Goal: Use online tool/utility: Utilize a website feature to perform a specific function

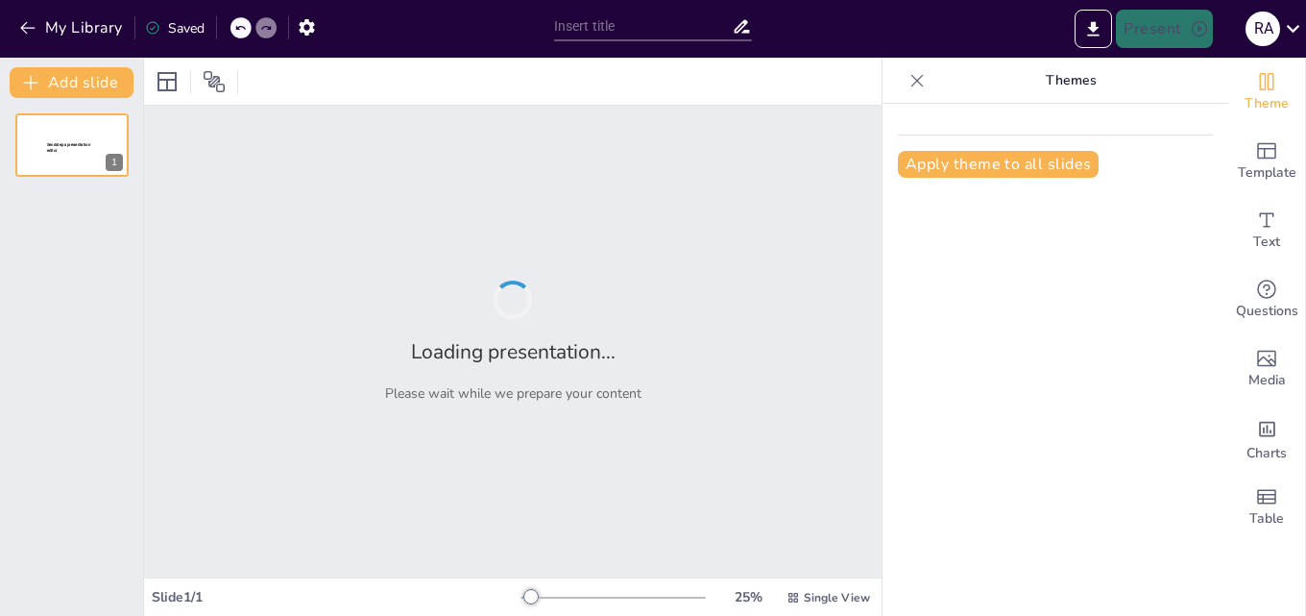
type input "Ejercicios Prácticos de NIC 16: Fortaleciendo el Conocimiento Contable"
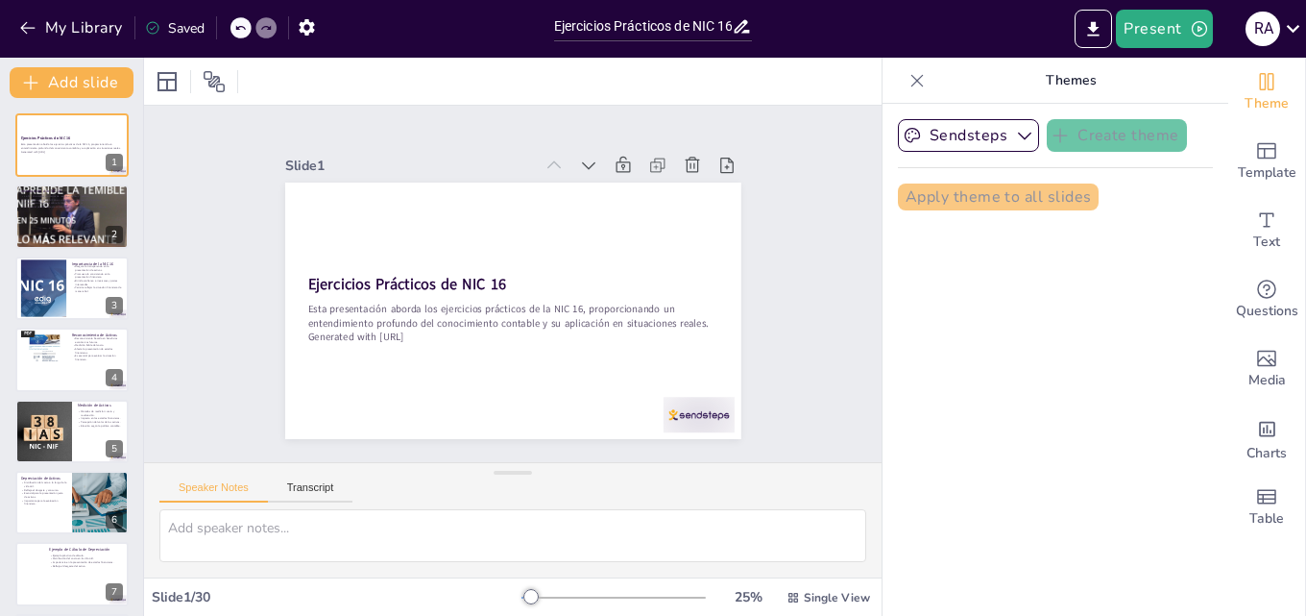
checkbox input "true"
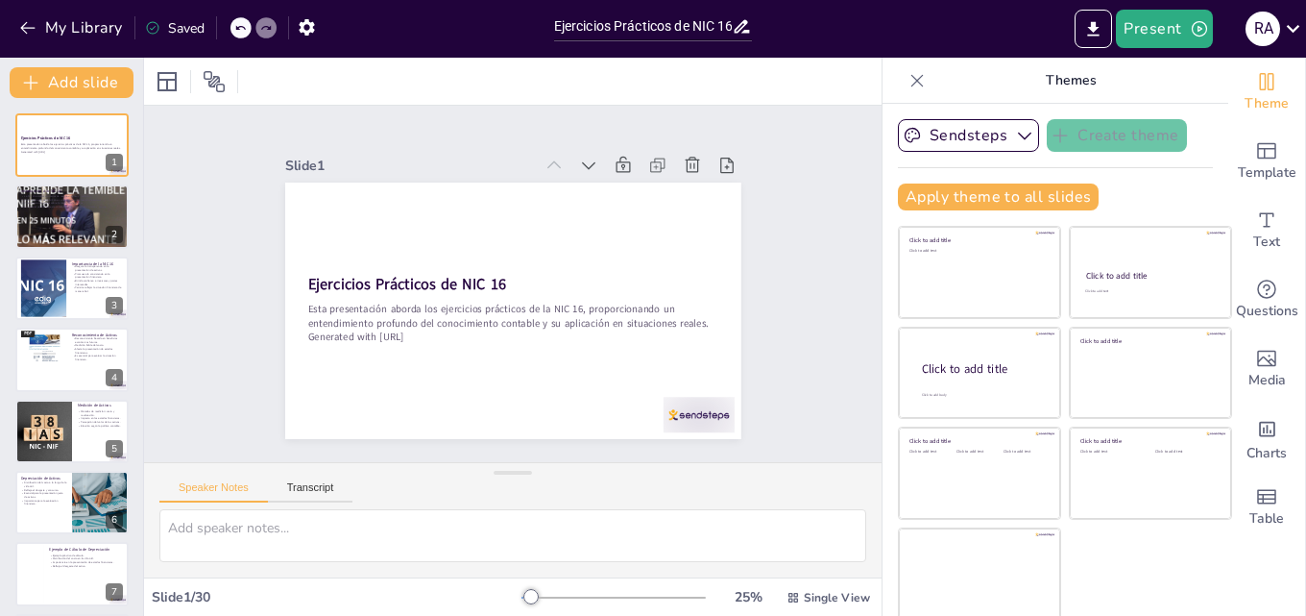
checkbox input "true"
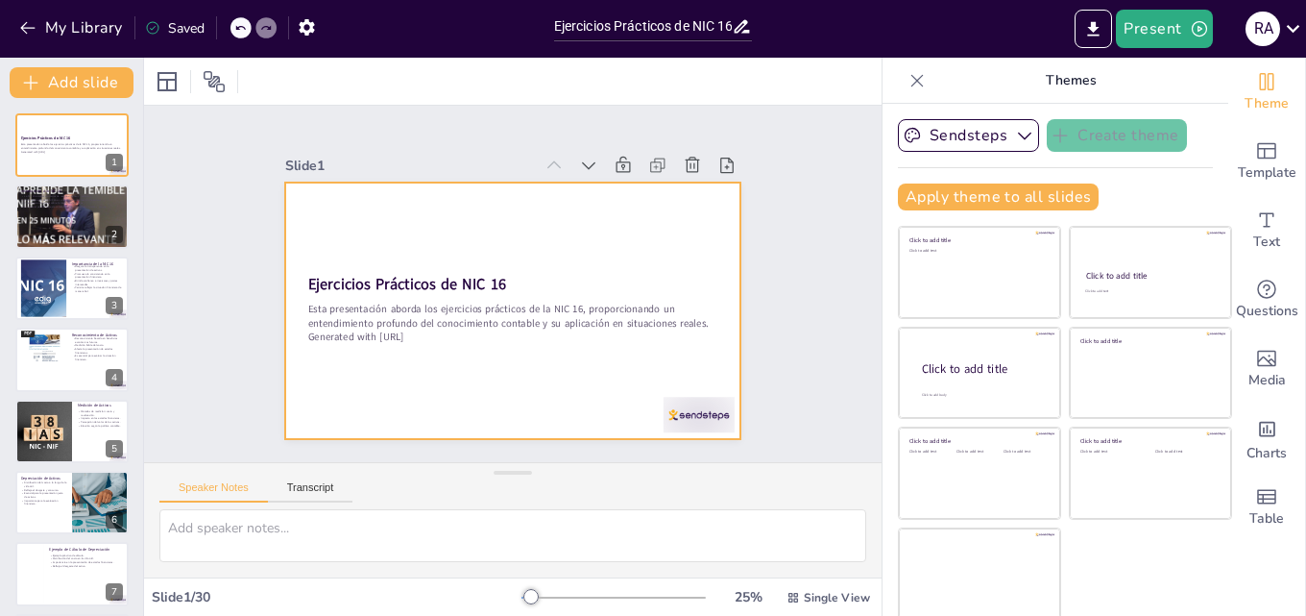
checkbox input "true"
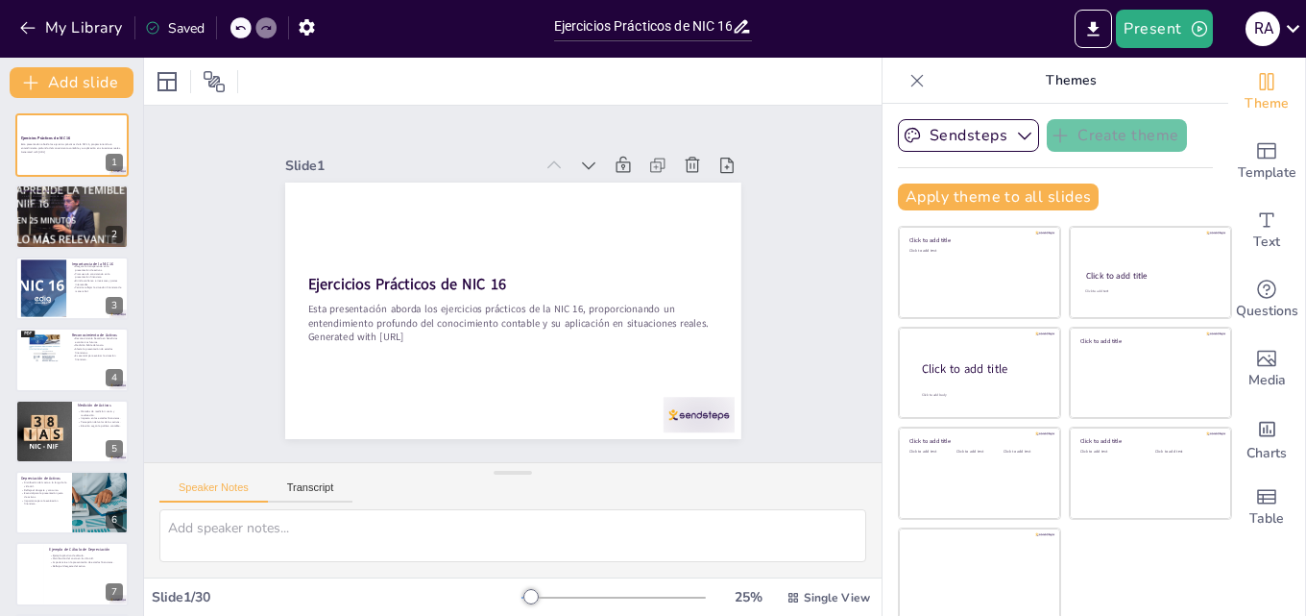
checkbox input "true"
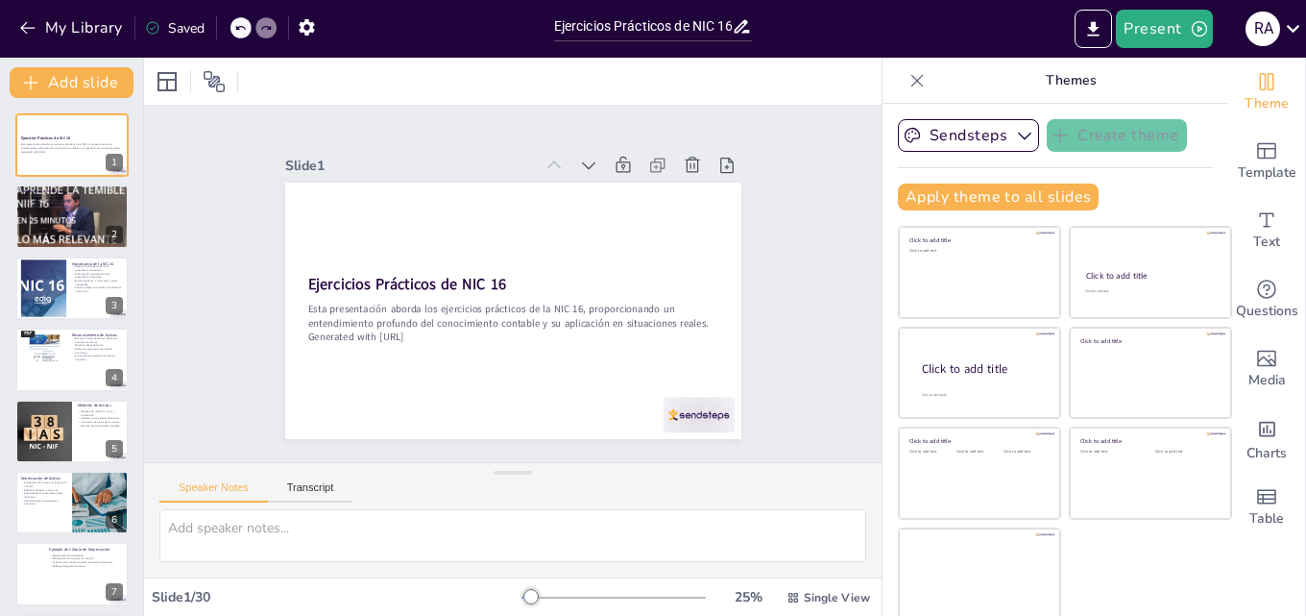
checkbox input "true"
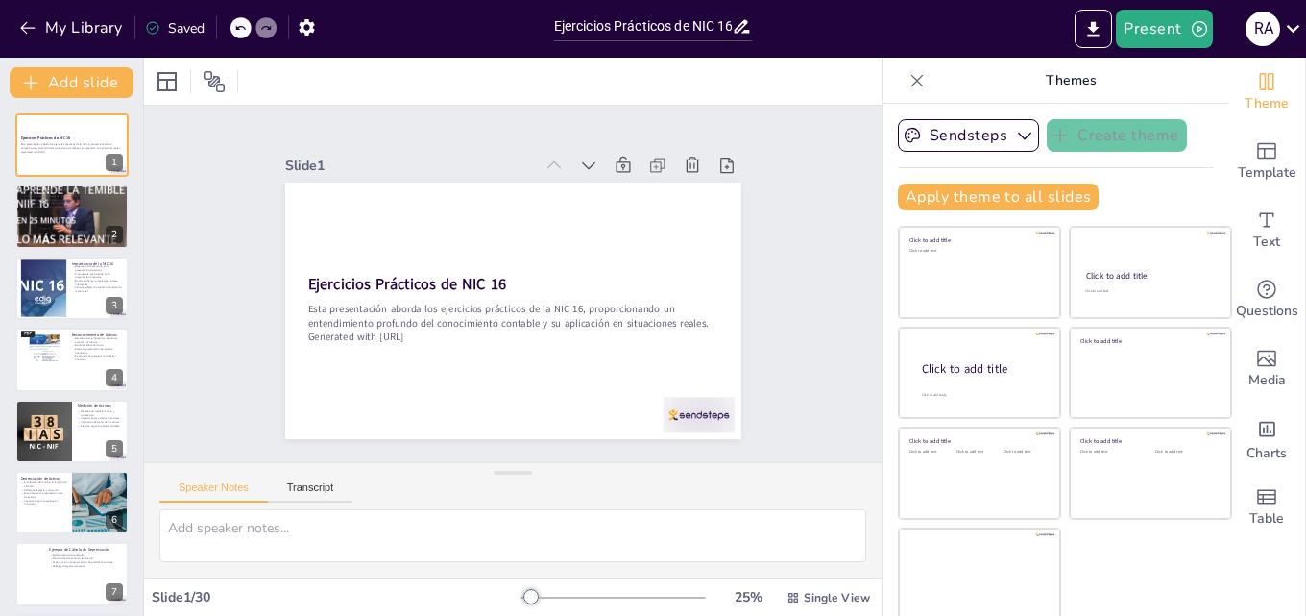
checkbox input "true"
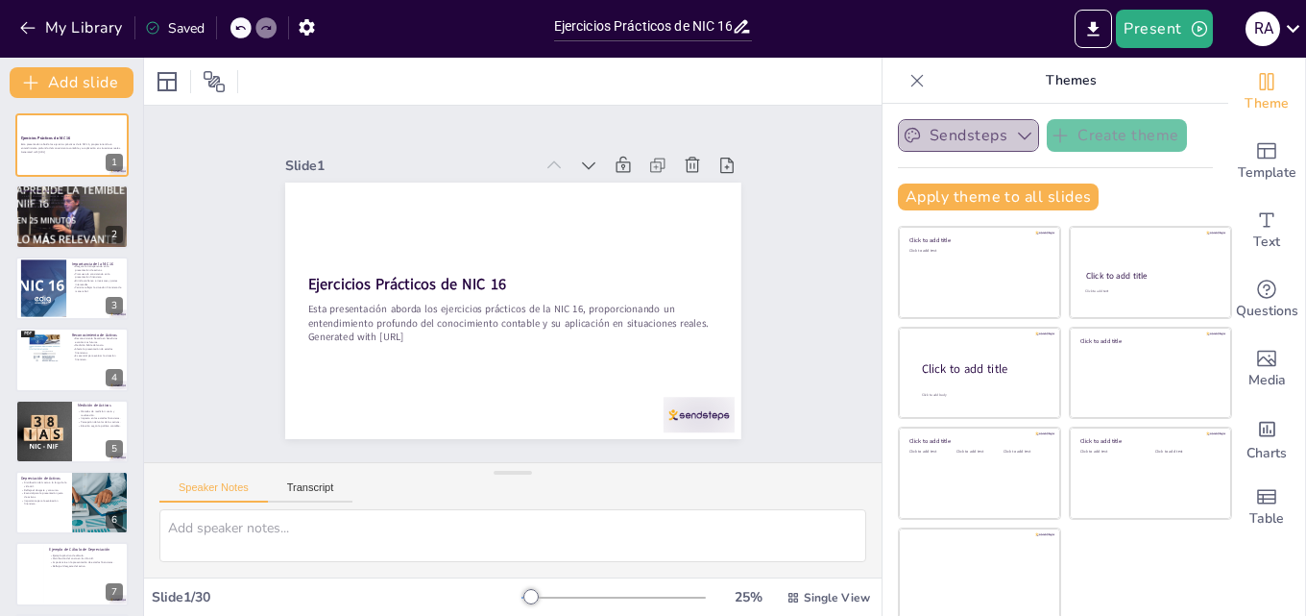
click at [1015, 135] on icon "button" at bounding box center [1024, 135] width 19 height 19
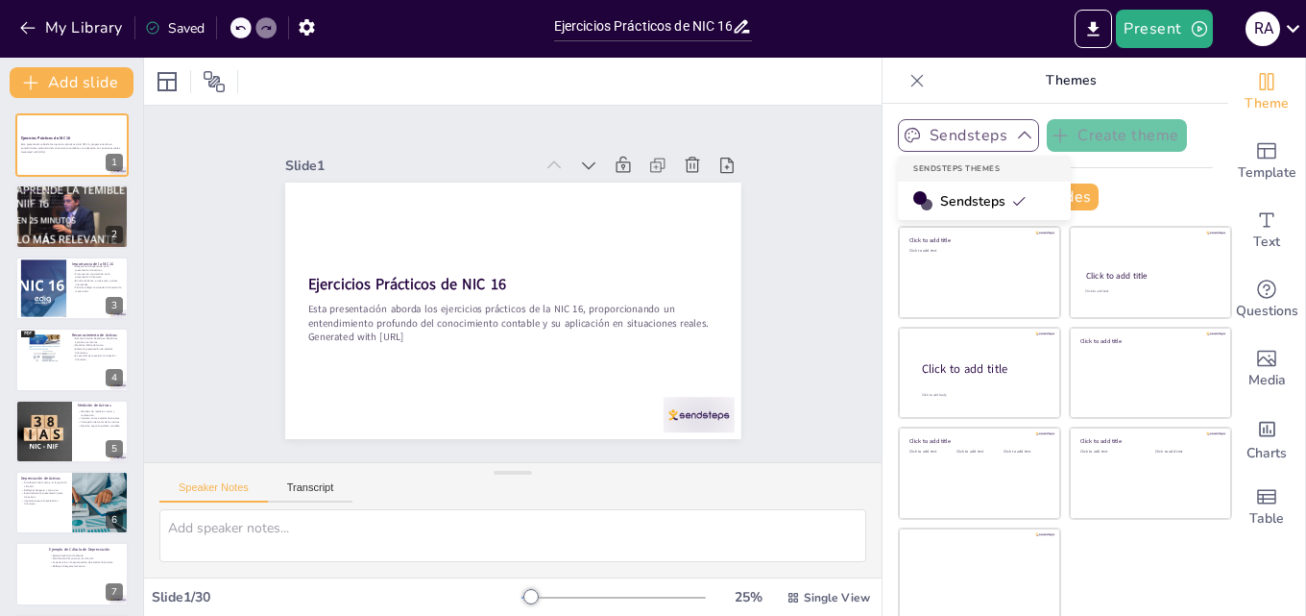
click at [1015, 135] on icon "button" at bounding box center [1024, 135] width 19 height 19
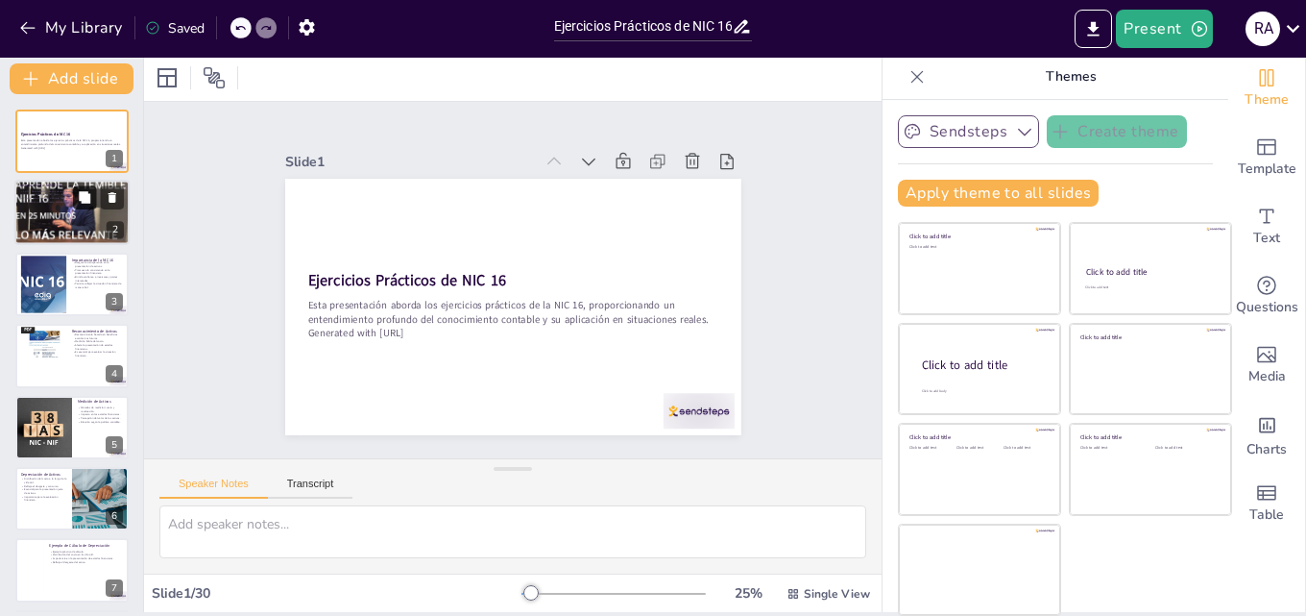
checkbox input "true"
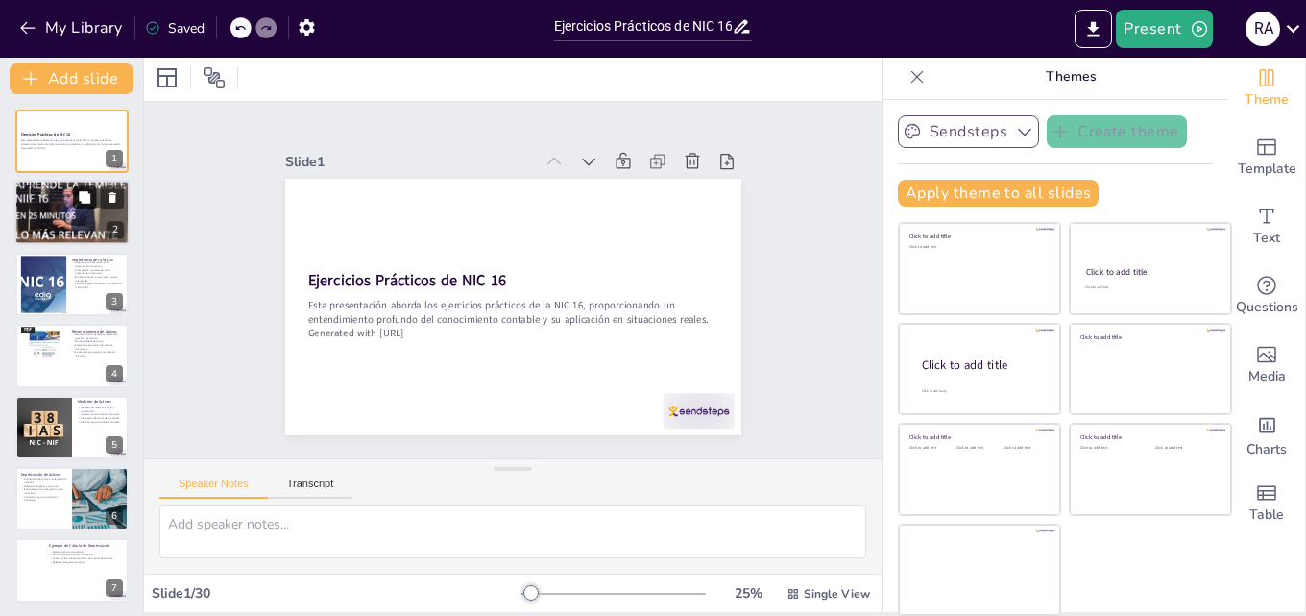
checkbox input "true"
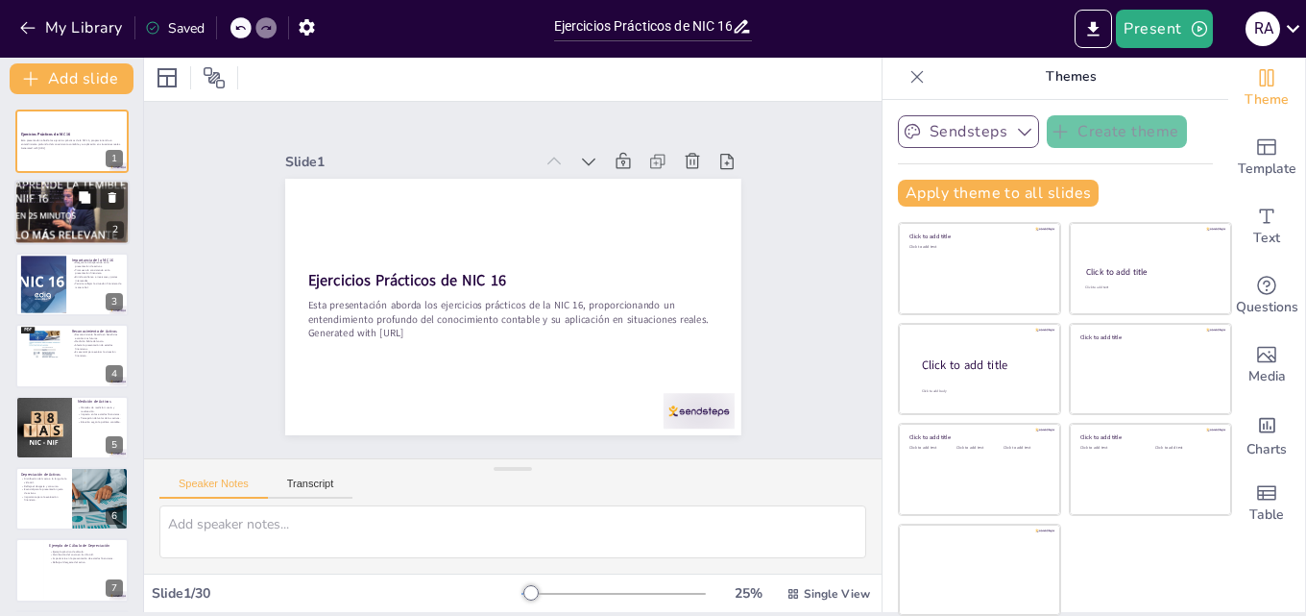
checkbox input "true"
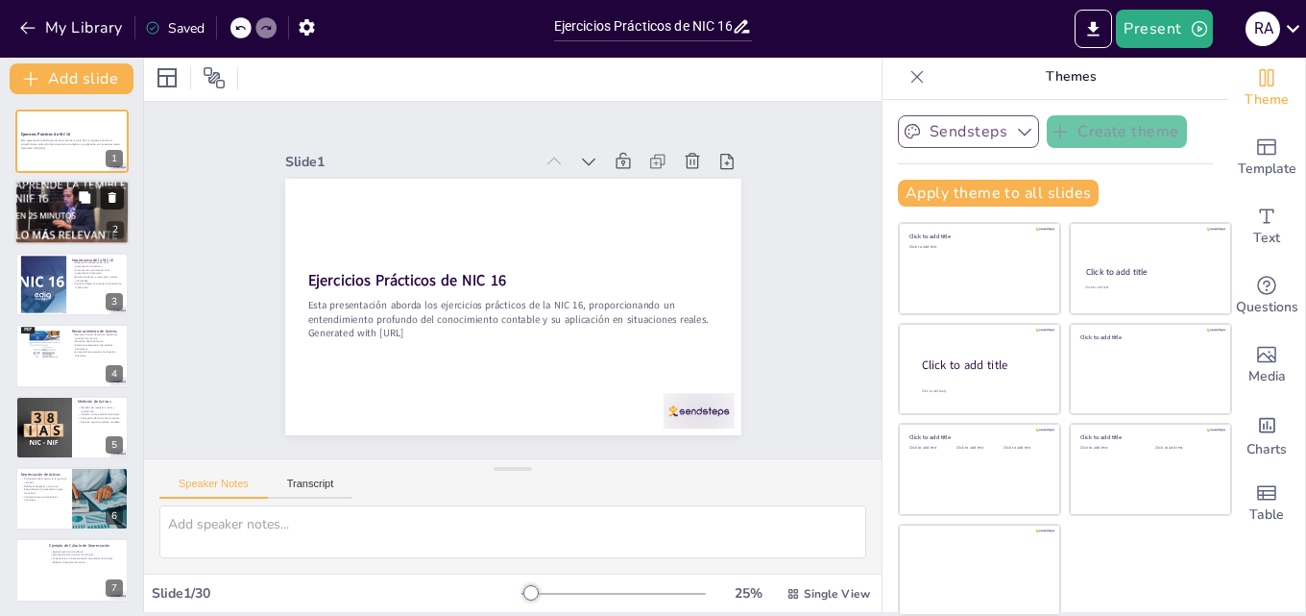
checkbox input "true"
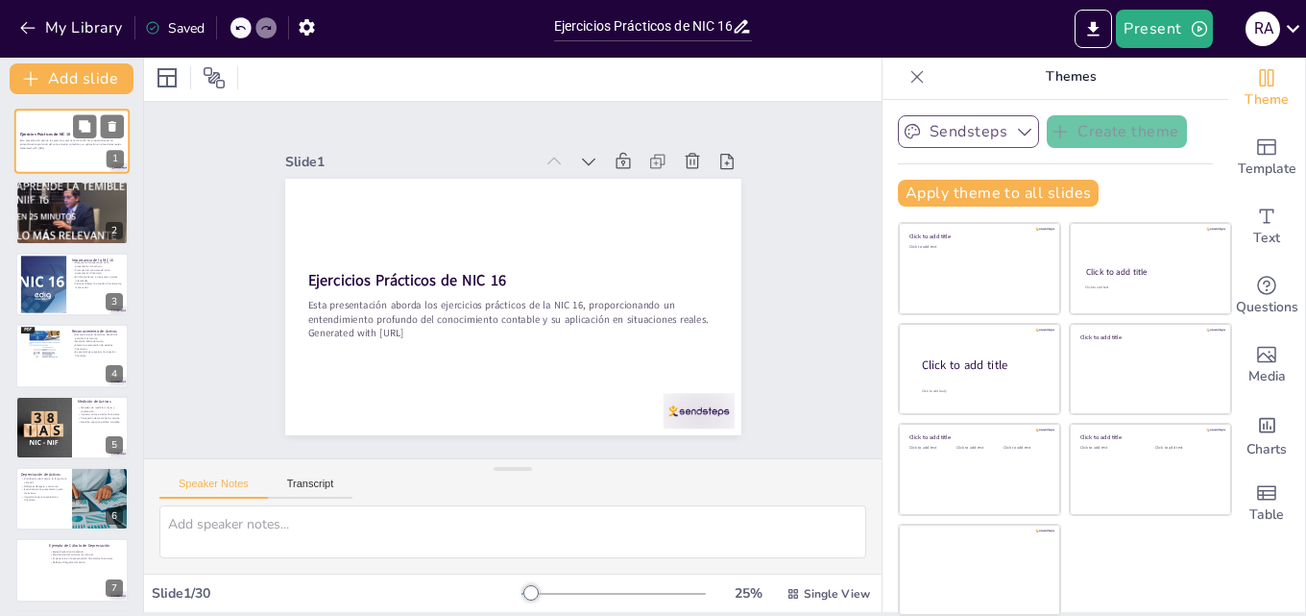
checkbox input "true"
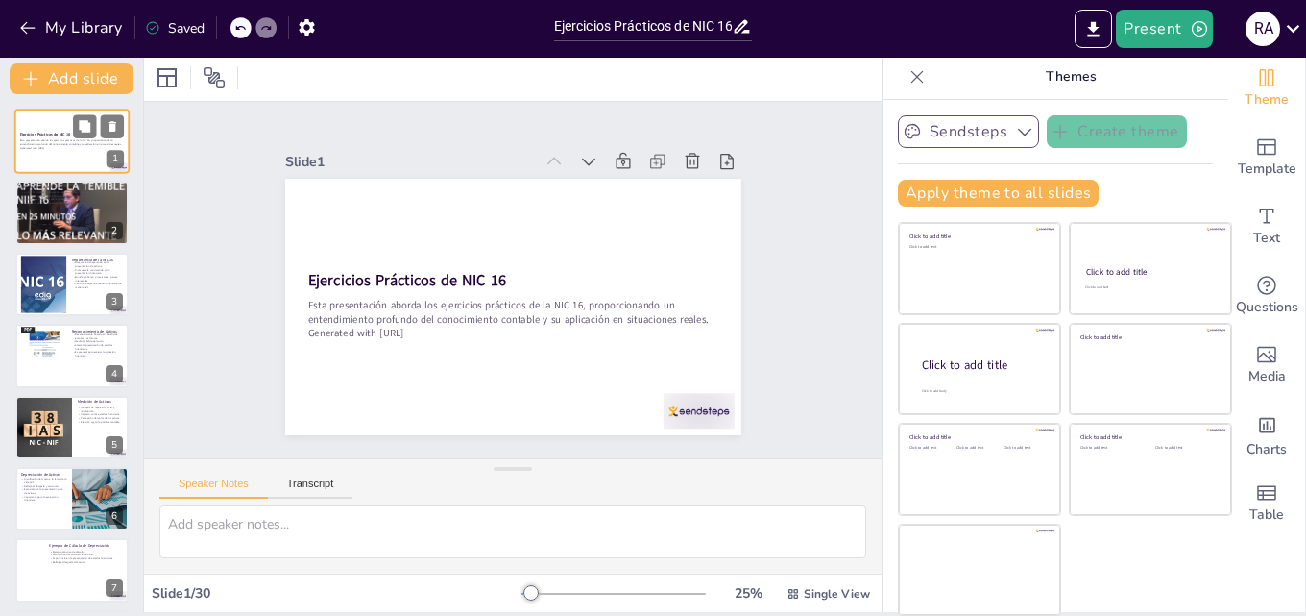
checkbox input "true"
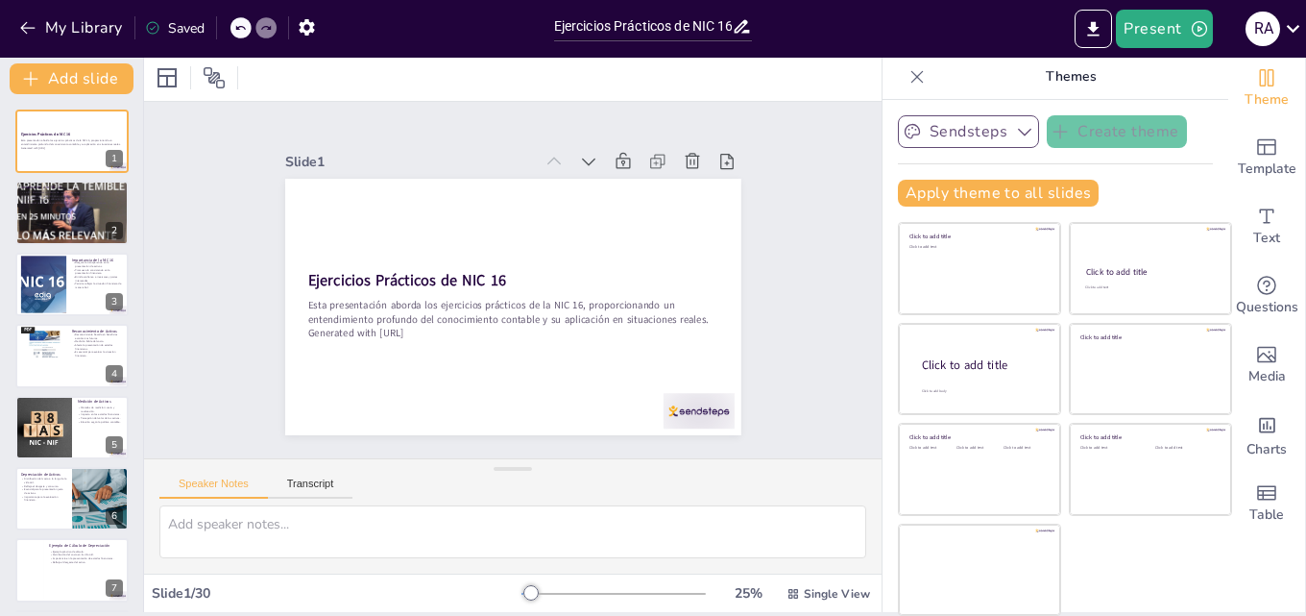
checkbox input "true"
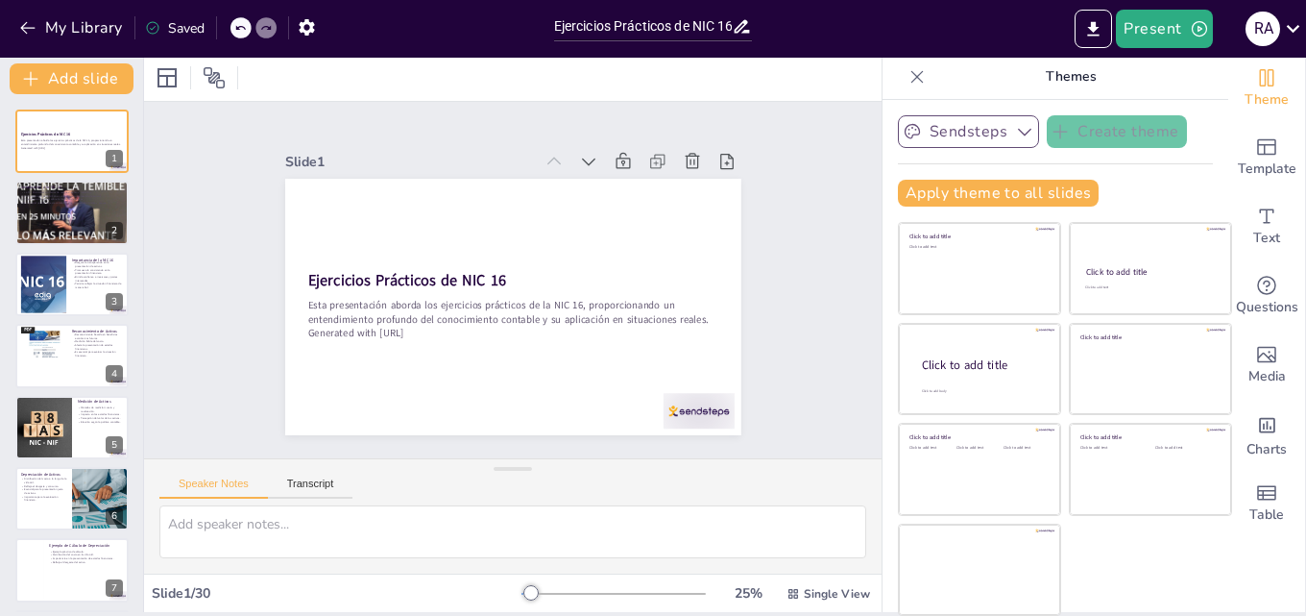
checkbox input "true"
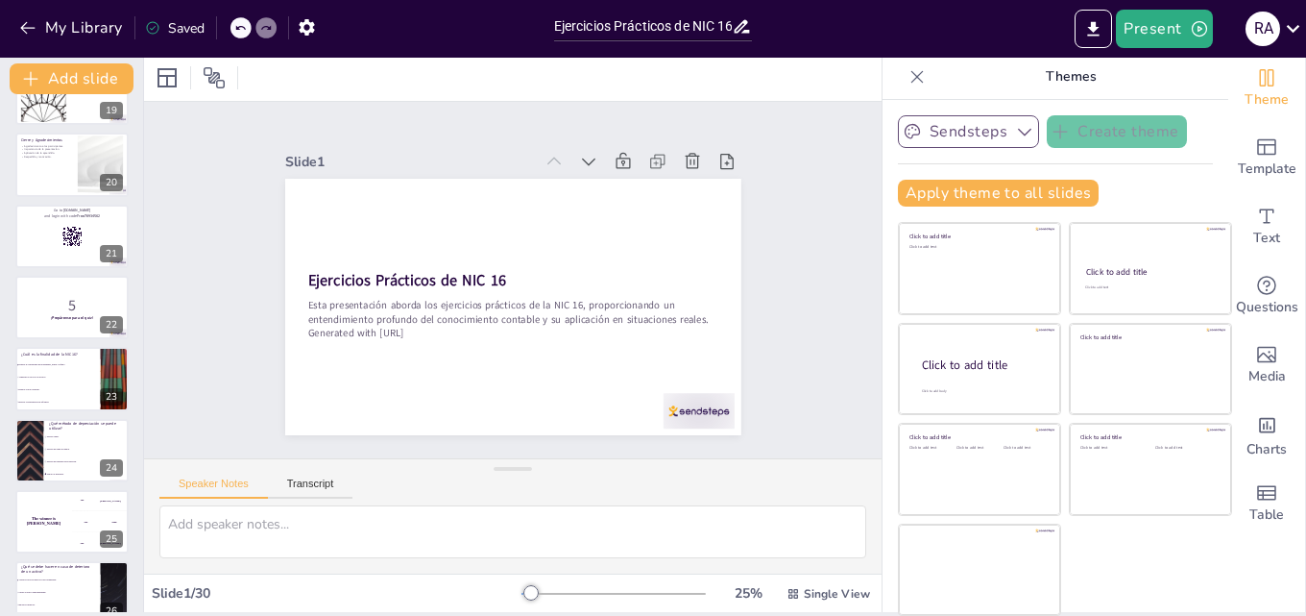
scroll to position [1648, 0]
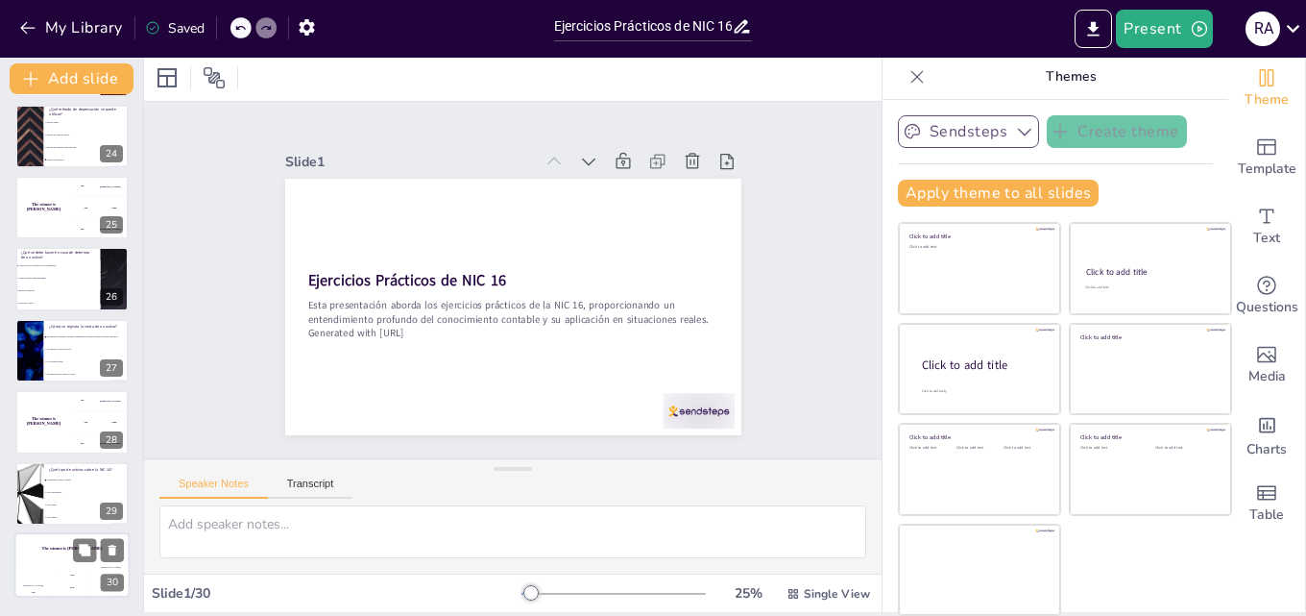
checkbox input "true"
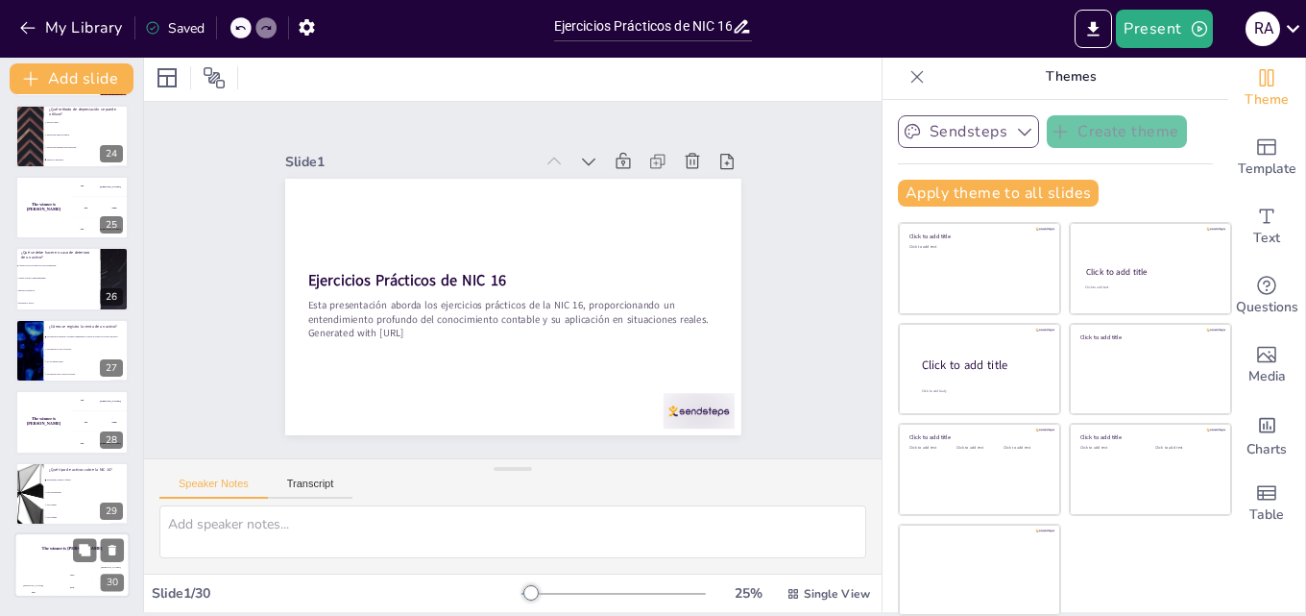
checkbox input "true"
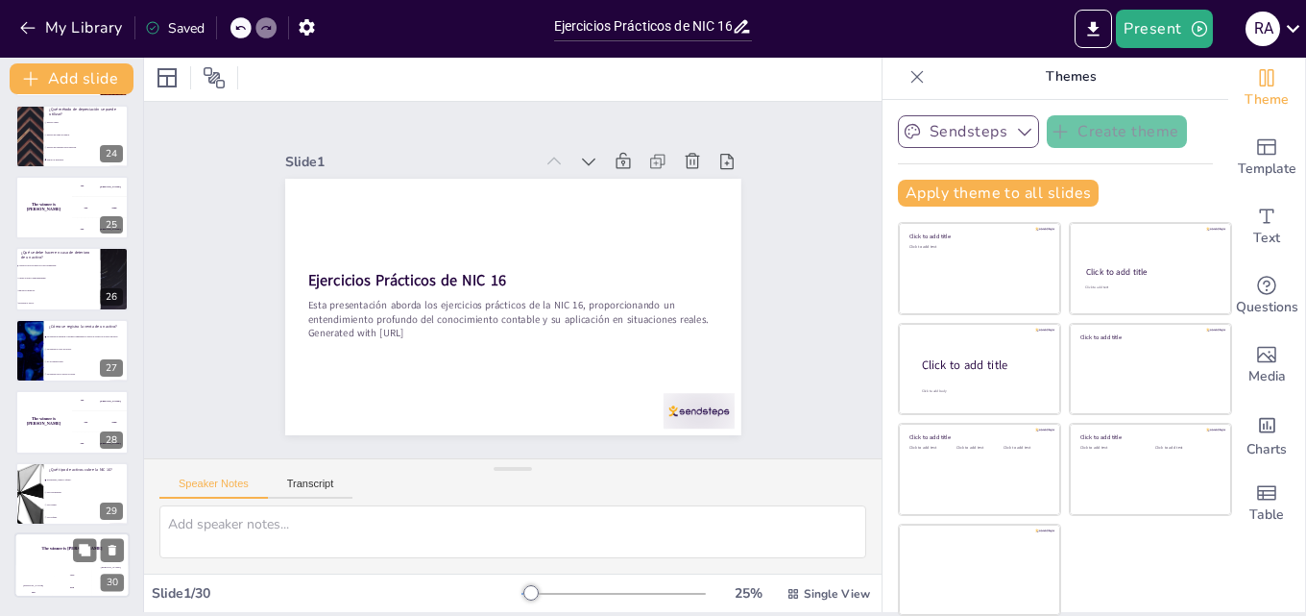
checkbox input "true"
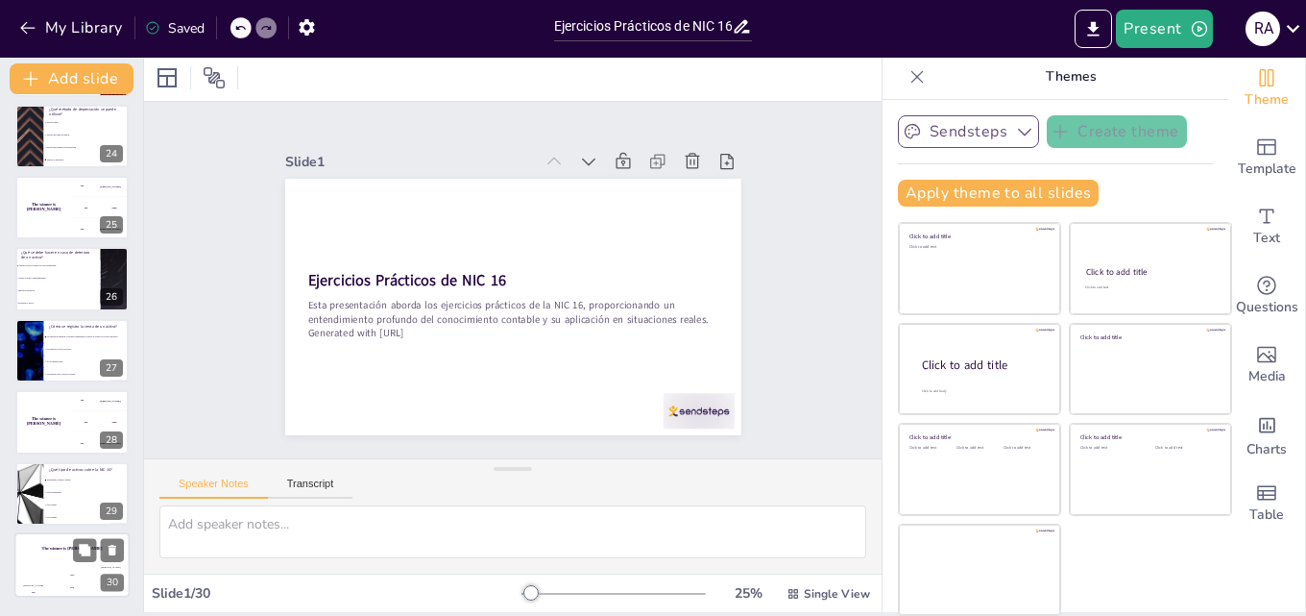
checkbox input "true"
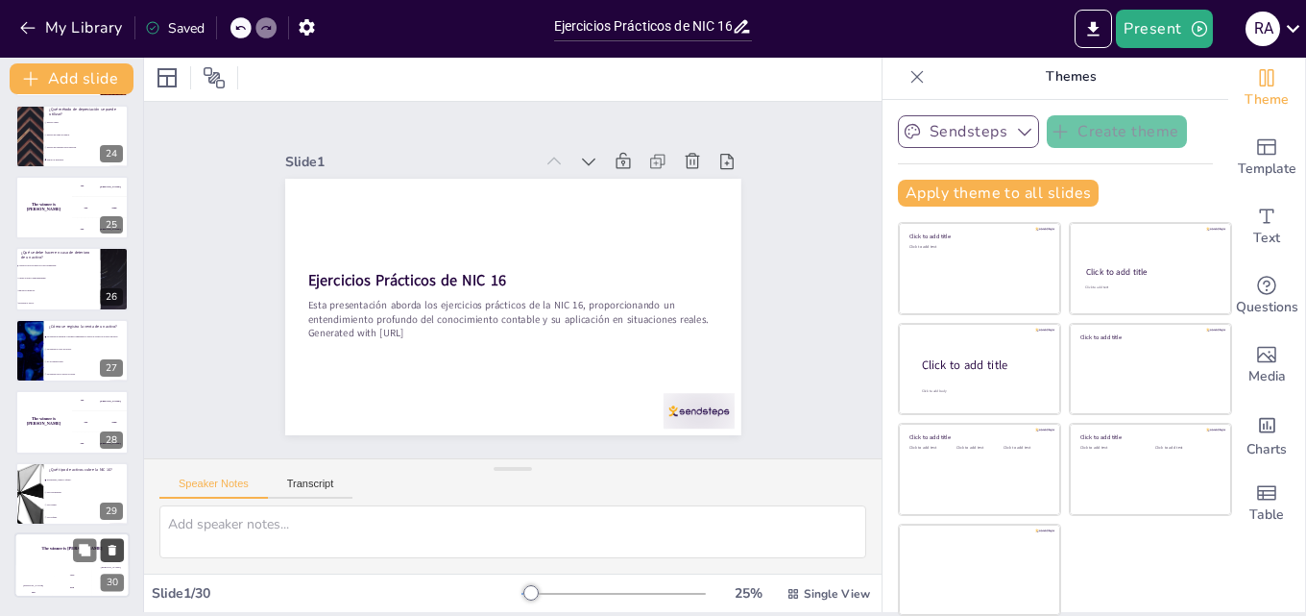
checkbox input "true"
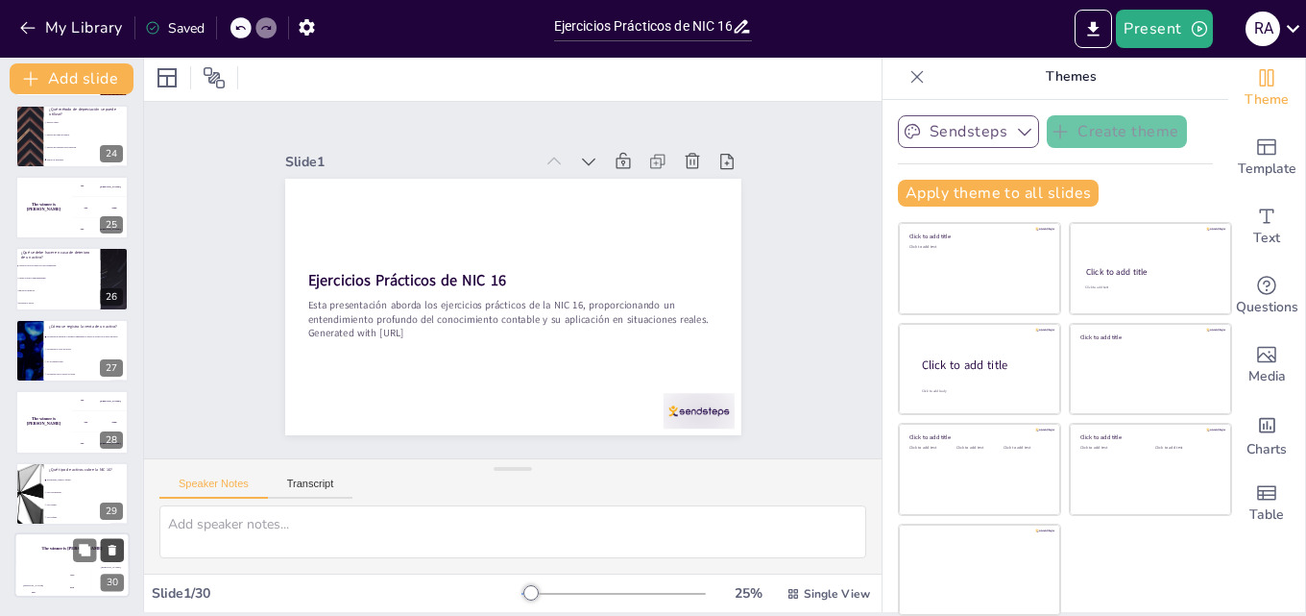
checkbox input "true"
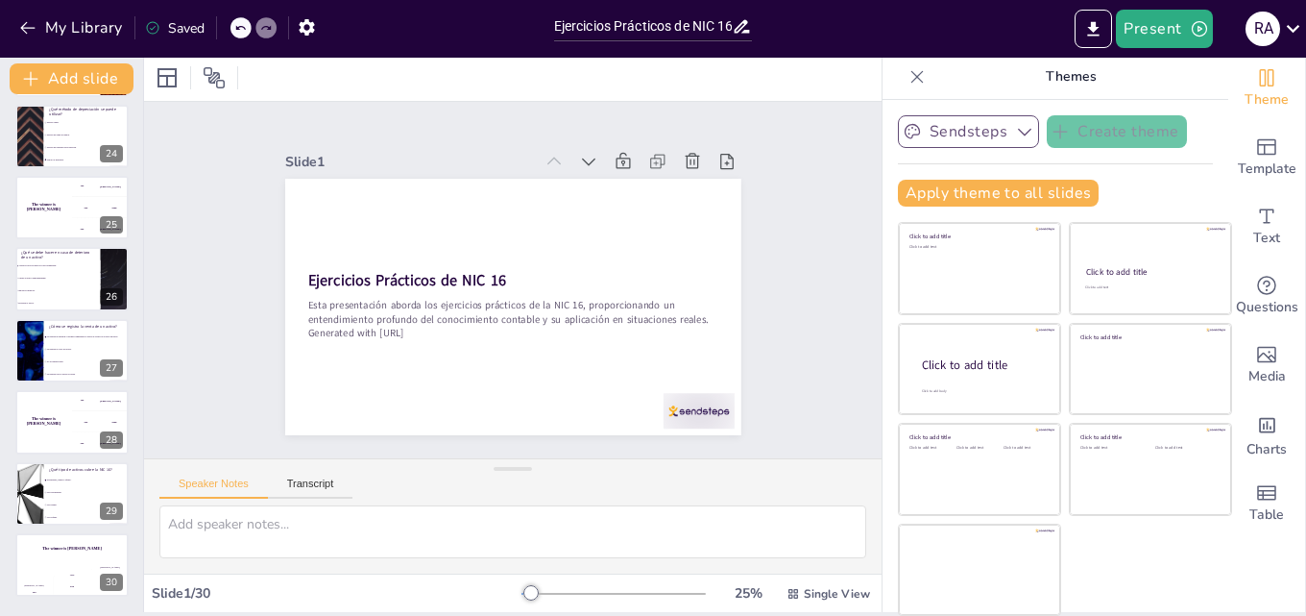
checkbox input "true"
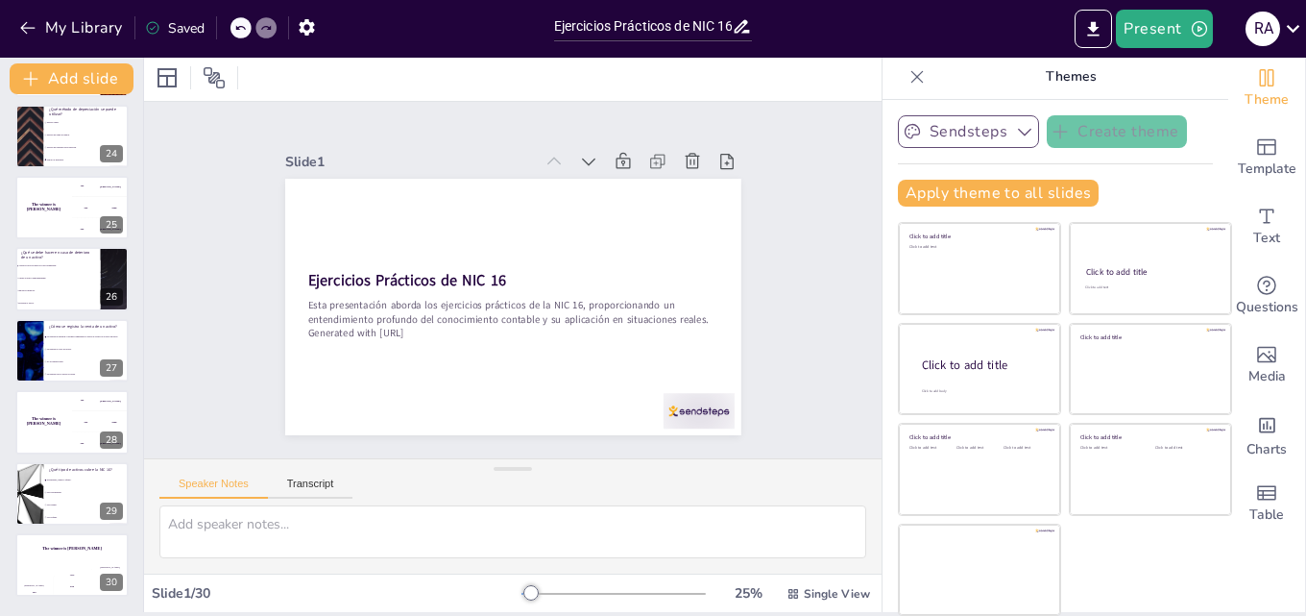
checkbox input "true"
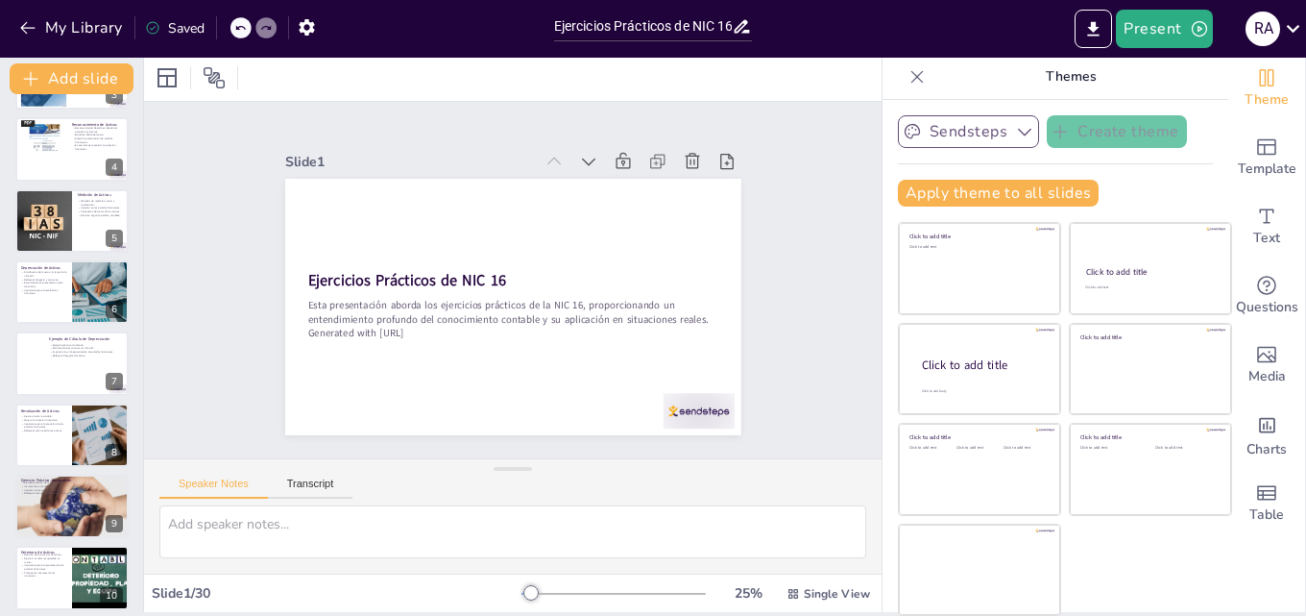
scroll to position [0, 0]
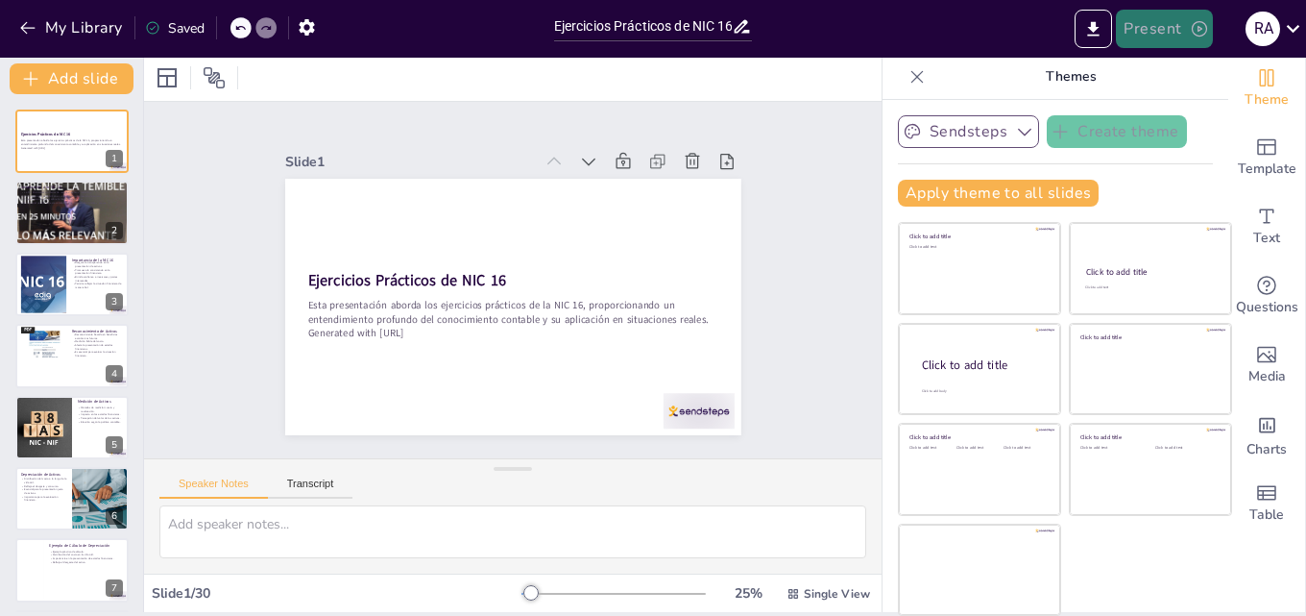
click at [1150, 29] on button "Present" at bounding box center [1164, 29] width 96 height 38
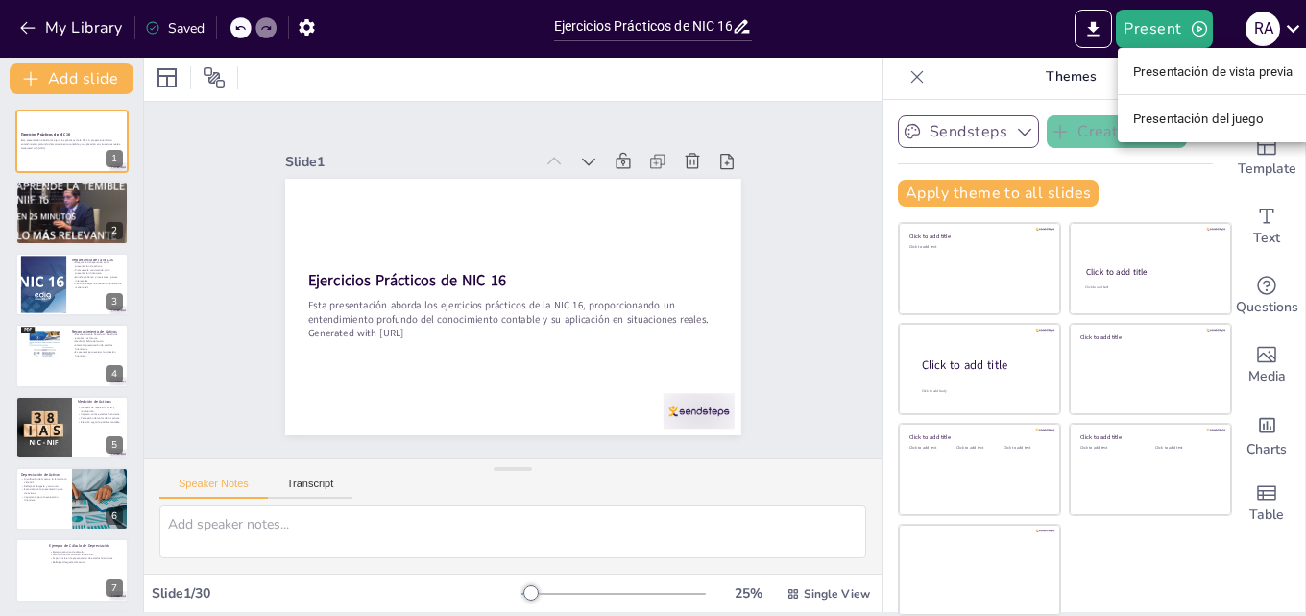
click at [1097, 33] on div at bounding box center [653, 308] width 1306 height 616
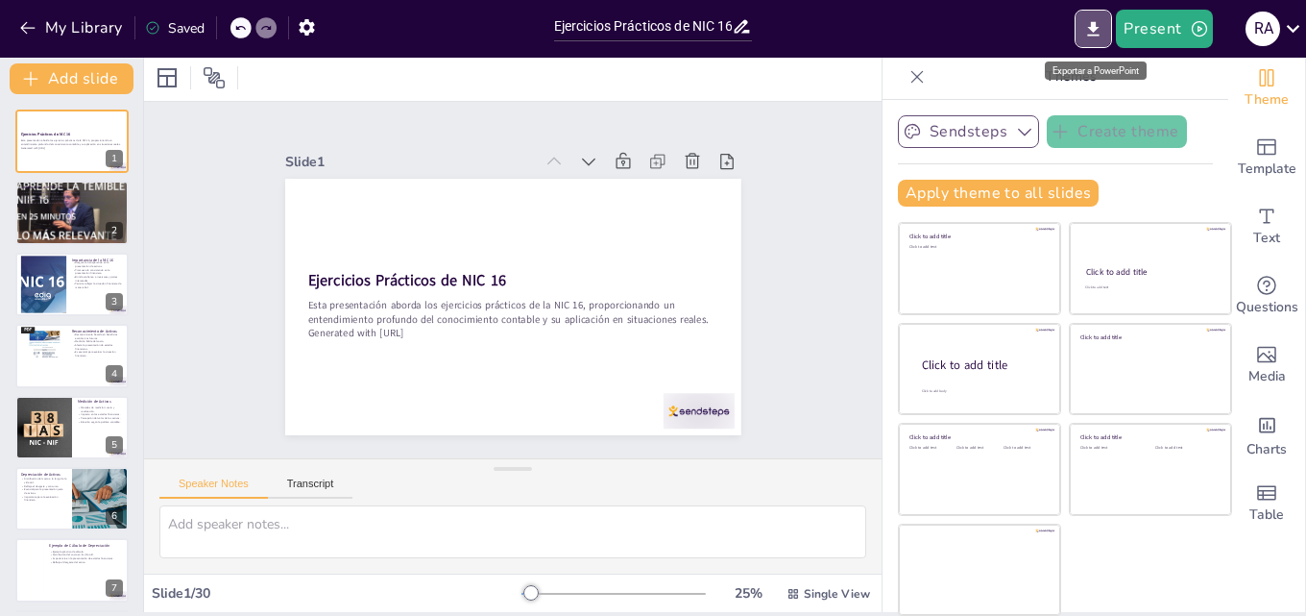
click at [1097, 32] on icon "Export to PowerPoint" at bounding box center [1094, 29] width 20 height 20
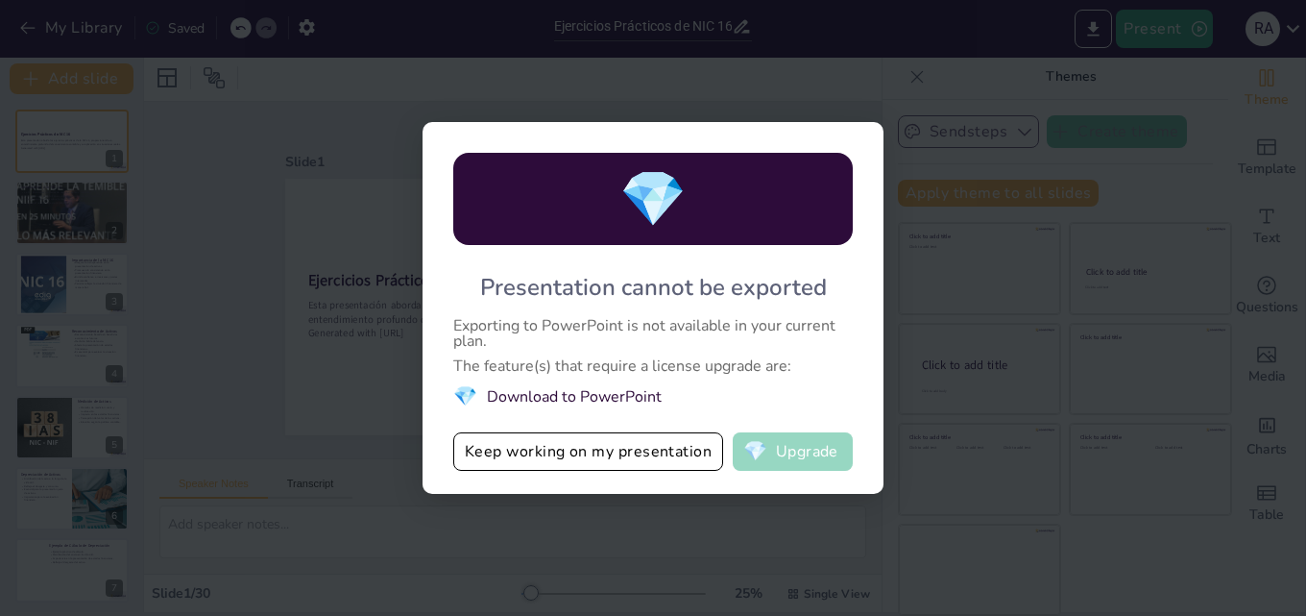
click at [802, 452] on button "💎 Upgrade" at bounding box center [793, 451] width 120 height 38
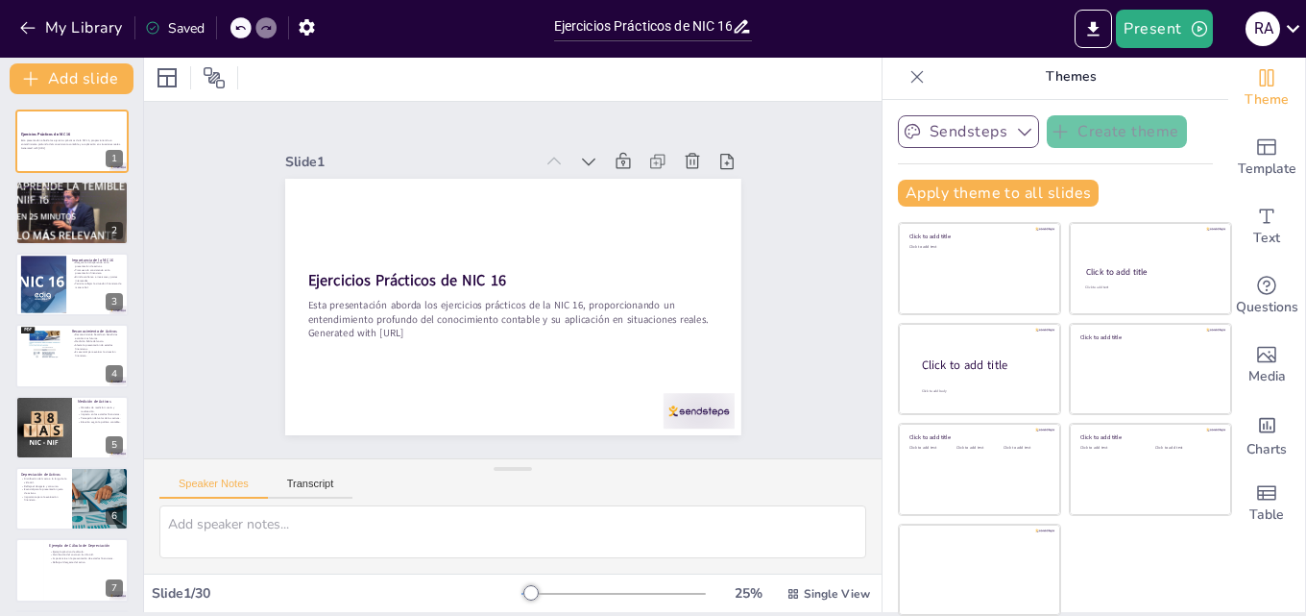
checkbox input "true"
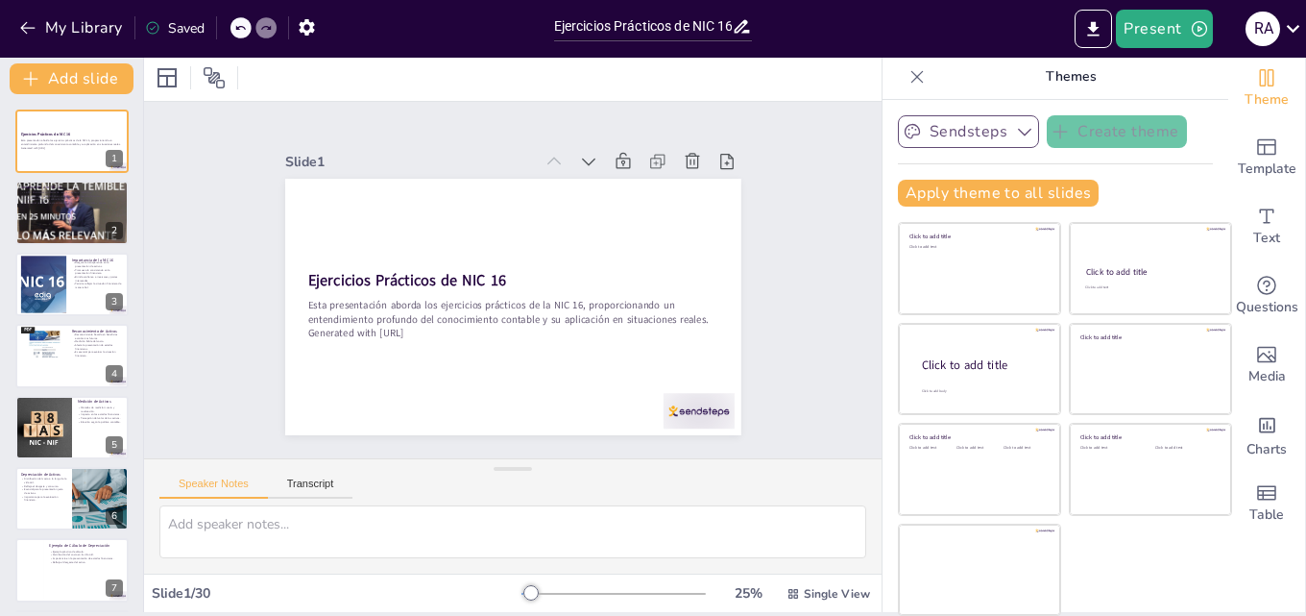
checkbox input "true"
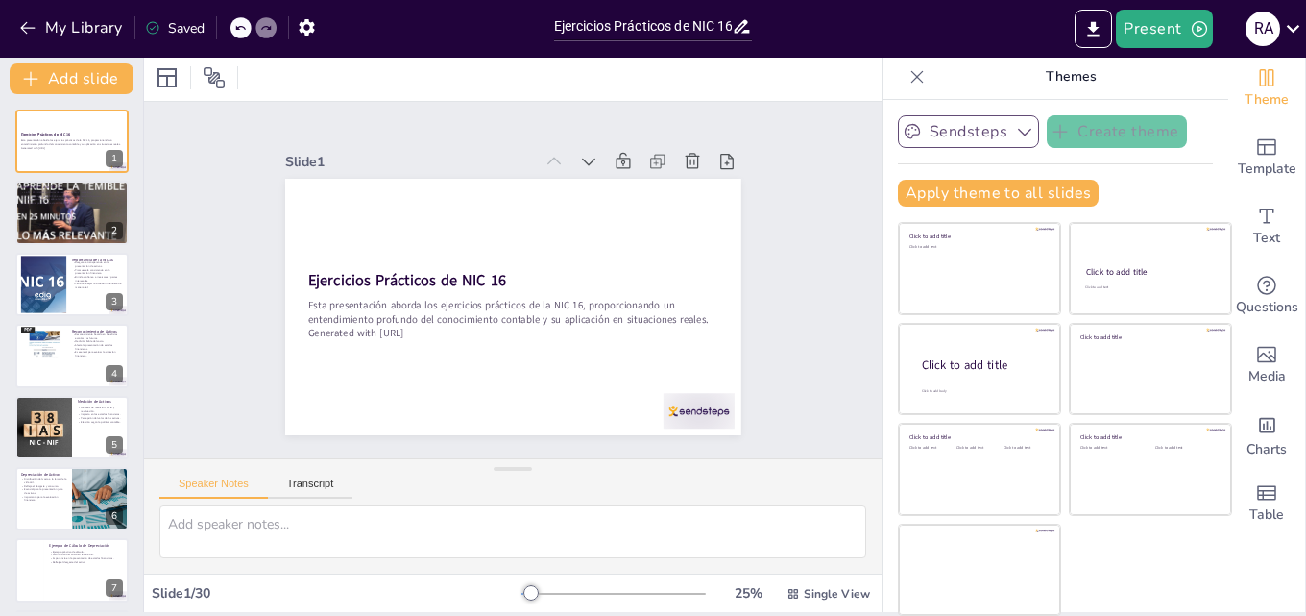
checkbox input "true"
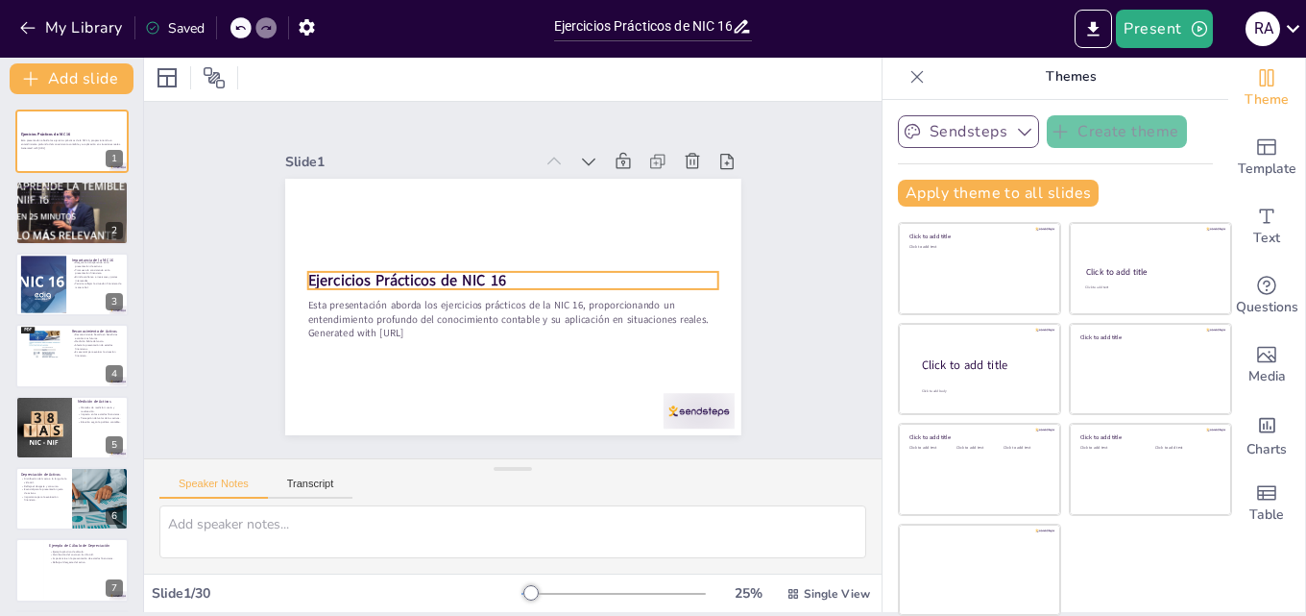
checkbox input "true"
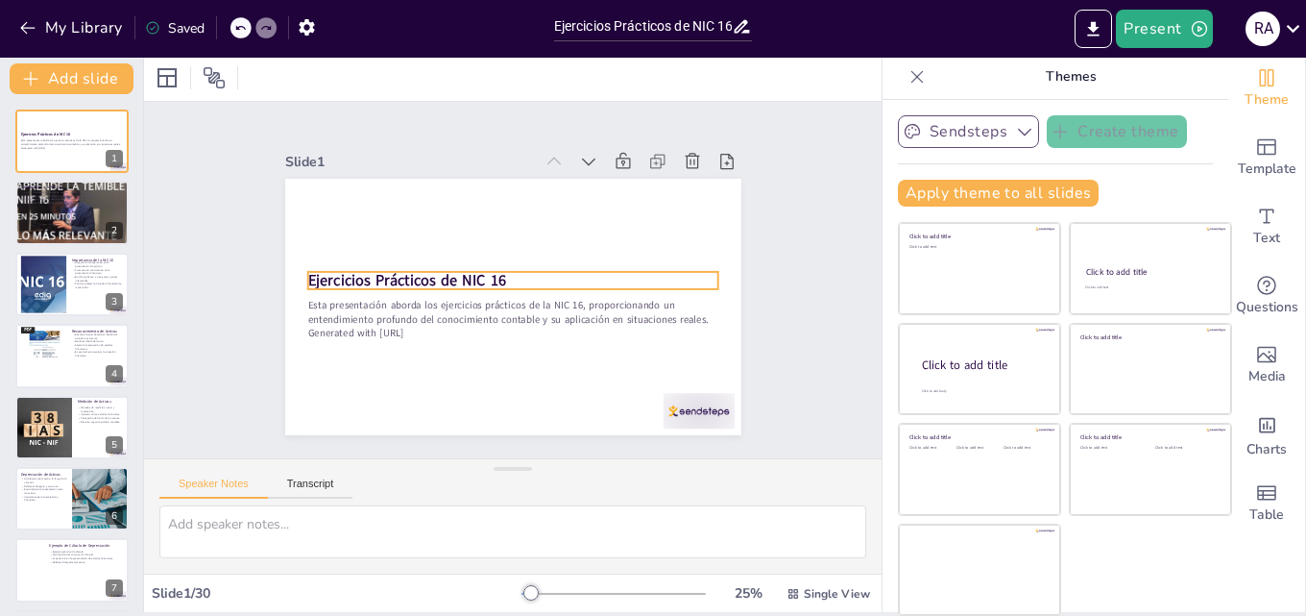
checkbox input "true"
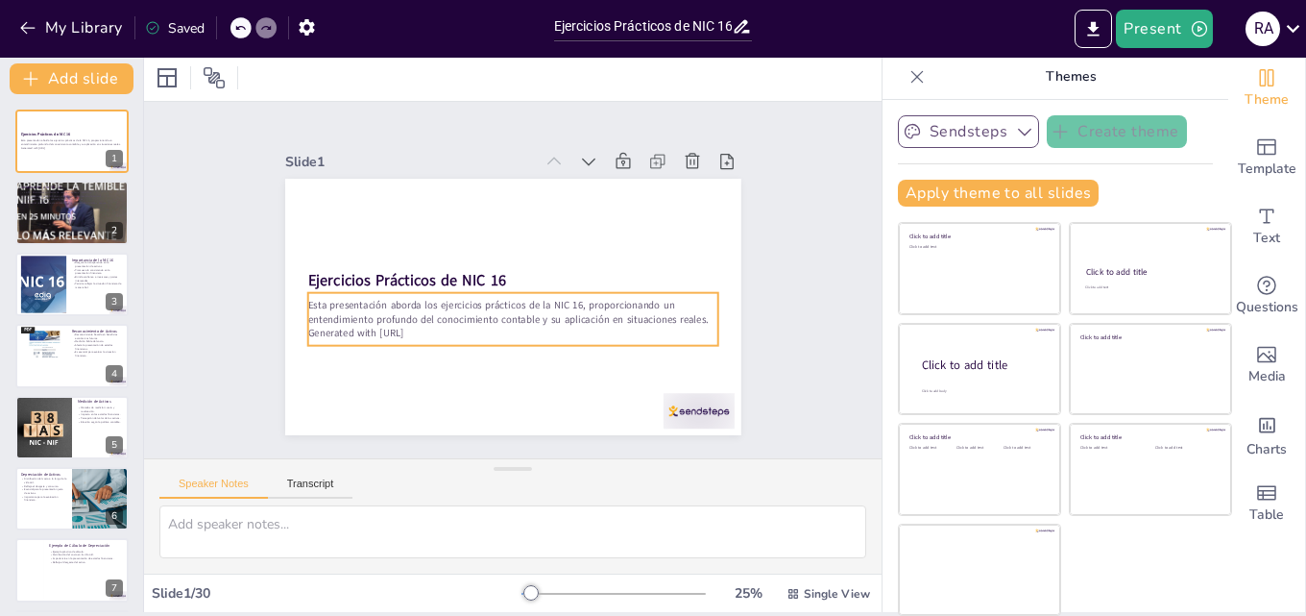
checkbox input "true"
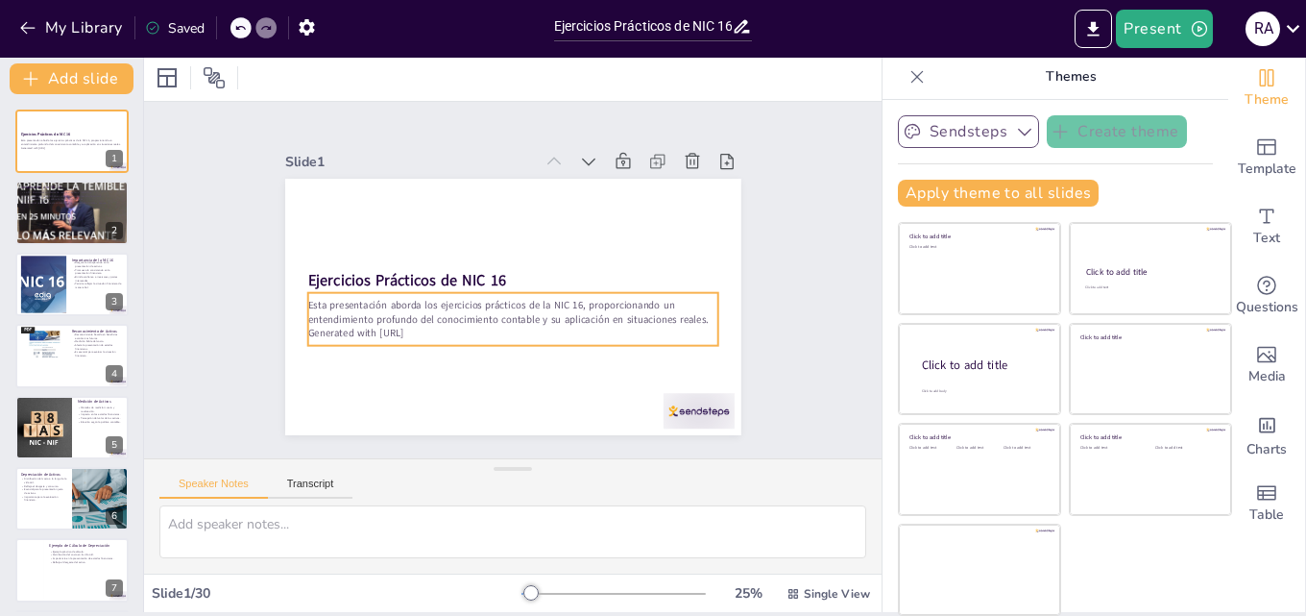
checkbox input "true"
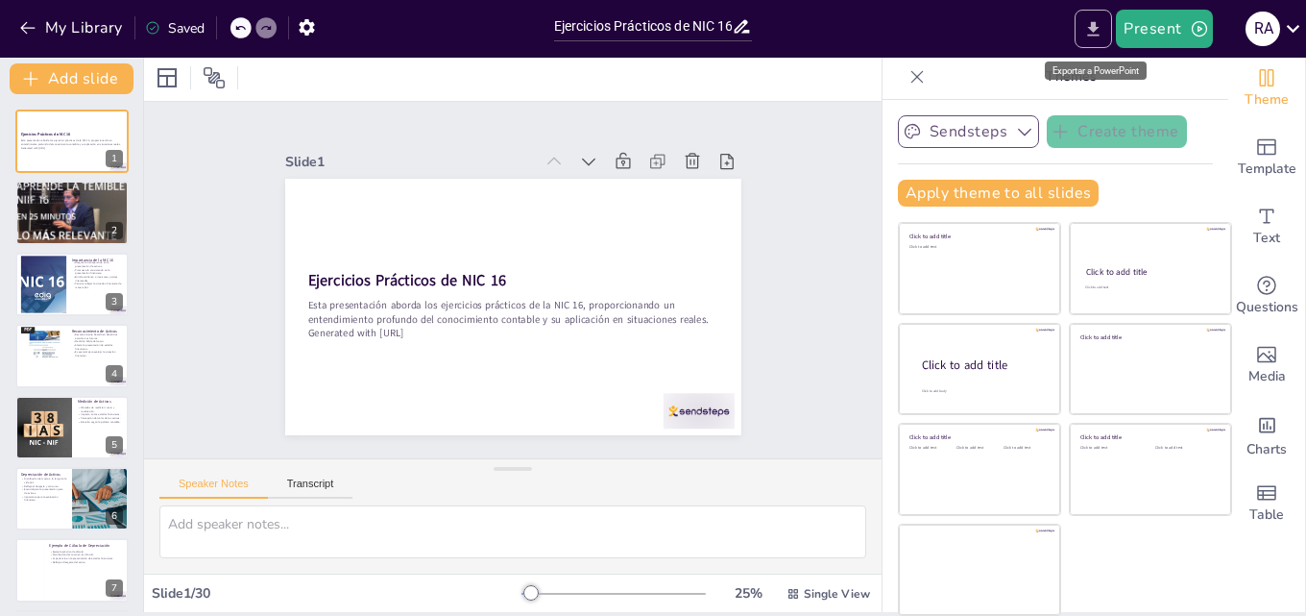
click at [1100, 33] on icon "Export to PowerPoint" at bounding box center [1094, 29] width 20 height 20
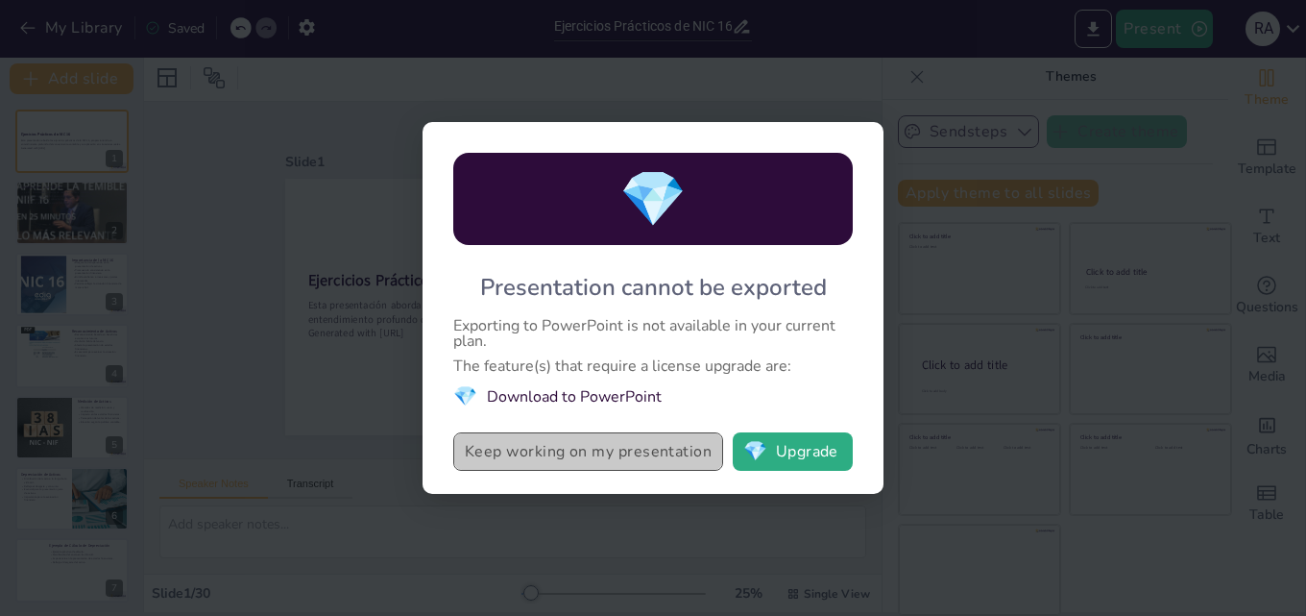
click at [588, 452] on button "Keep working on my presentation" at bounding box center [588, 451] width 270 height 38
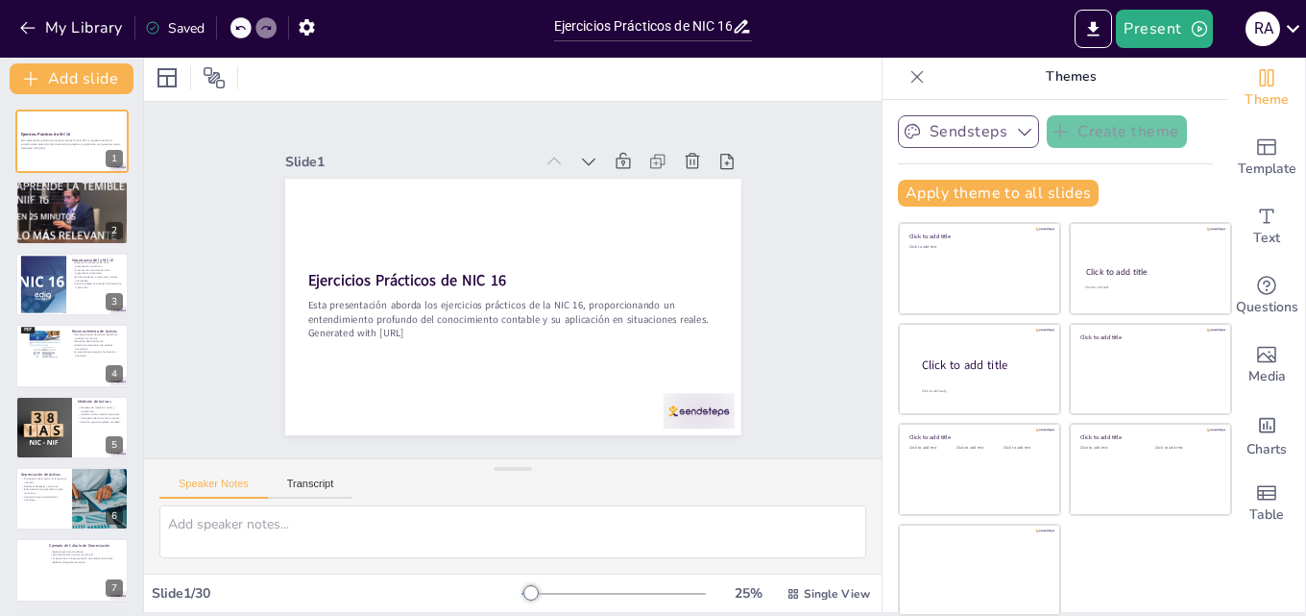
checkbox input "true"
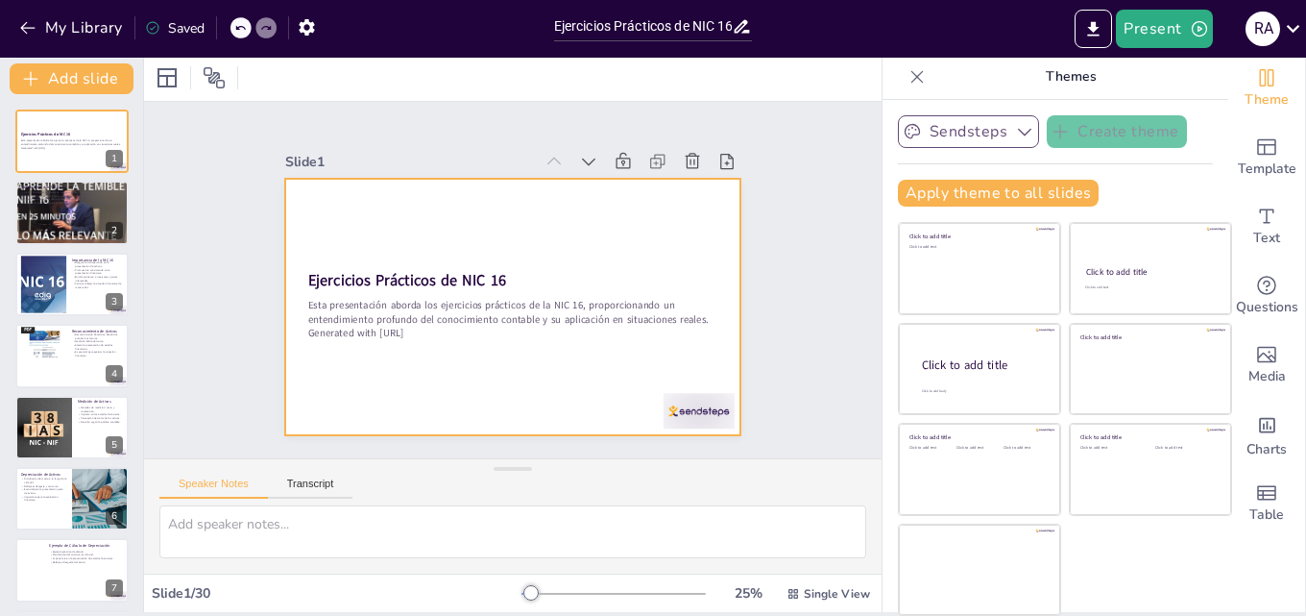
checkbox input "true"
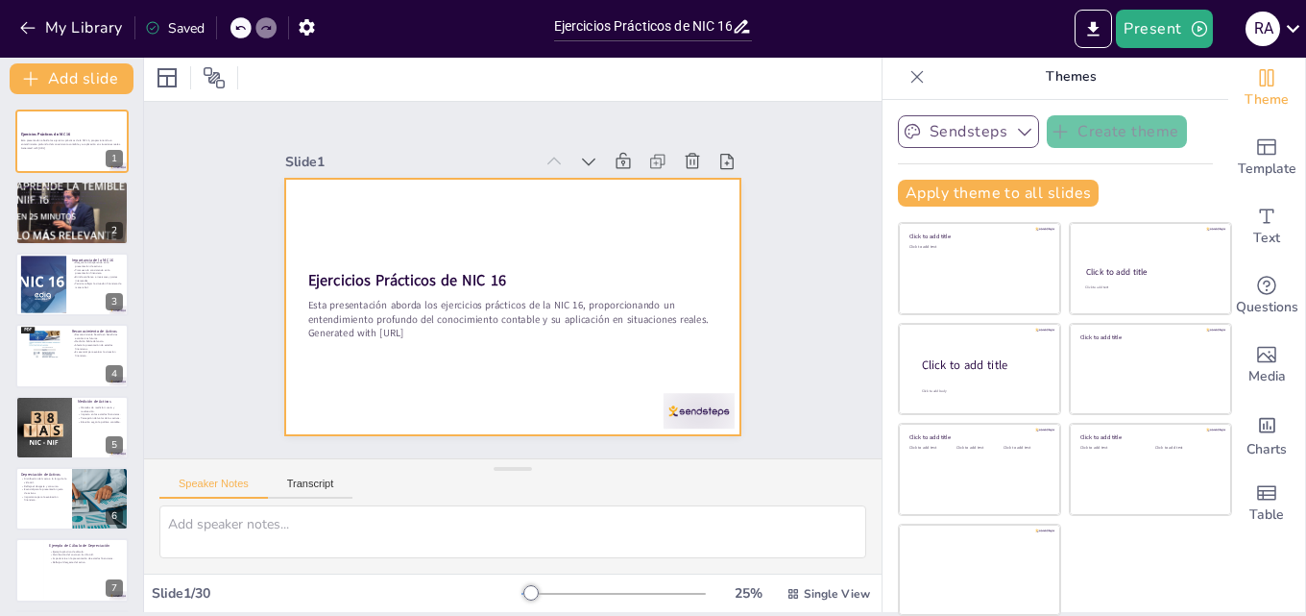
checkbox input "true"
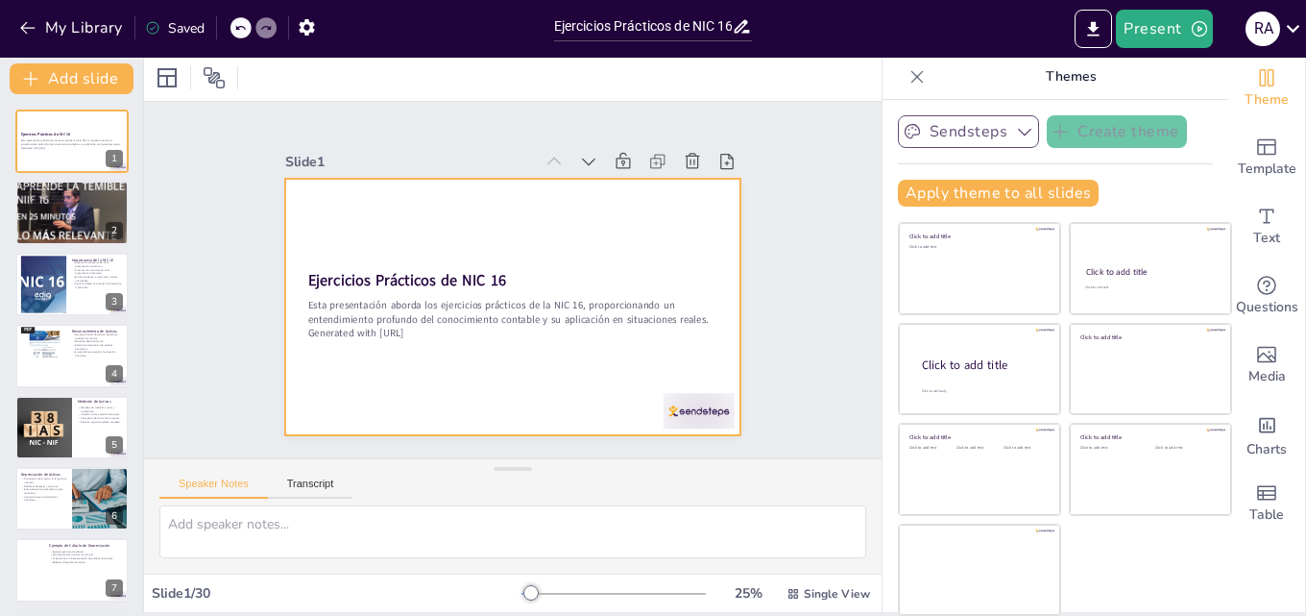
checkbox input "true"
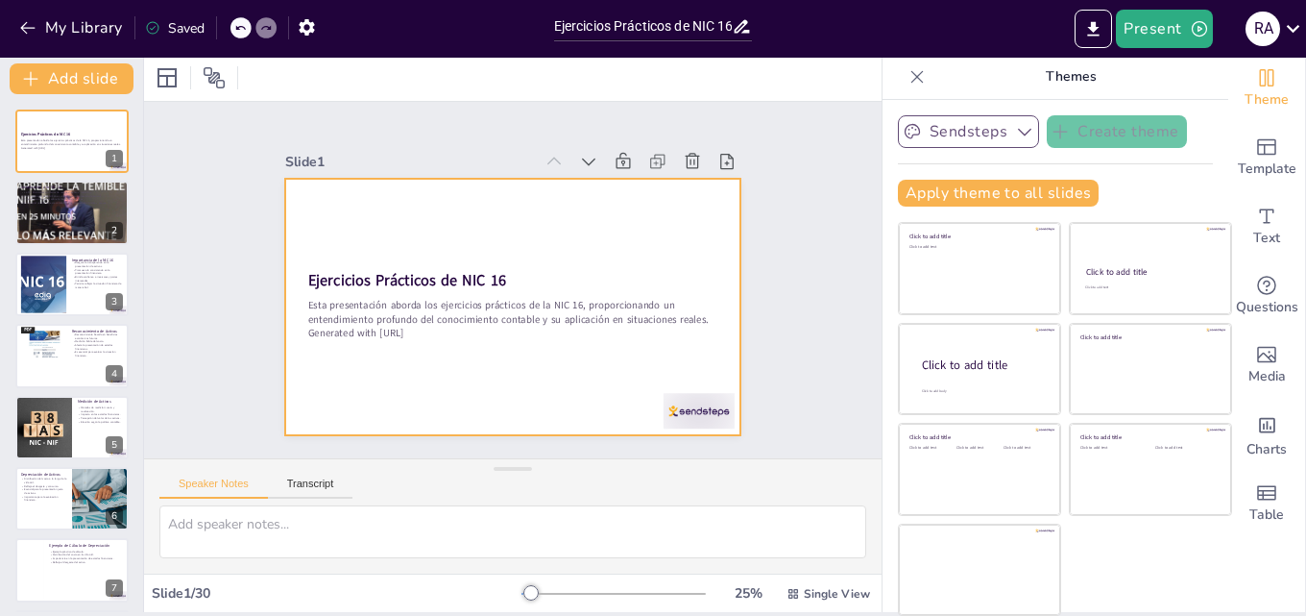
checkbox input "true"
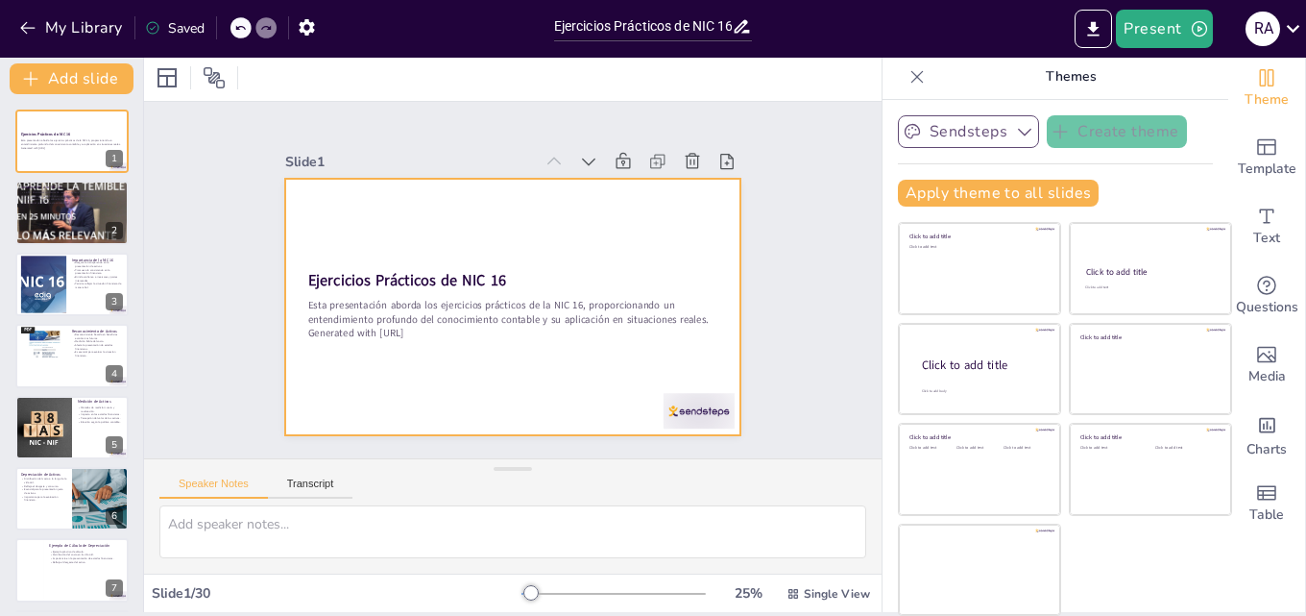
checkbox input "true"
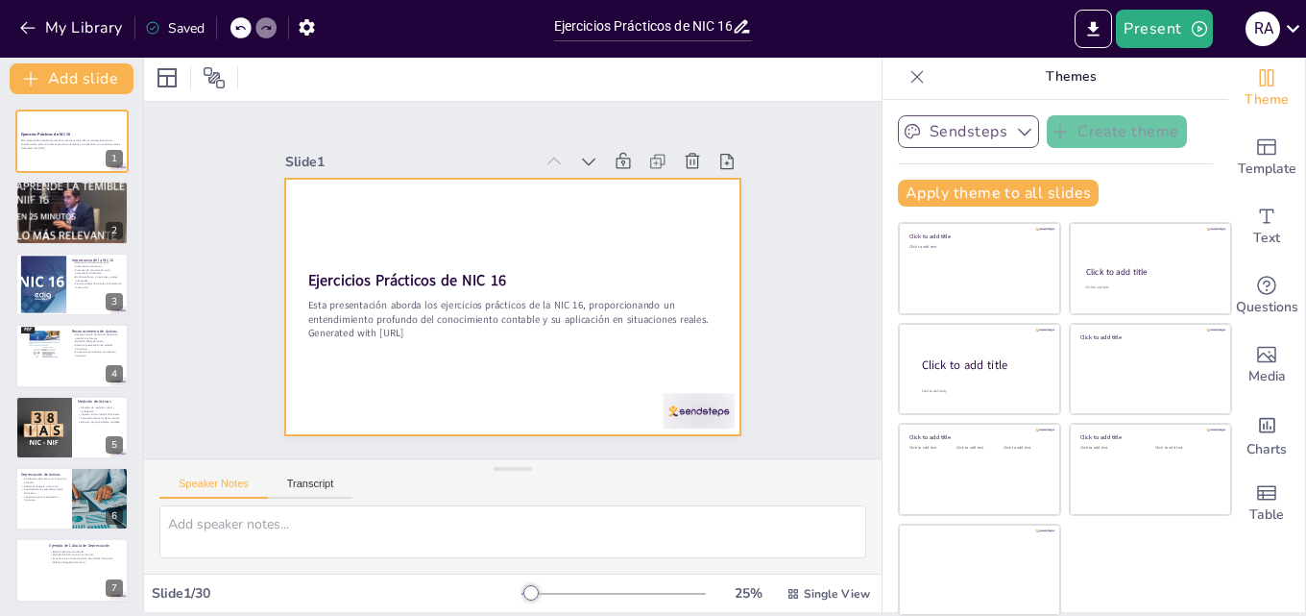
checkbox input "true"
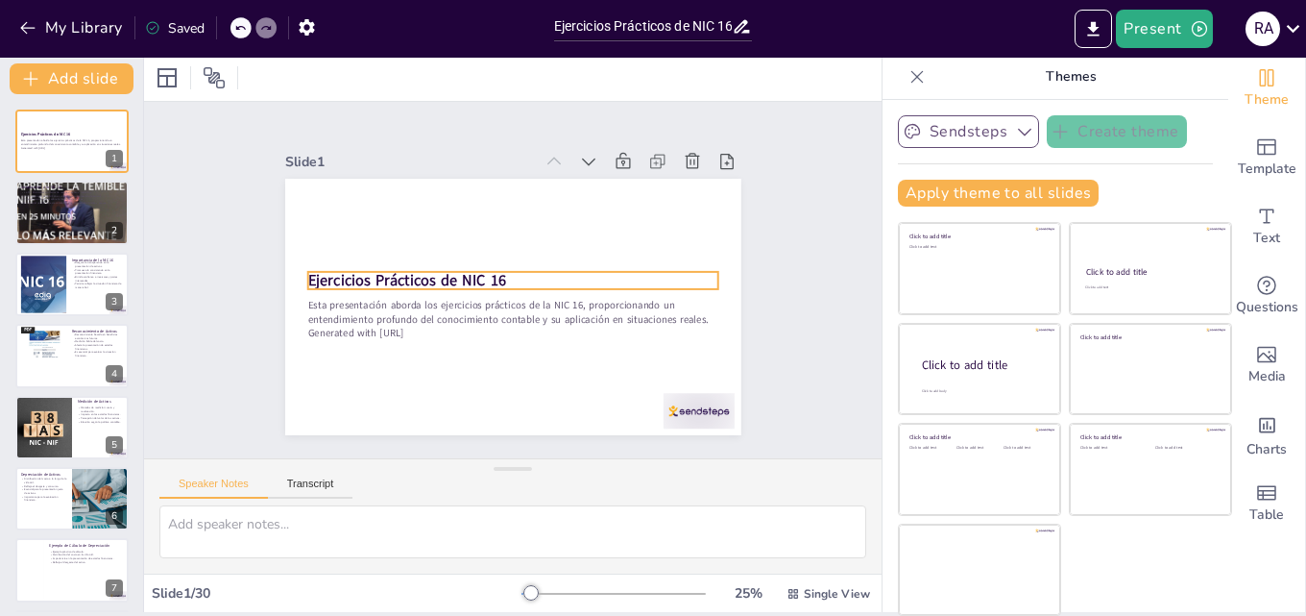
checkbox input "true"
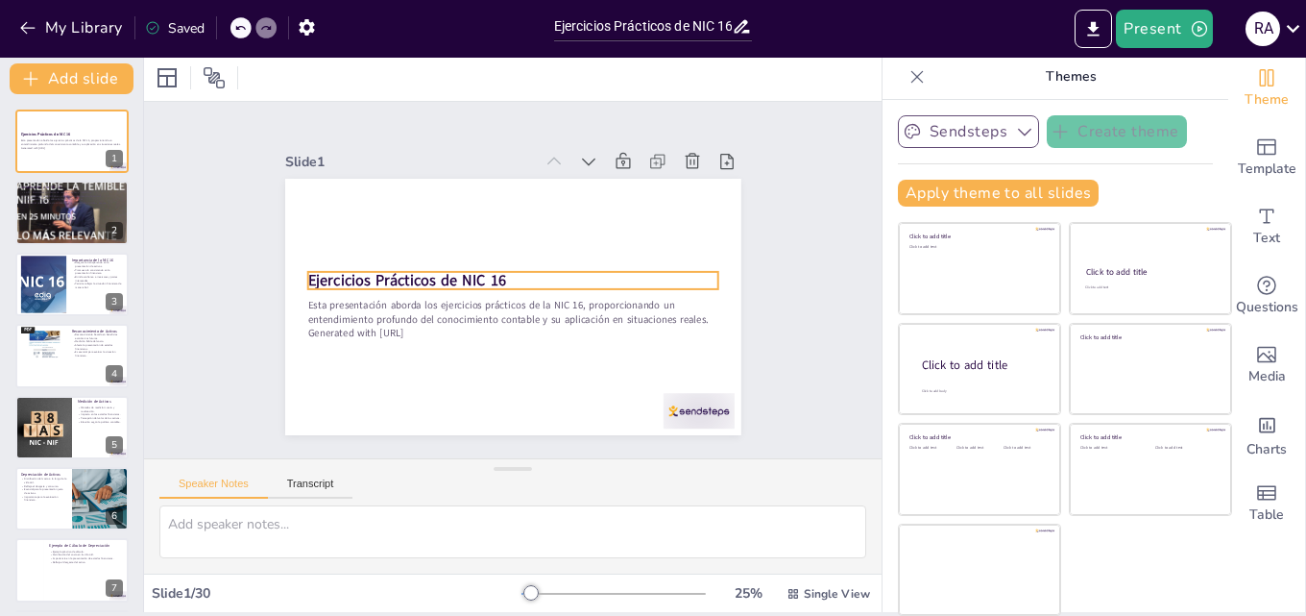
checkbox input "true"
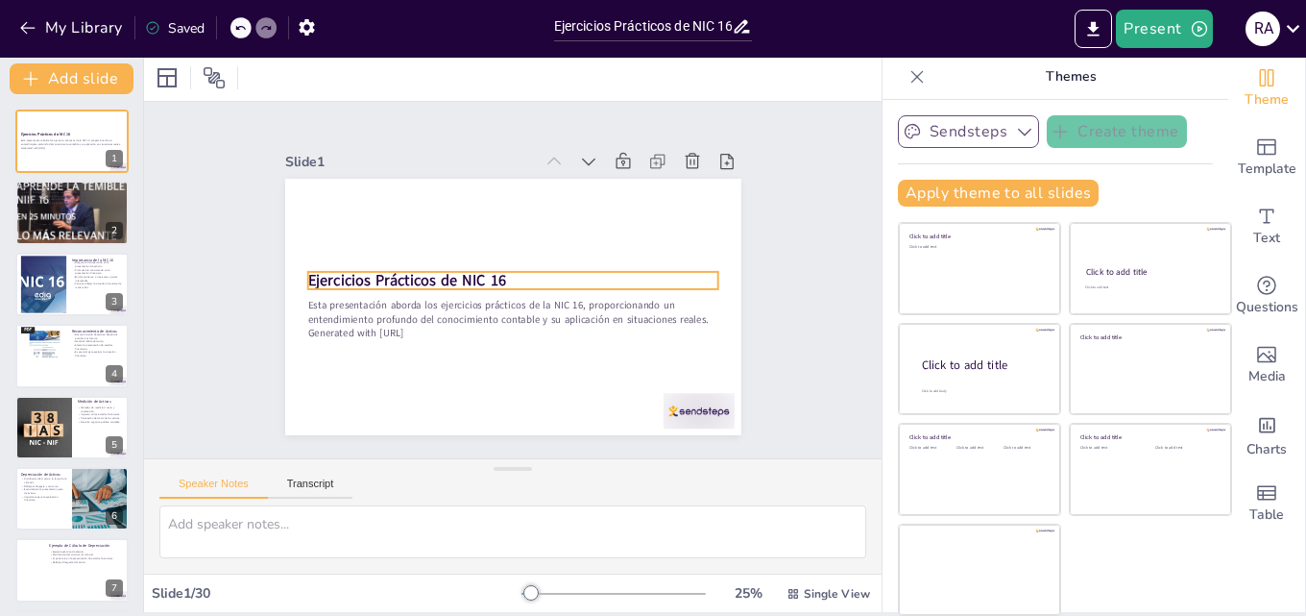
checkbox input "true"
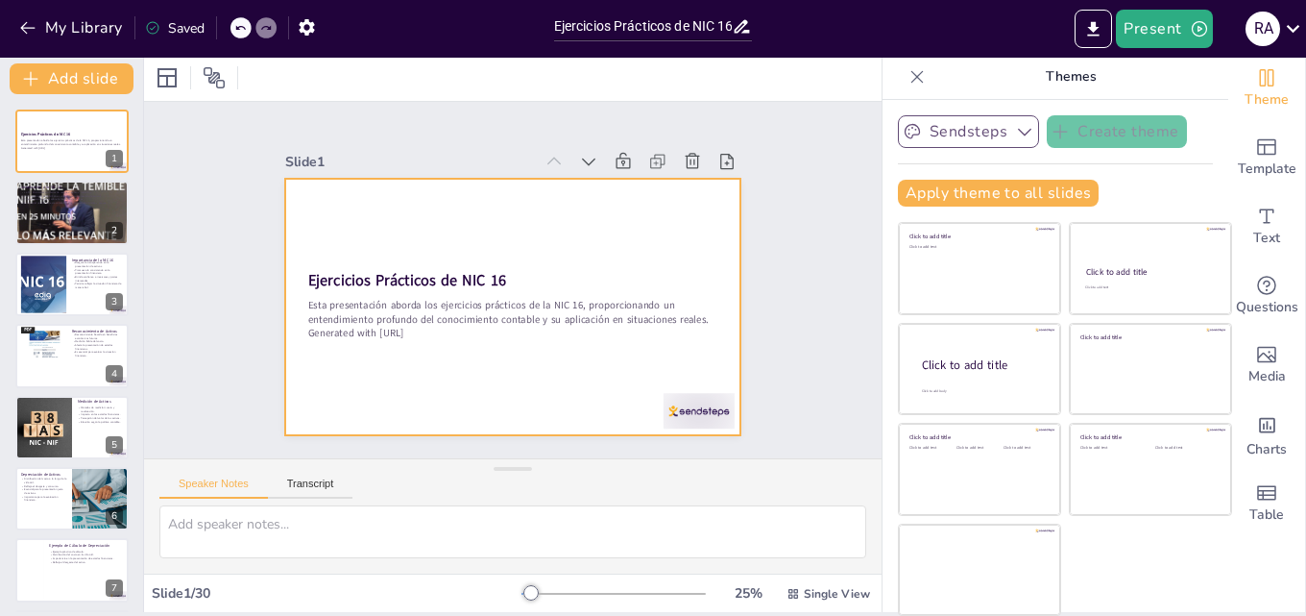
checkbox input "true"
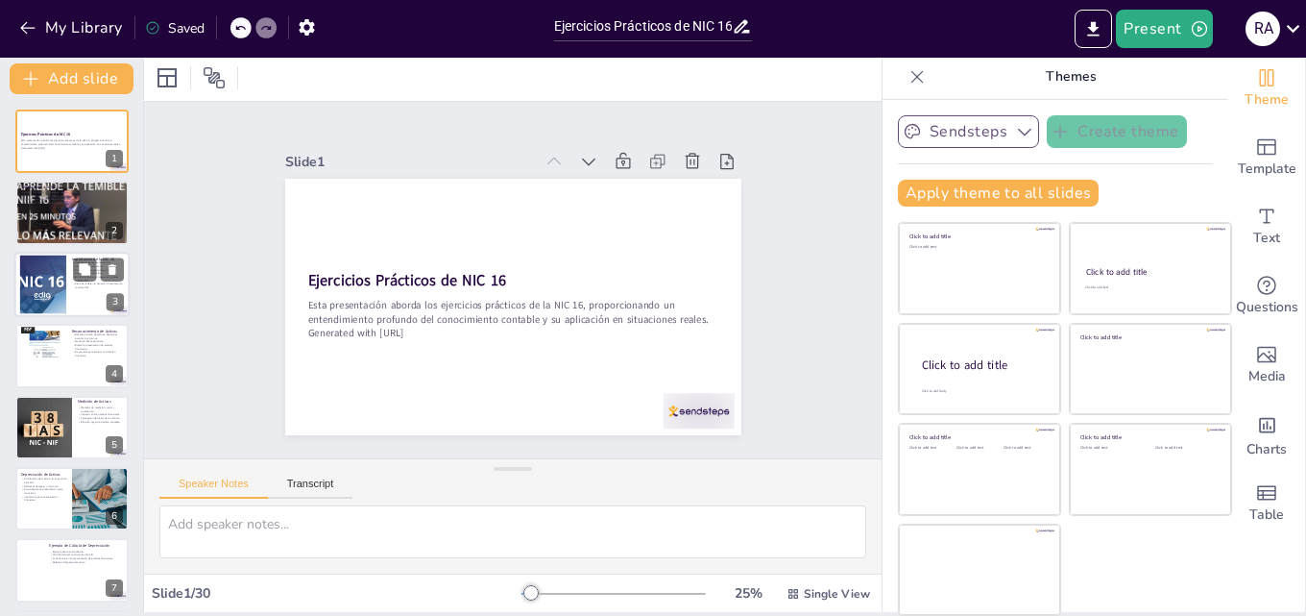
click at [66, 281] on div at bounding box center [71, 284] width 115 height 65
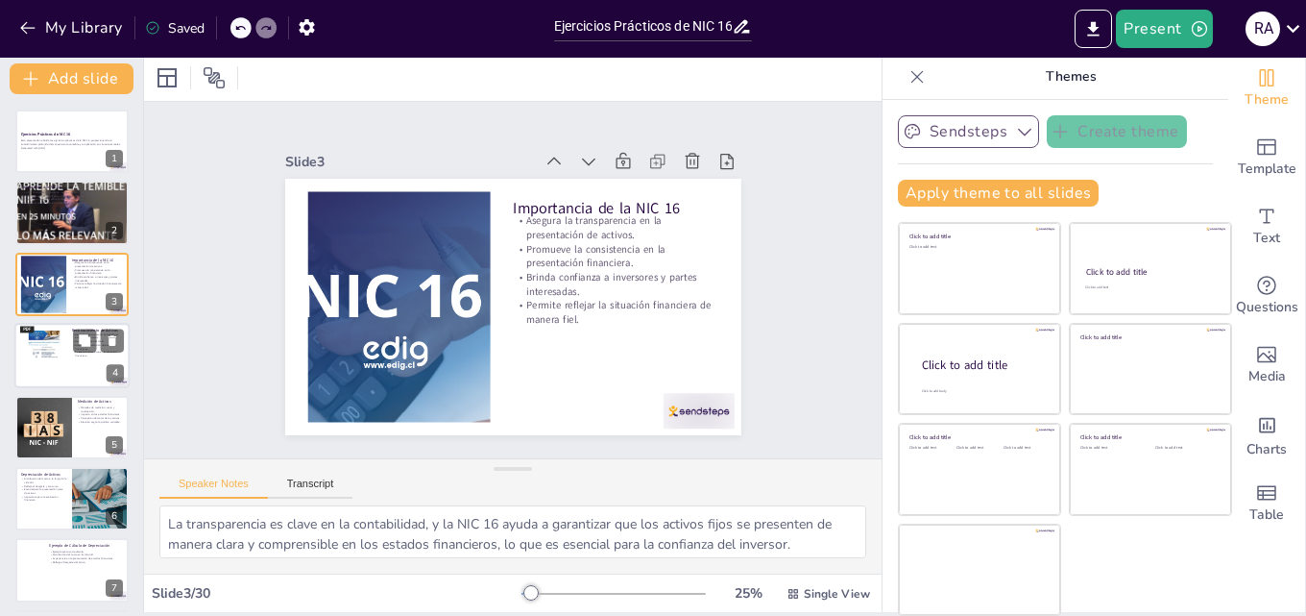
click at [75, 358] on div at bounding box center [71, 355] width 115 height 65
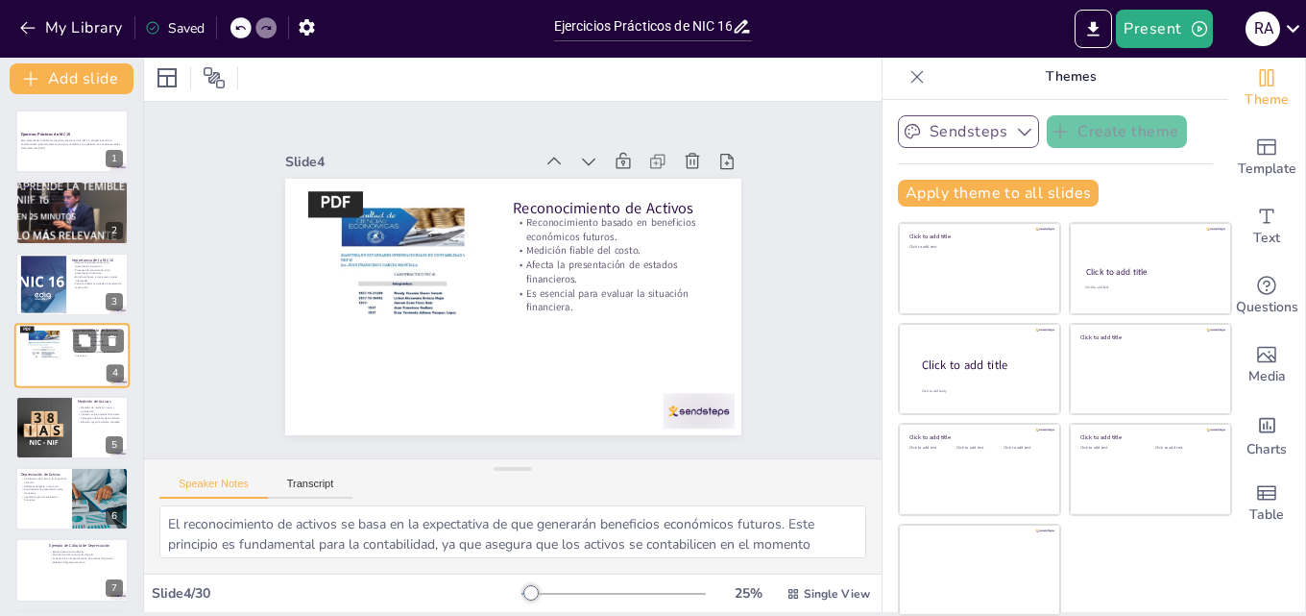
scroll to position [3, 0]
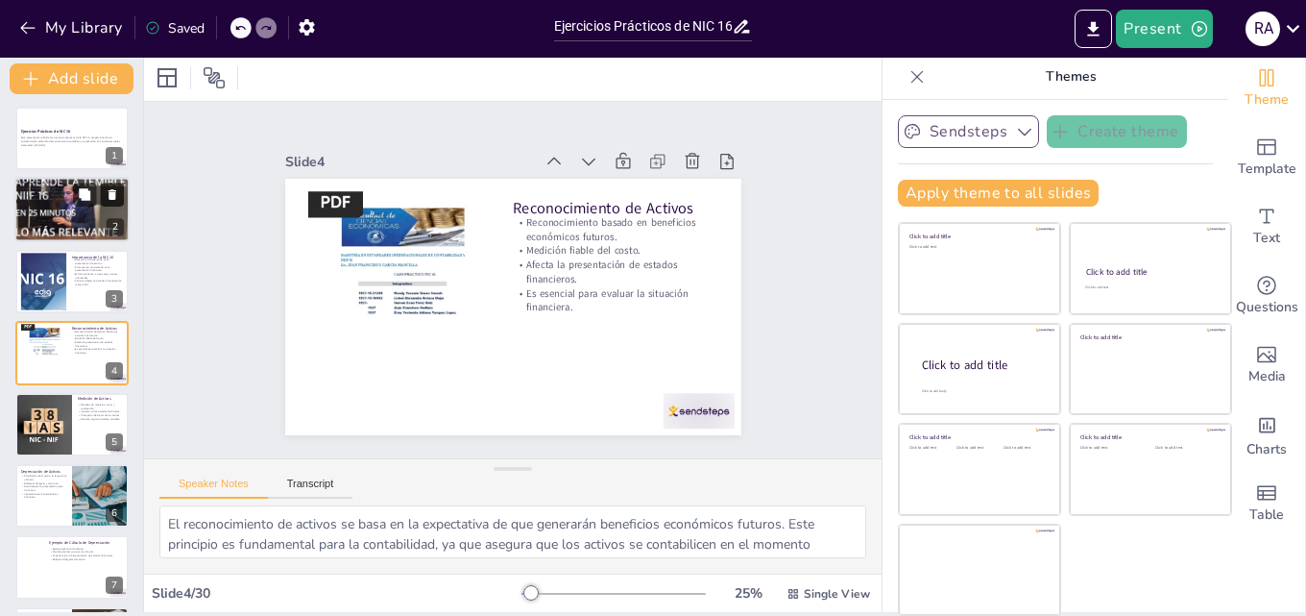
click at [101, 199] on button at bounding box center [112, 194] width 23 height 23
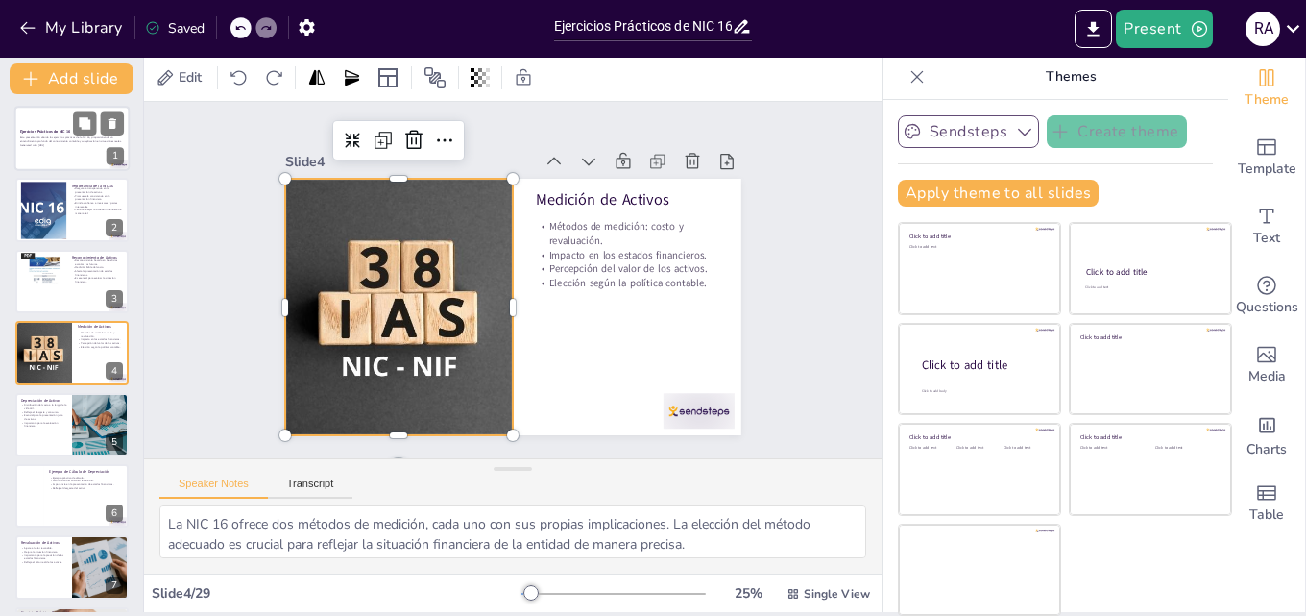
click at [98, 140] on p "Esta presentación aborda los ejercicios prácticos de la NIC 16, proporcionando …" at bounding box center [72, 139] width 104 height 7
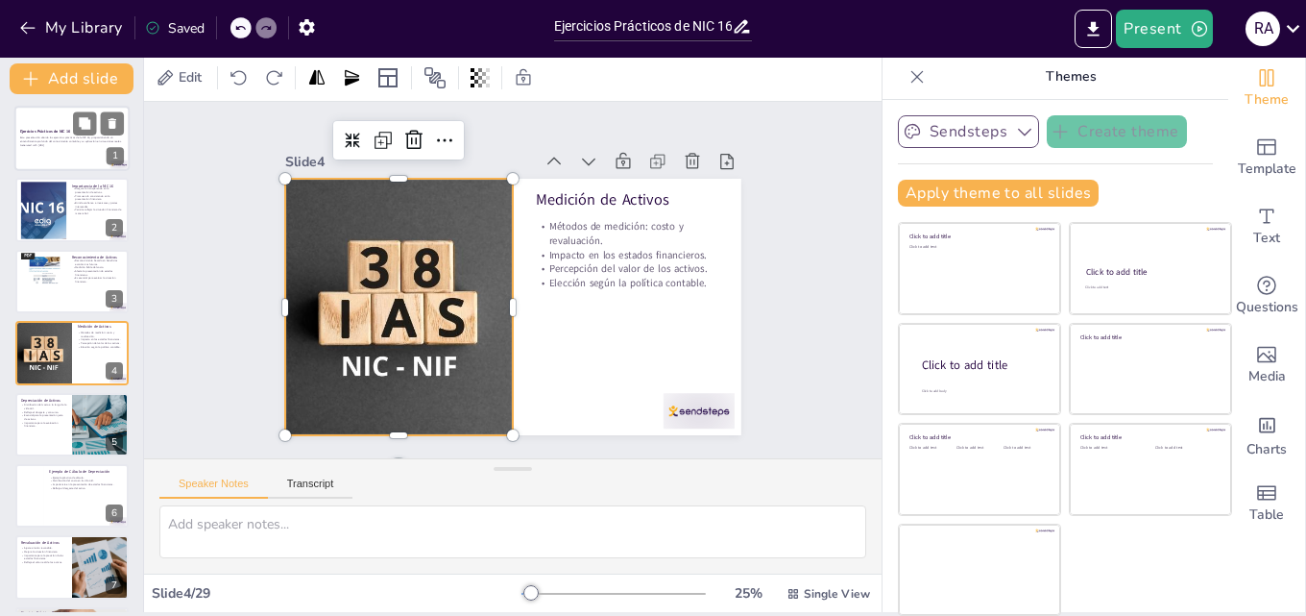
scroll to position [0, 0]
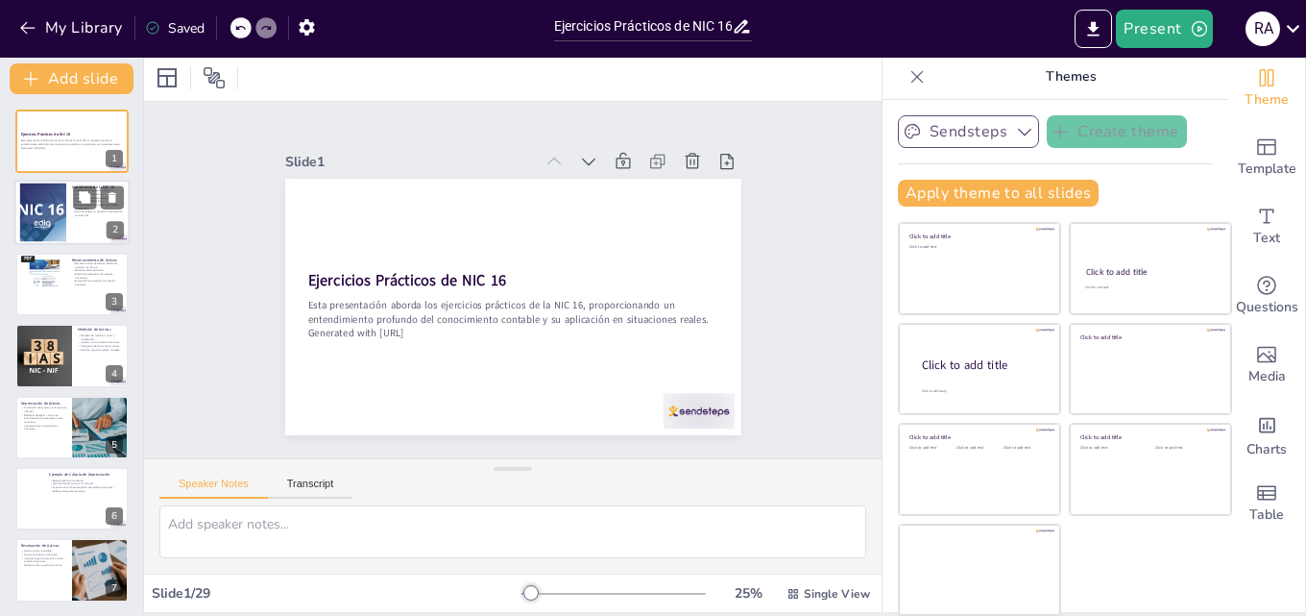
click at [93, 212] on p "Permite reflejar la situación financiera de manera fiel." at bounding box center [98, 213] width 52 height 7
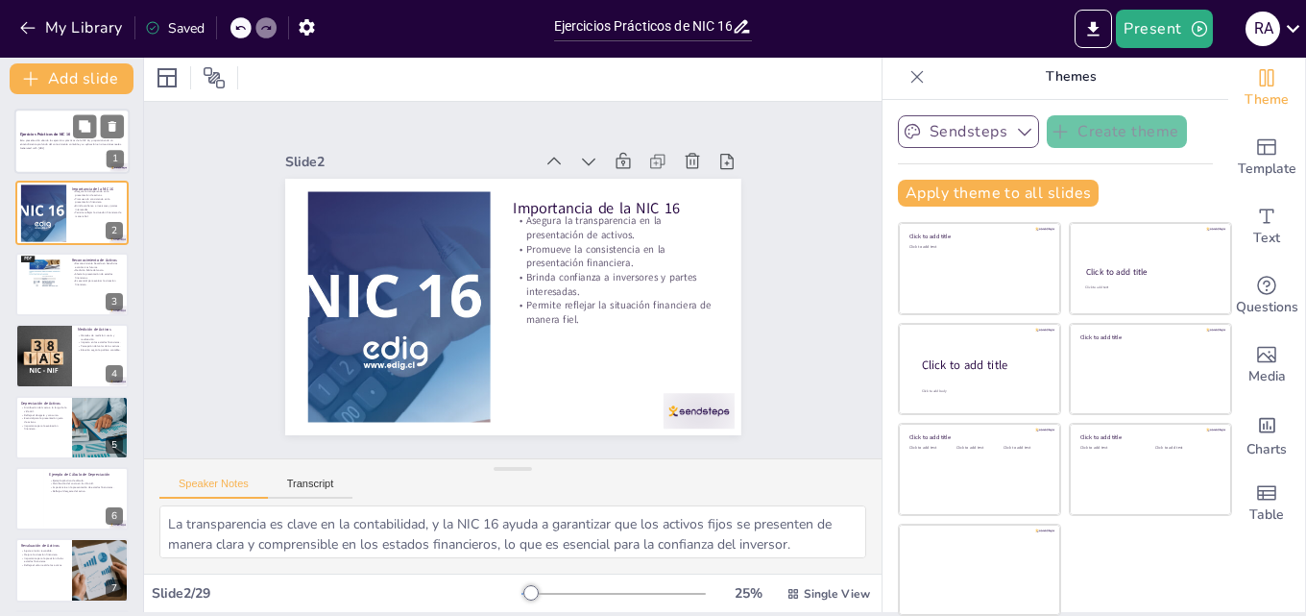
click at [85, 152] on div at bounding box center [71, 141] width 115 height 65
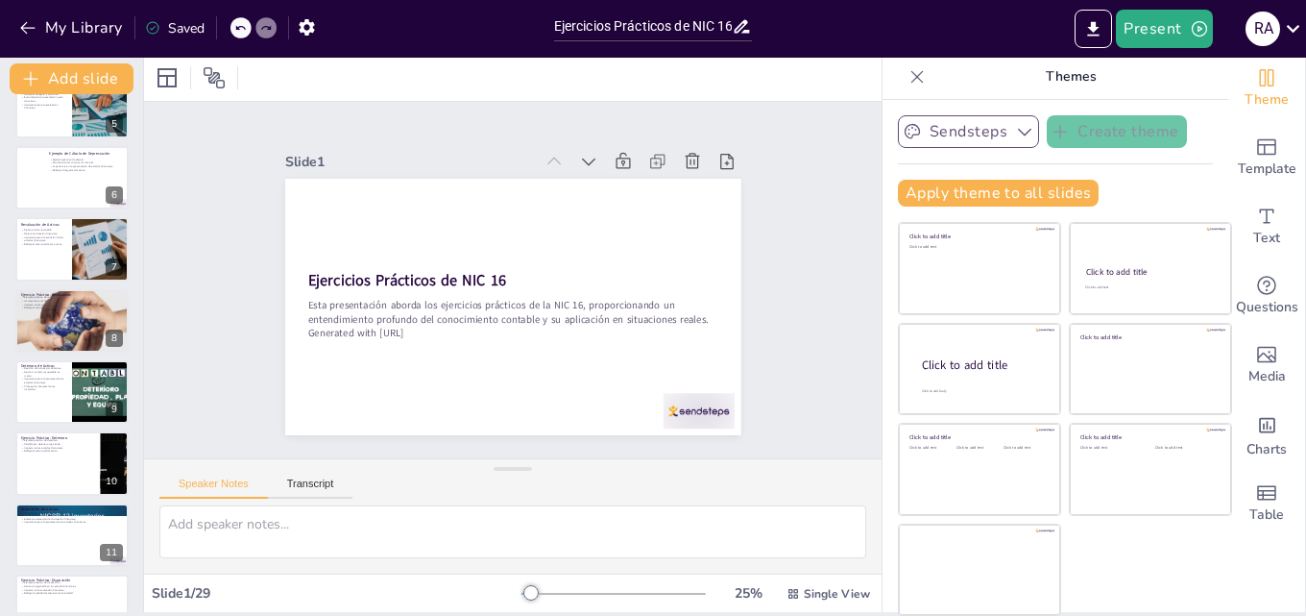
scroll to position [379, 0]
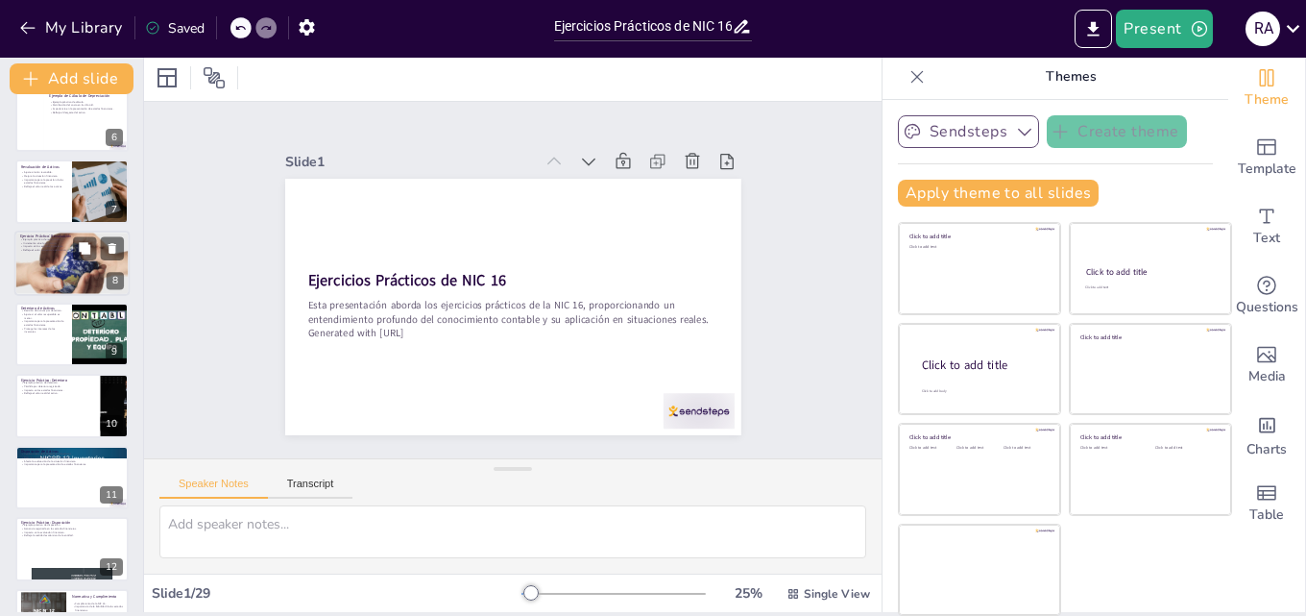
click at [85, 269] on div at bounding box center [71, 263] width 115 height 154
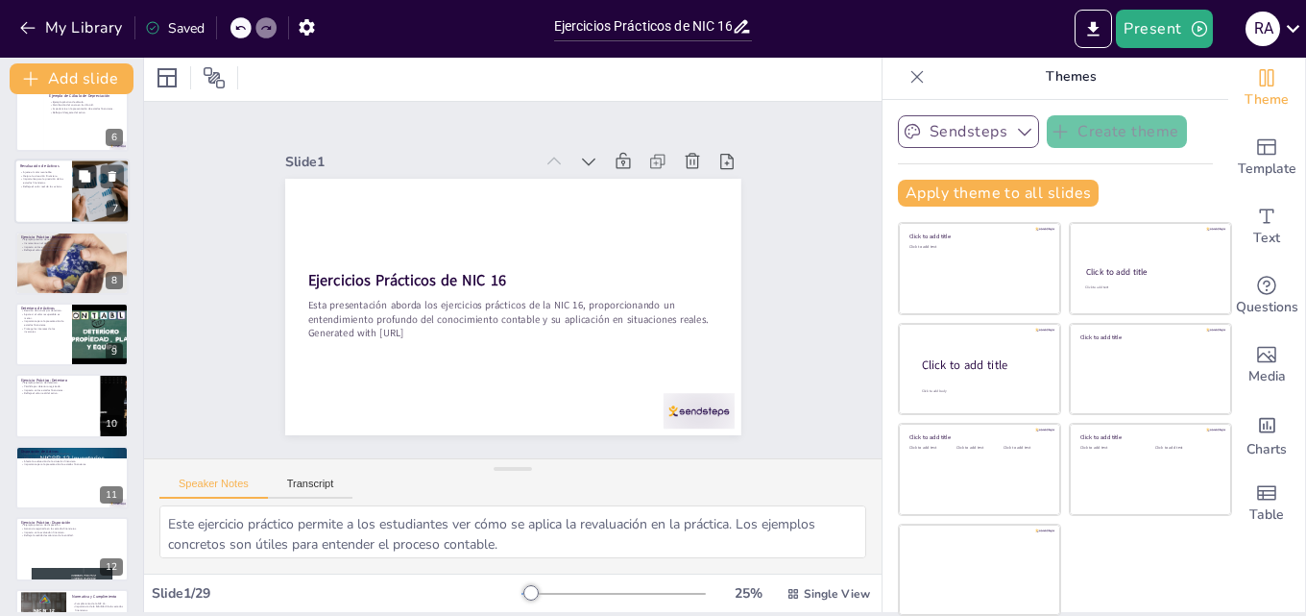
scroll to position [288, 0]
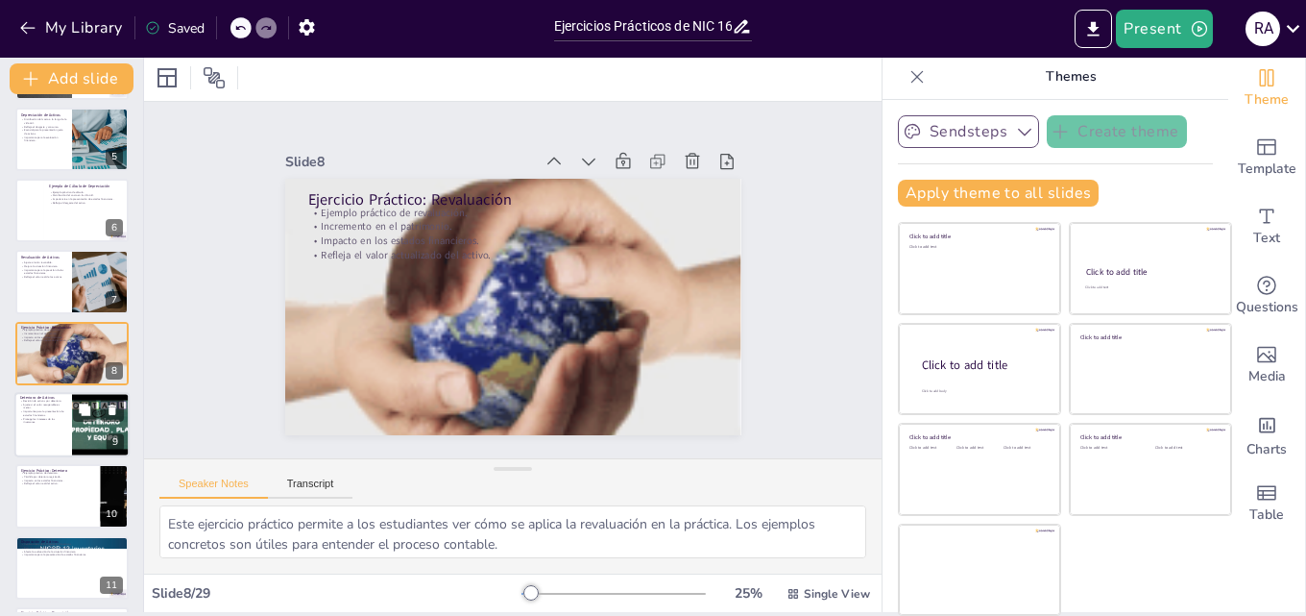
click at [66, 419] on div at bounding box center [71, 424] width 115 height 65
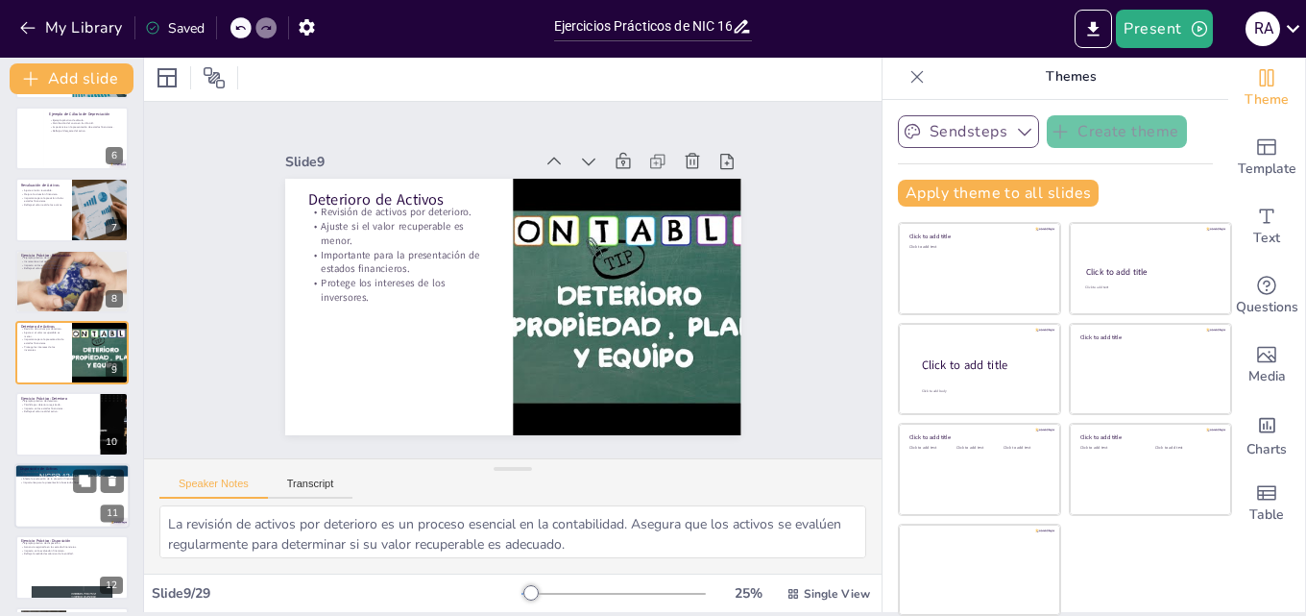
click at [83, 503] on div at bounding box center [71, 495] width 115 height 65
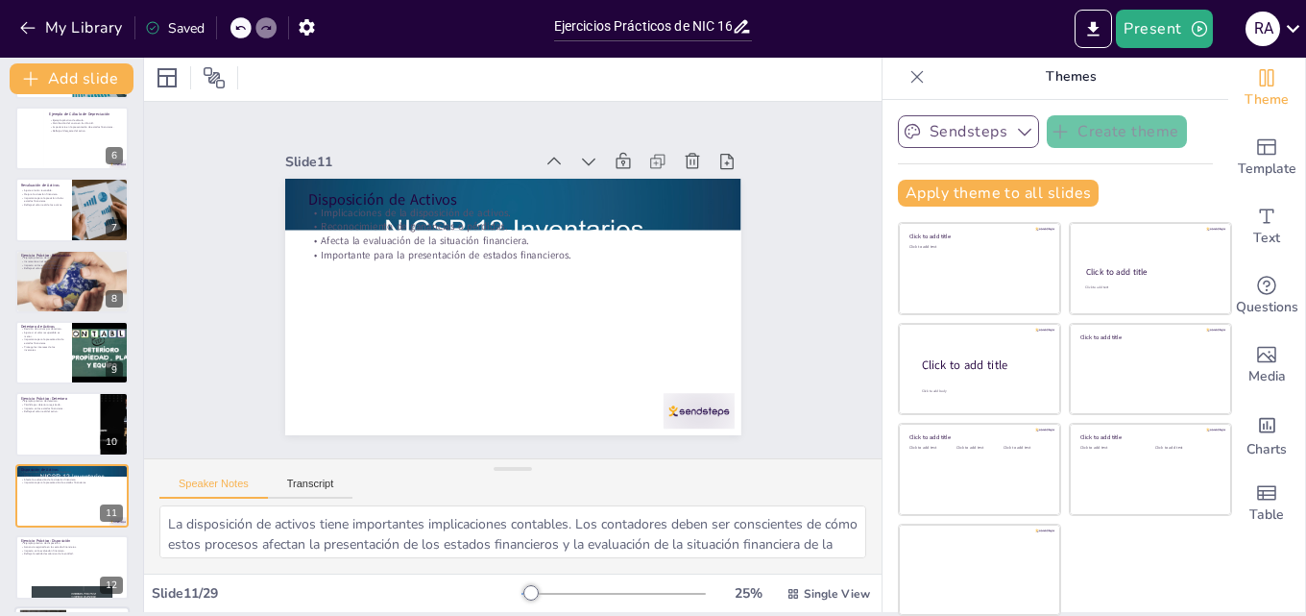
scroll to position [502, 0]
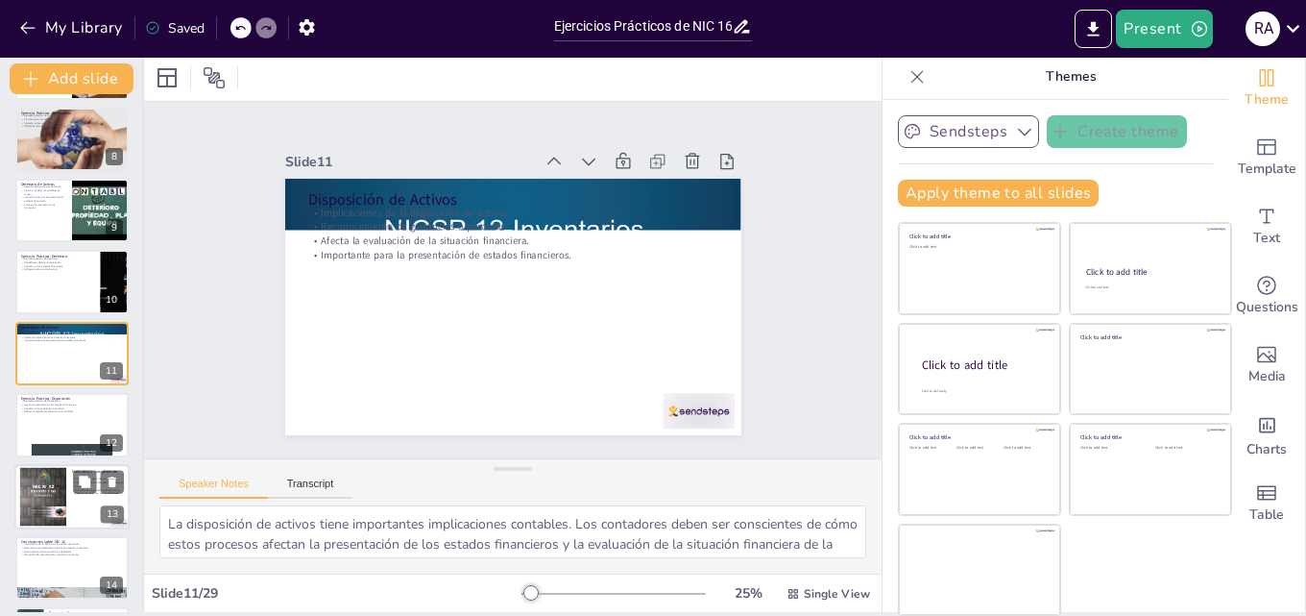
click at [80, 505] on div at bounding box center [71, 496] width 115 height 65
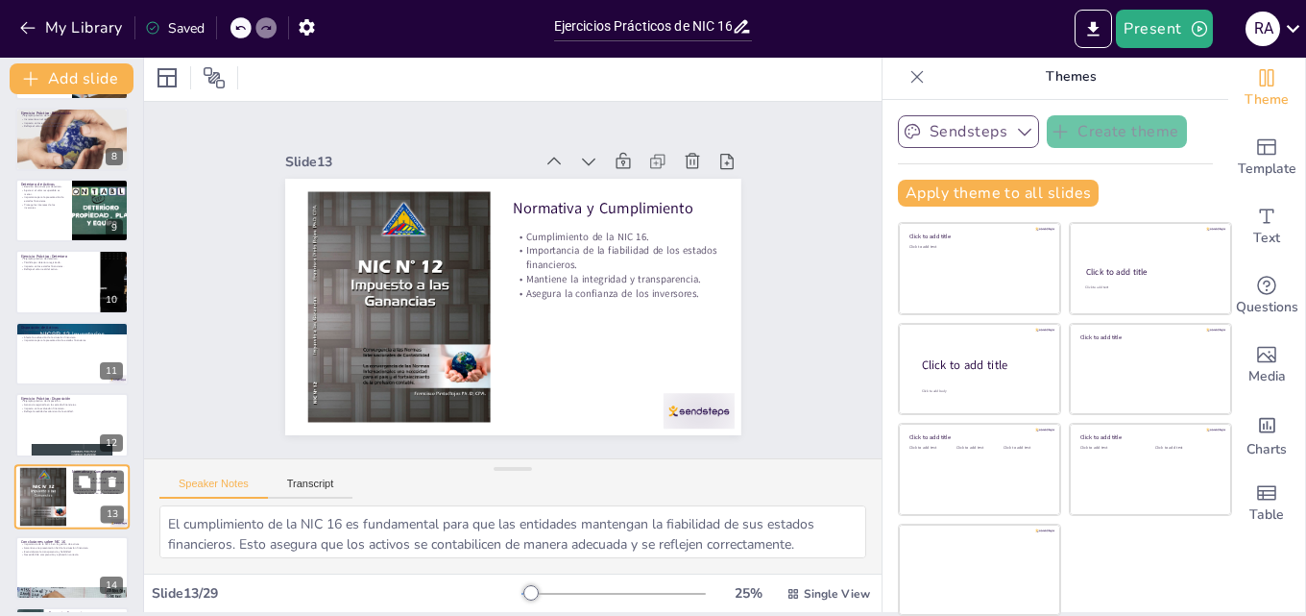
scroll to position [646, 0]
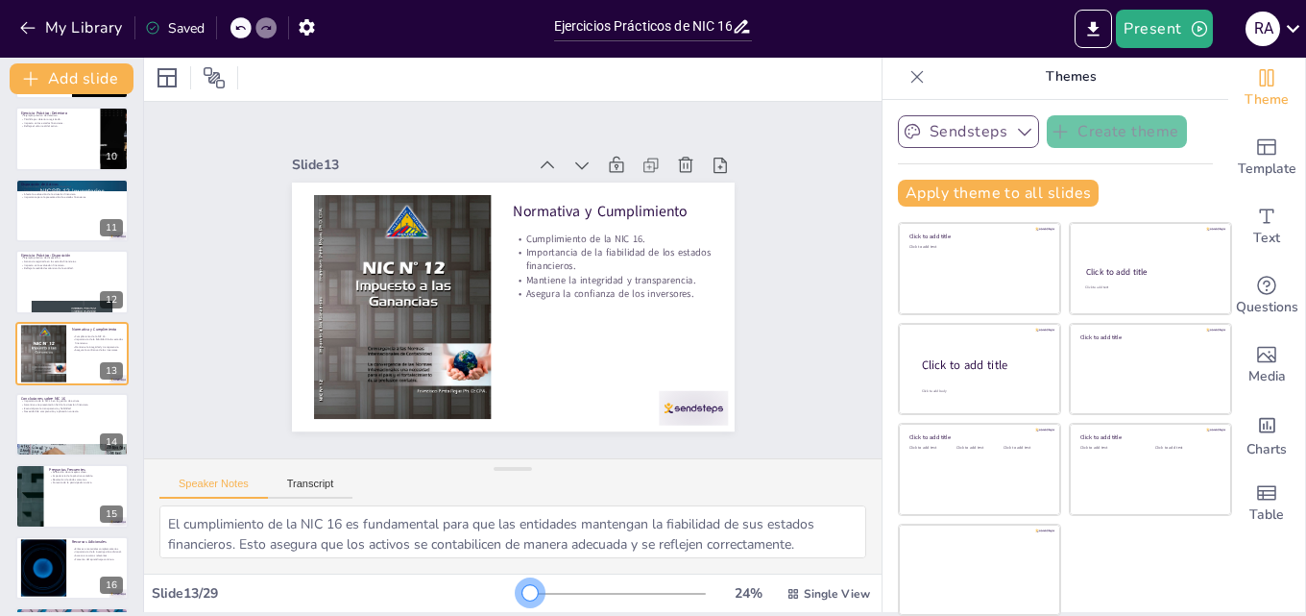
click at [522, 601] on div "24 % Single View" at bounding box center [698, 593] width 353 height 31
click at [804, 594] on span "Single View" at bounding box center [837, 593] width 66 height 15
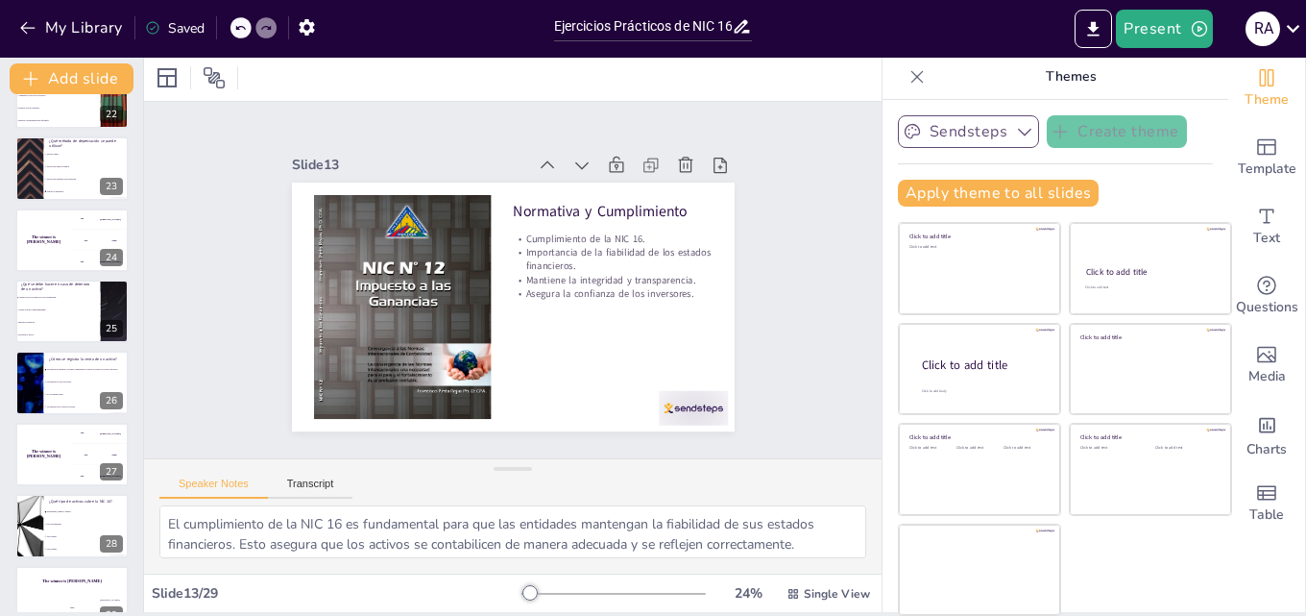
scroll to position [1577, 0]
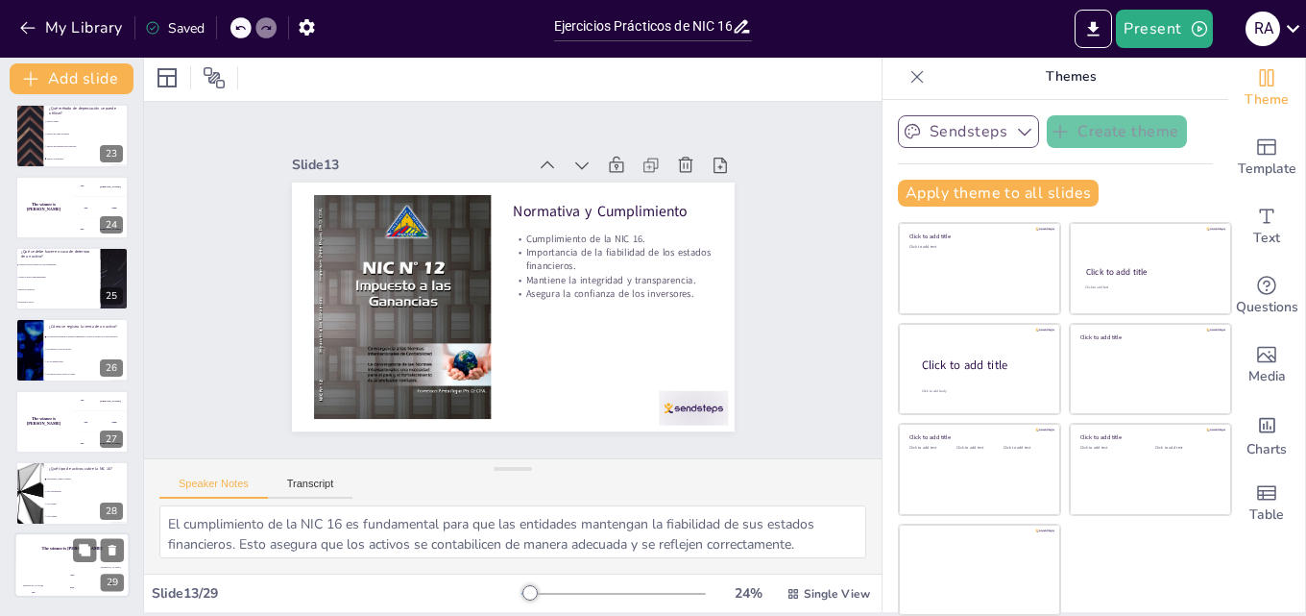
click at [75, 563] on div "The winner is [PERSON_NAME]" at bounding box center [71, 548] width 115 height 33
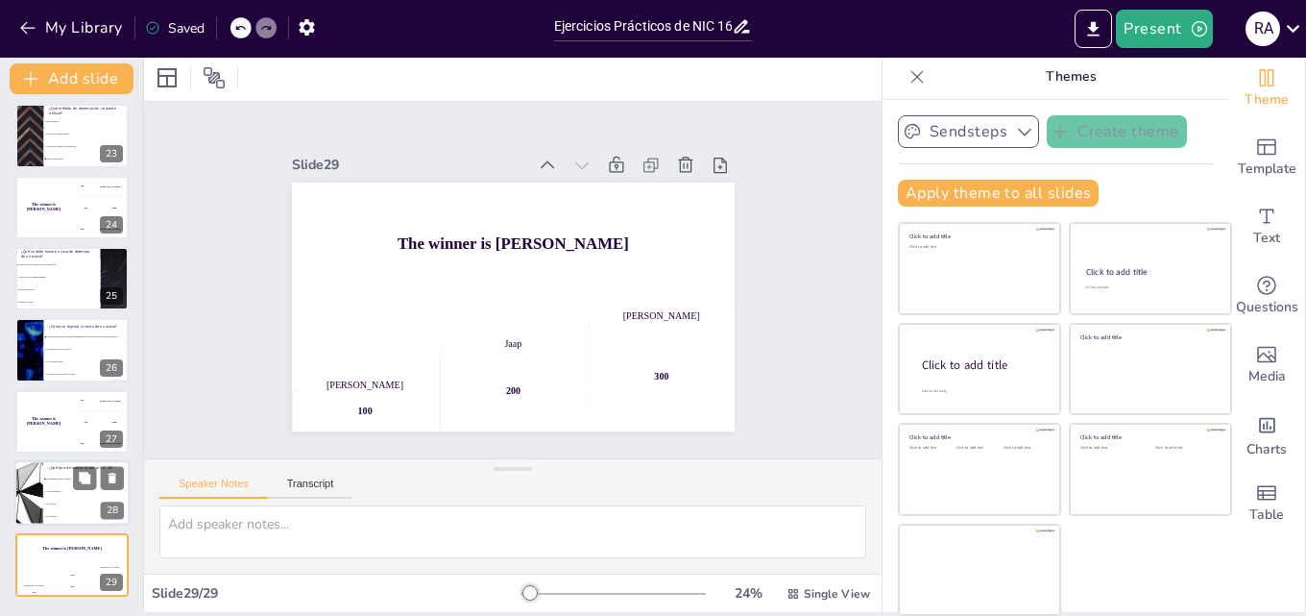
click at [87, 493] on li "Solo propiedades." at bounding box center [86, 492] width 86 height 12
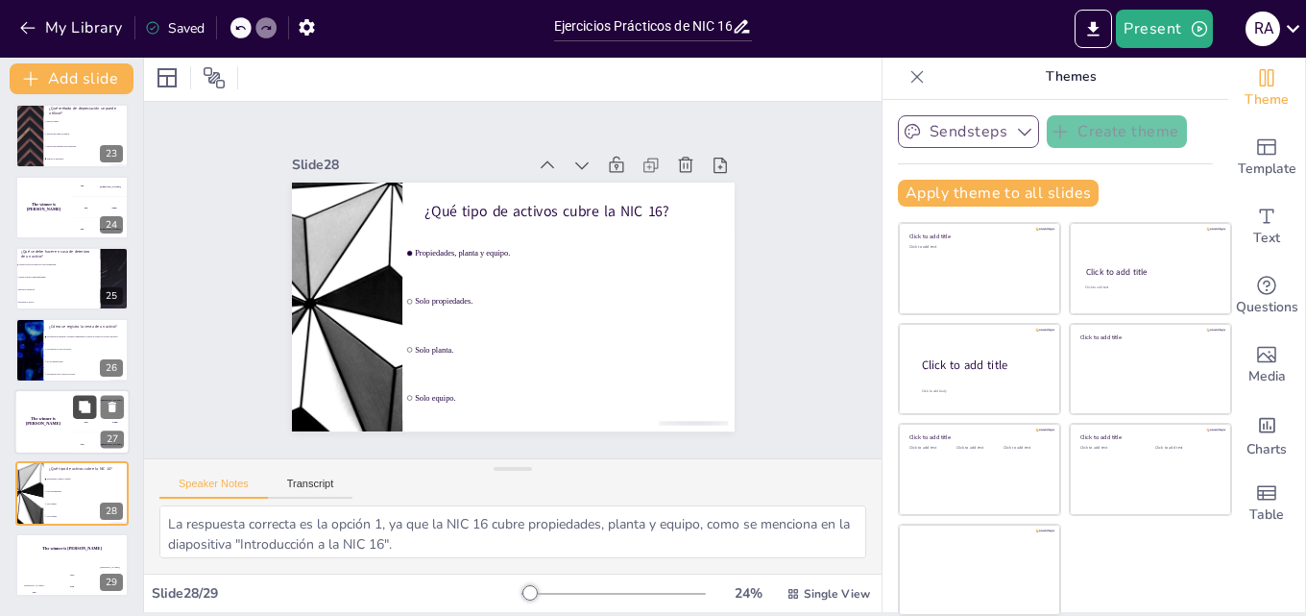
click at [79, 416] on button at bounding box center [84, 406] width 23 height 23
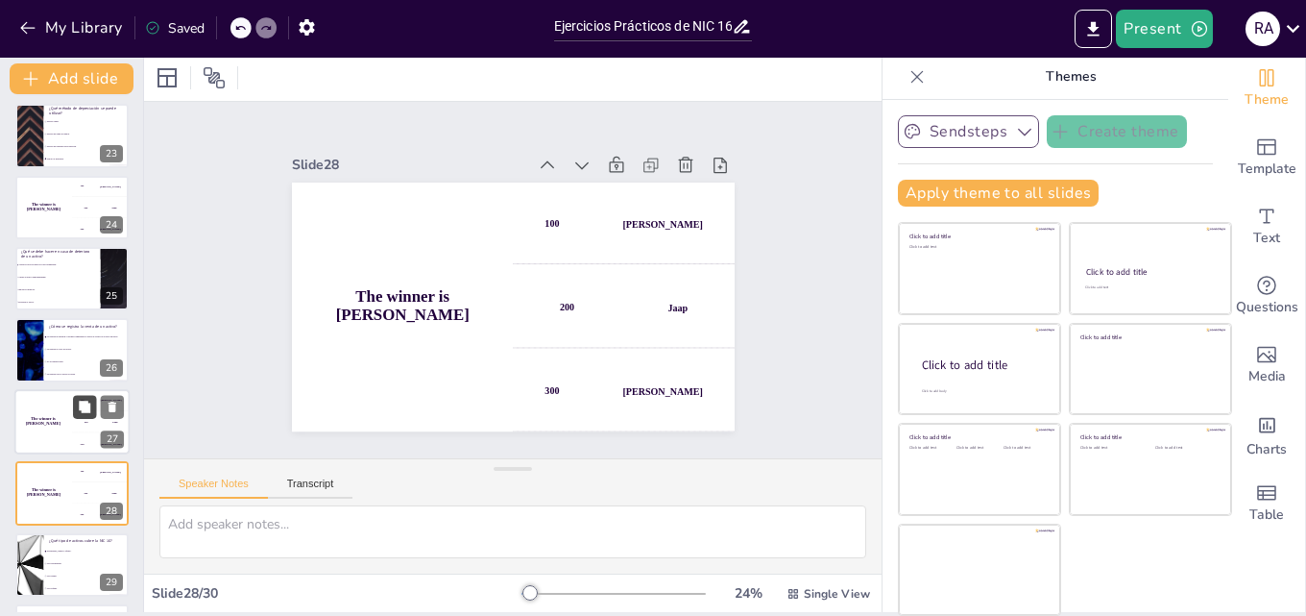
scroll to position [1648, 0]
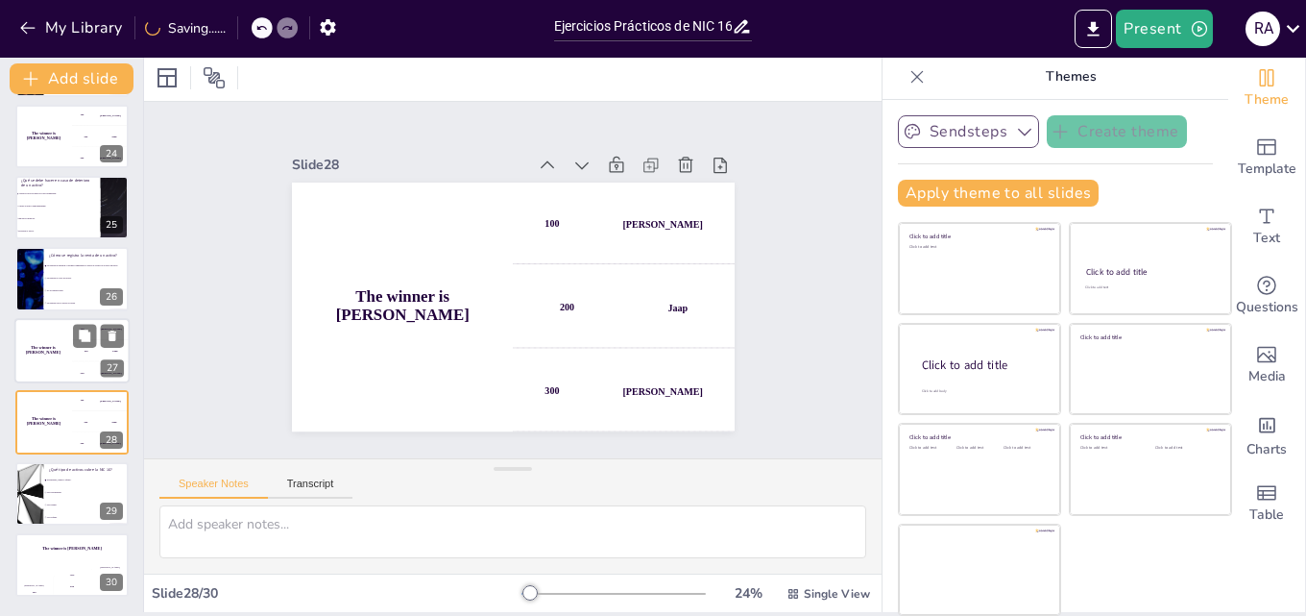
click at [79, 368] on div "300 Niels" at bounding box center [101, 372] width 58 height 21
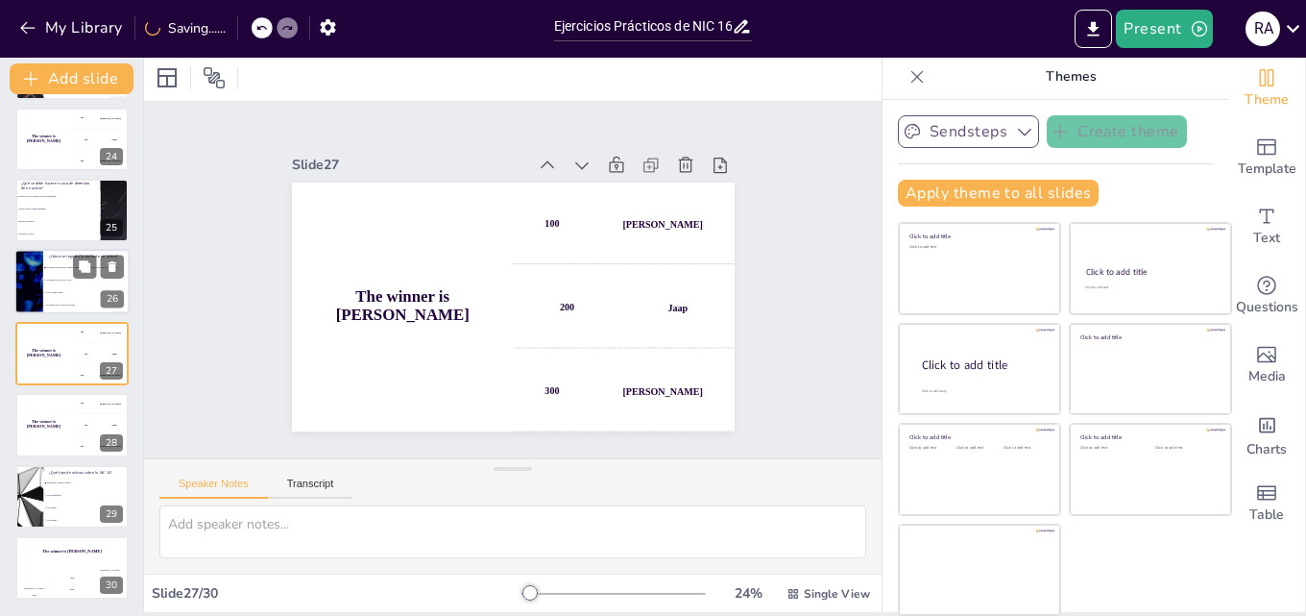
click at [82, 284] on li "Se registra el costo del activo." at bounding box center [86, 281] width 86 height 12
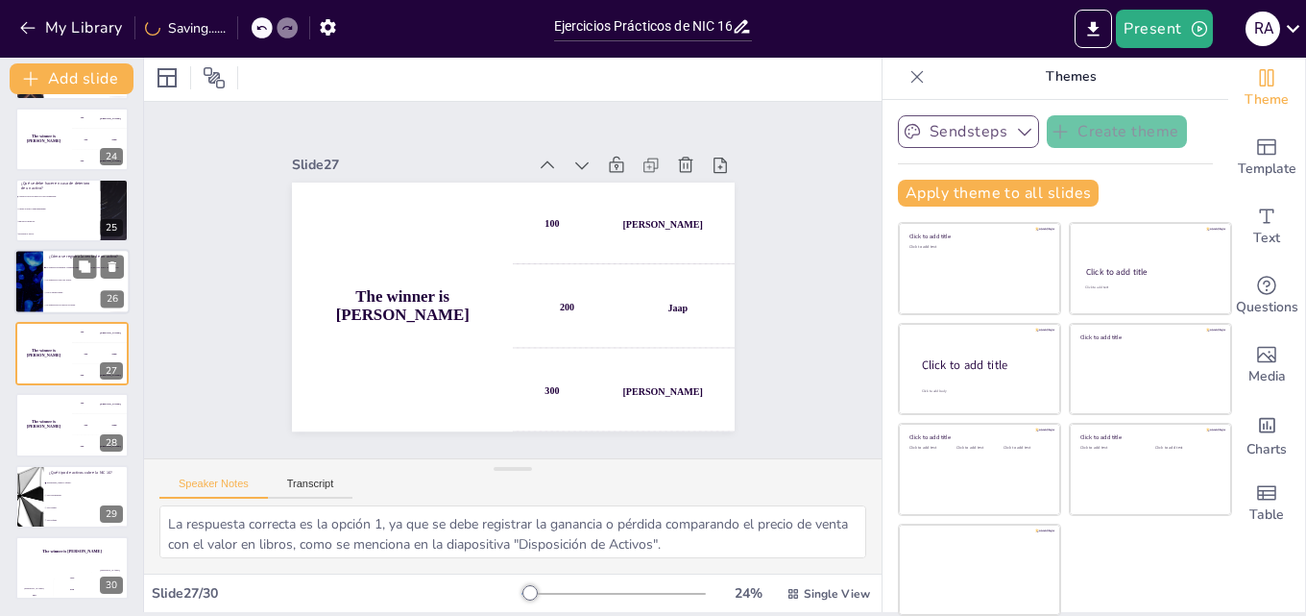
scroll to position [1575, 0]
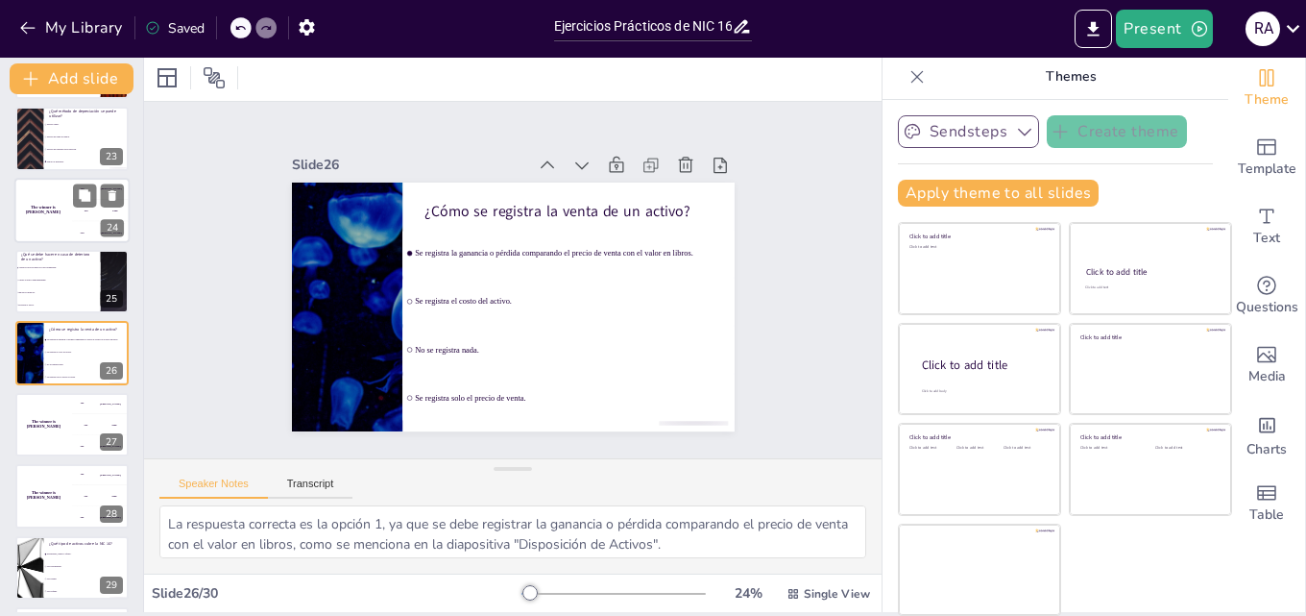
click at [60, 210] on h4 "The winner is [PERSON_NAME]" at bounding box center [43, 210] width 58 height 10
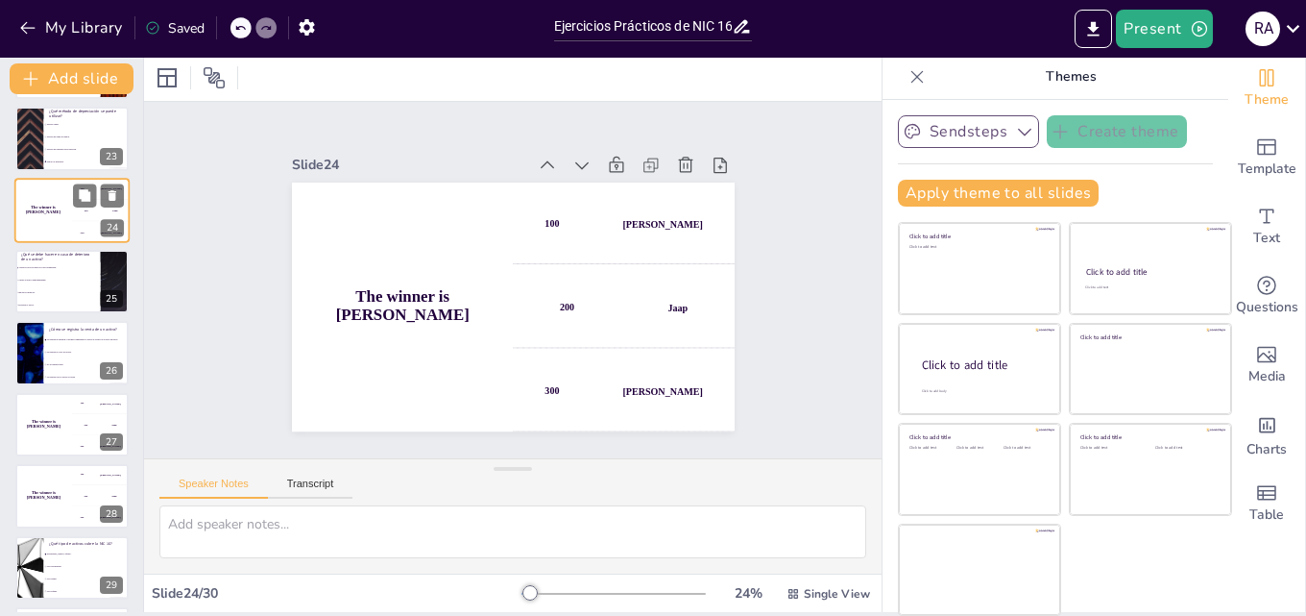
scroll to position [1431, 0]
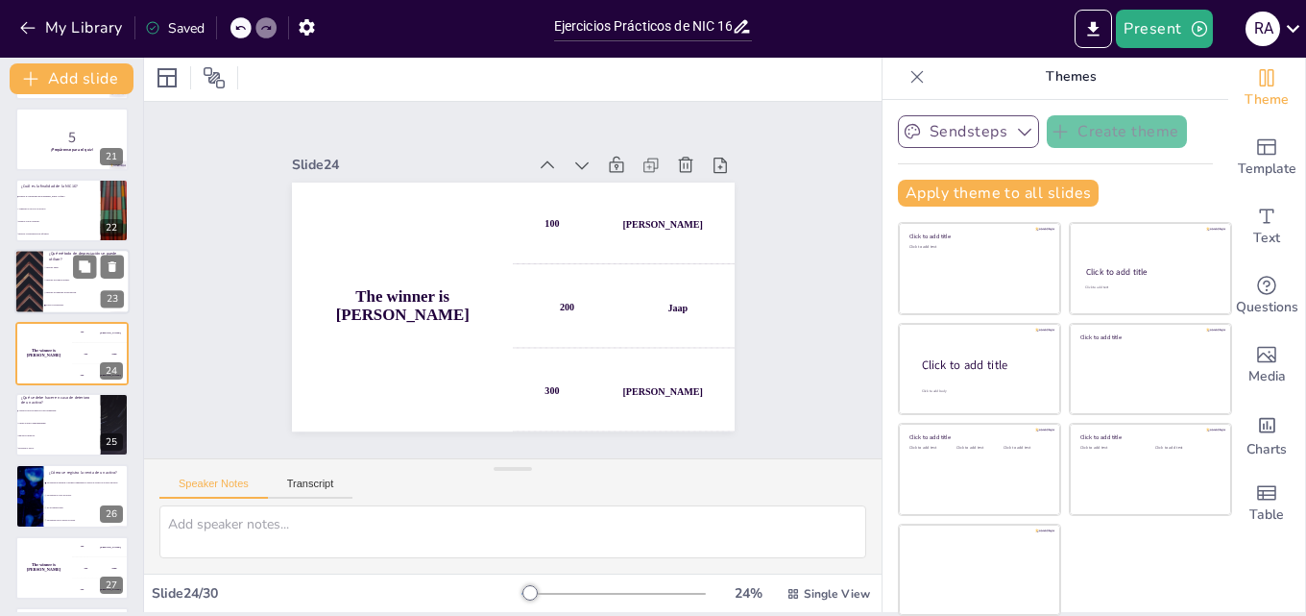
click at [67, 278] on li "Método de suma de dígitos." at bounding box center [86, 281] width 86 height 12
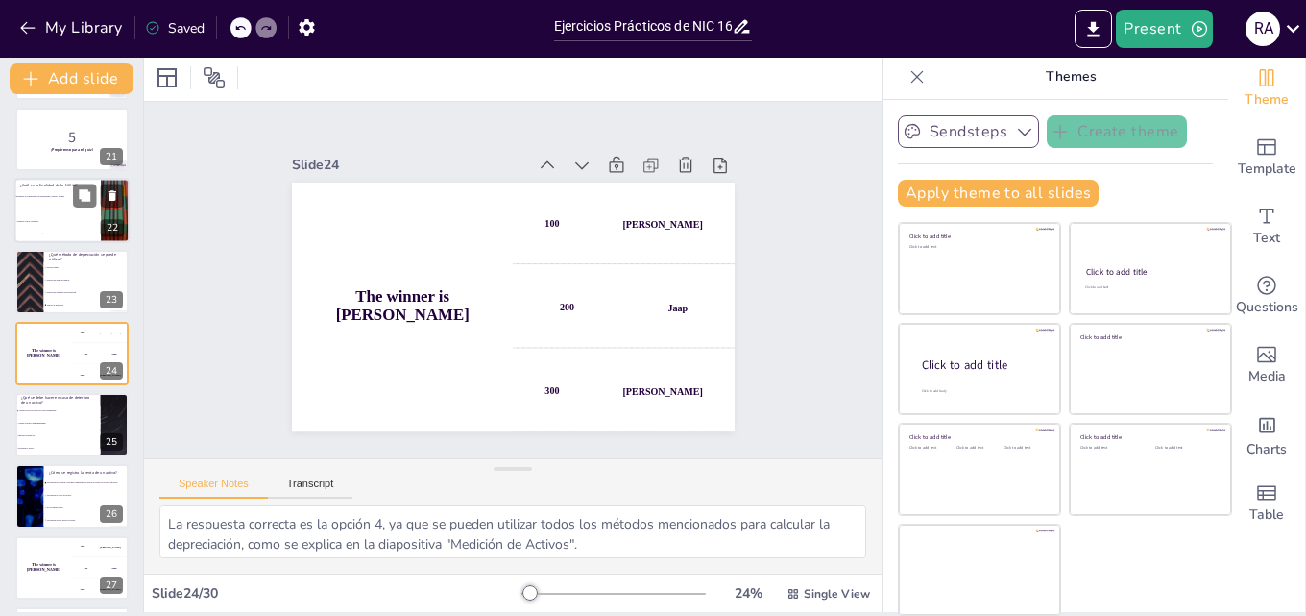
scroll to position [1360, 0]
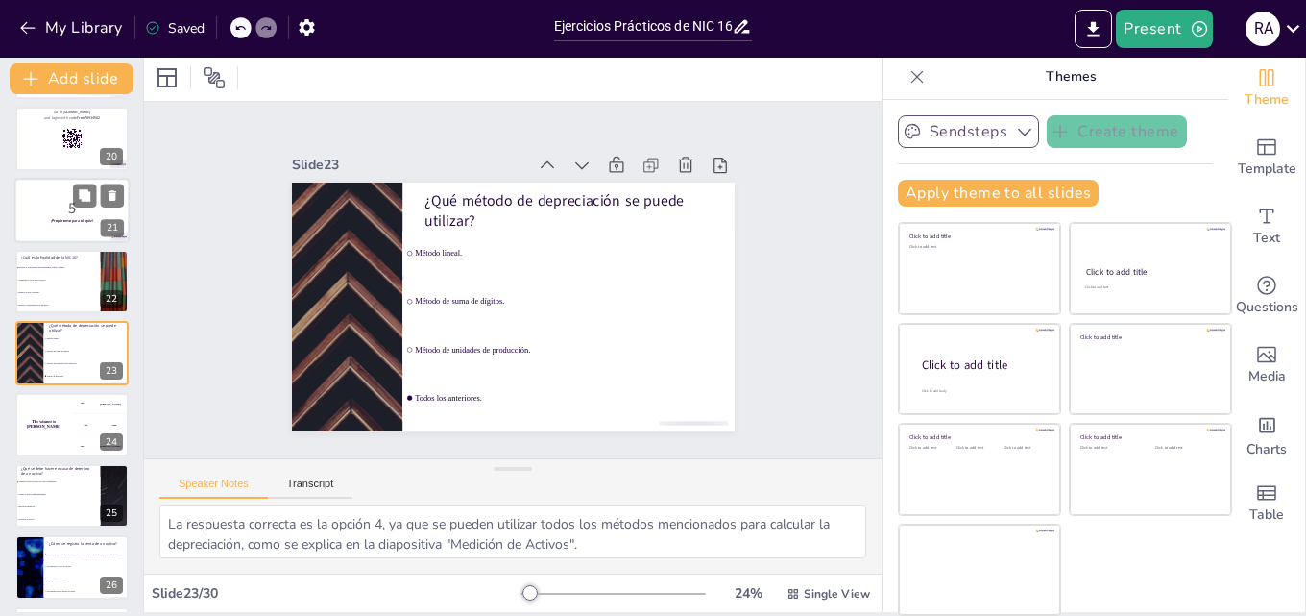
click at [52, 219] on strong "¡Prepárense para el quiz!" at bounding box center [72, 220] width 42 height 5
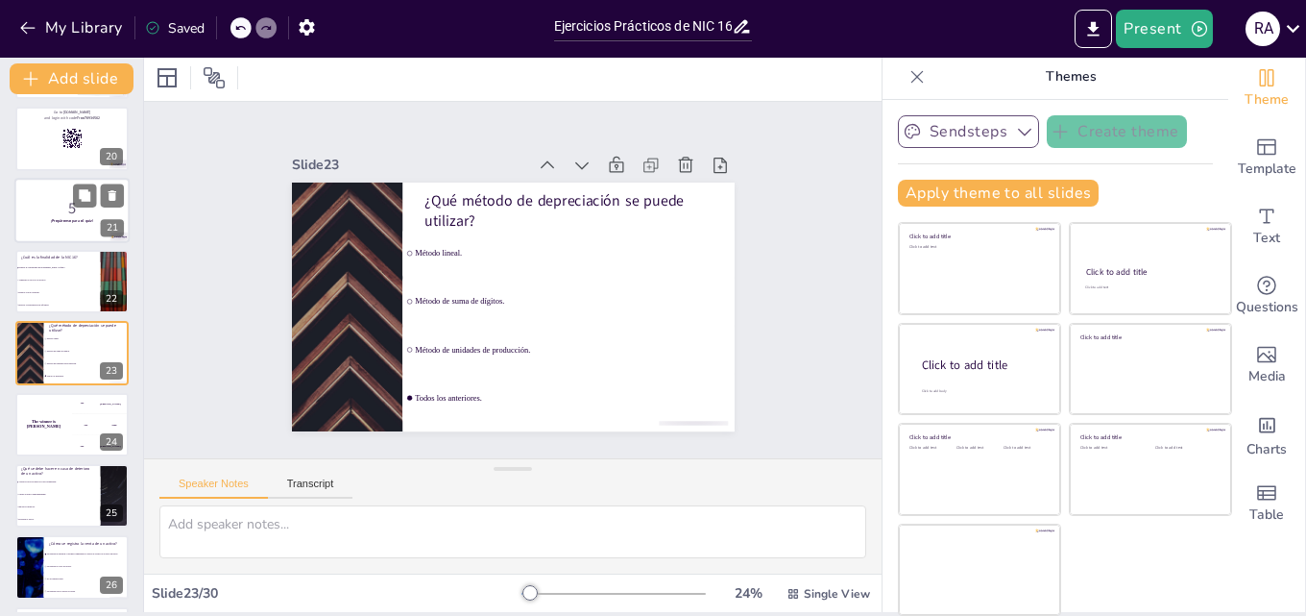
scroll to position [1217, 0]
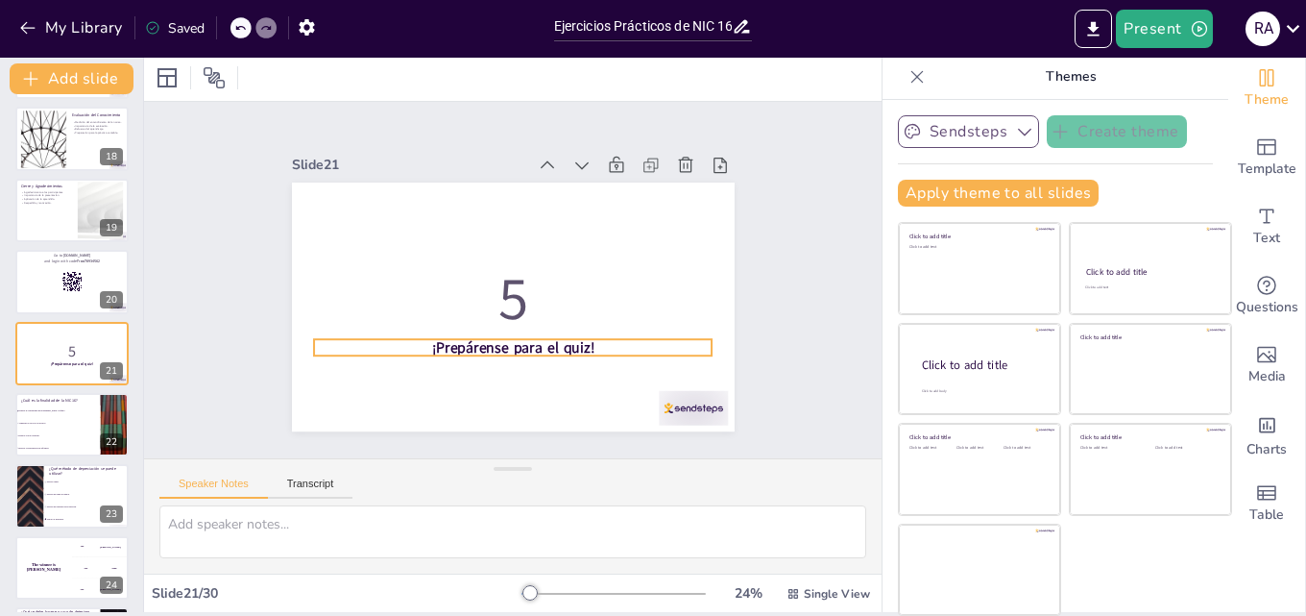
click at [504, 342] on strong "¡Prepárense para el quiz!" at bounding box center [498, 346] width 163 height 54
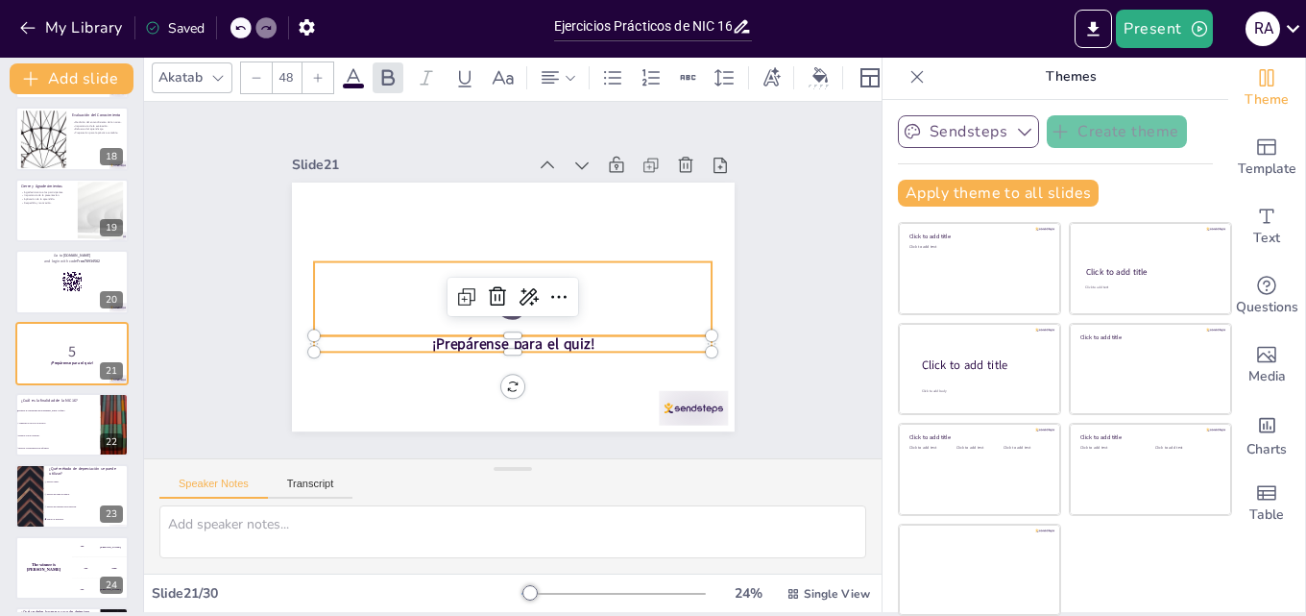
click at [367, 296] on p "5" at bounding box center [508, 297] width 407 height 163
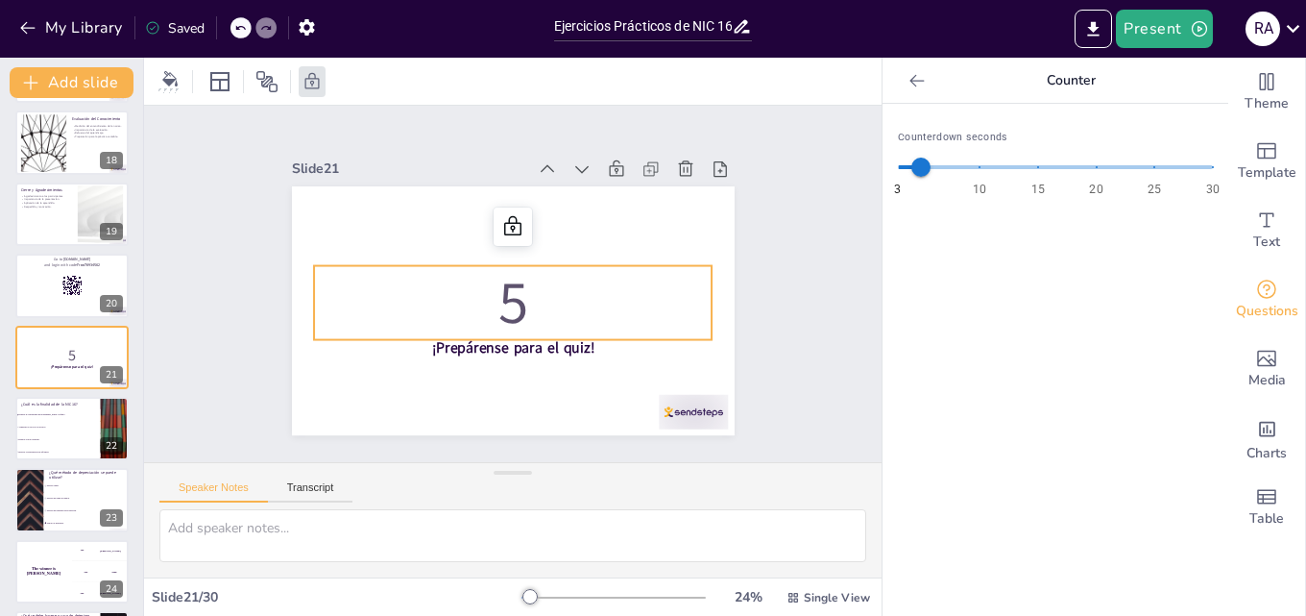
scroll to position [0, 0]
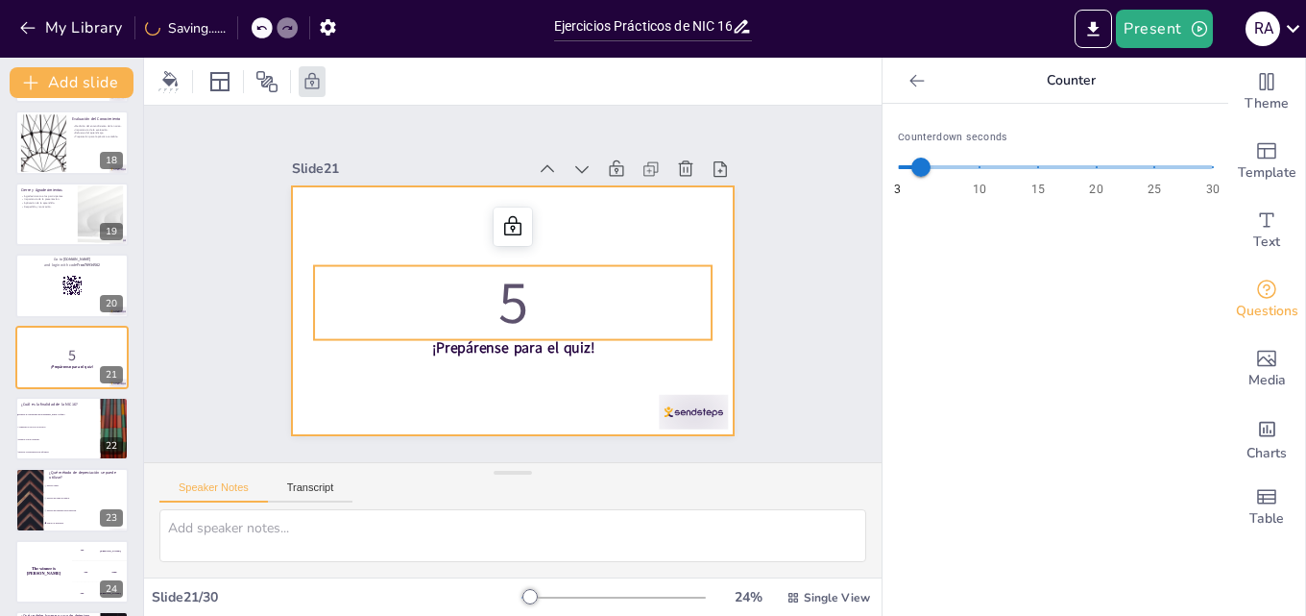
click at [370, 217] on div at bounding box center [507, 309] width 485 height 335
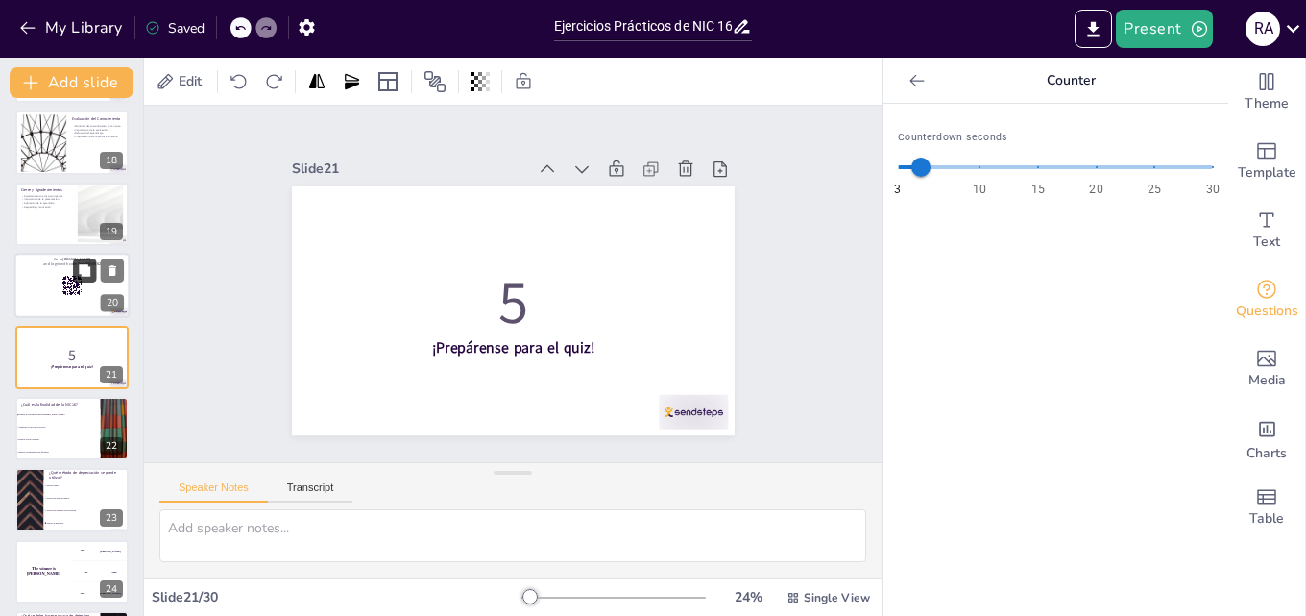
click at [78, 281] on button at bounding box center [84, 270] width 23 height 23
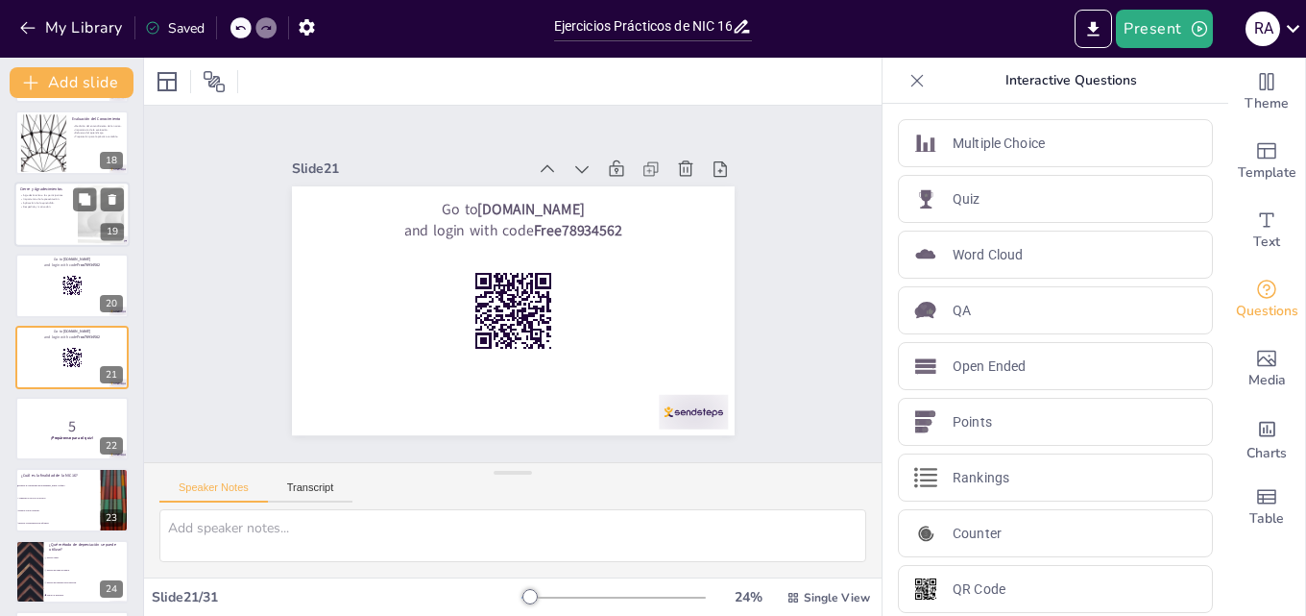
click at [80, 226] on div at bounding box center [101, 213] width 104 height 59
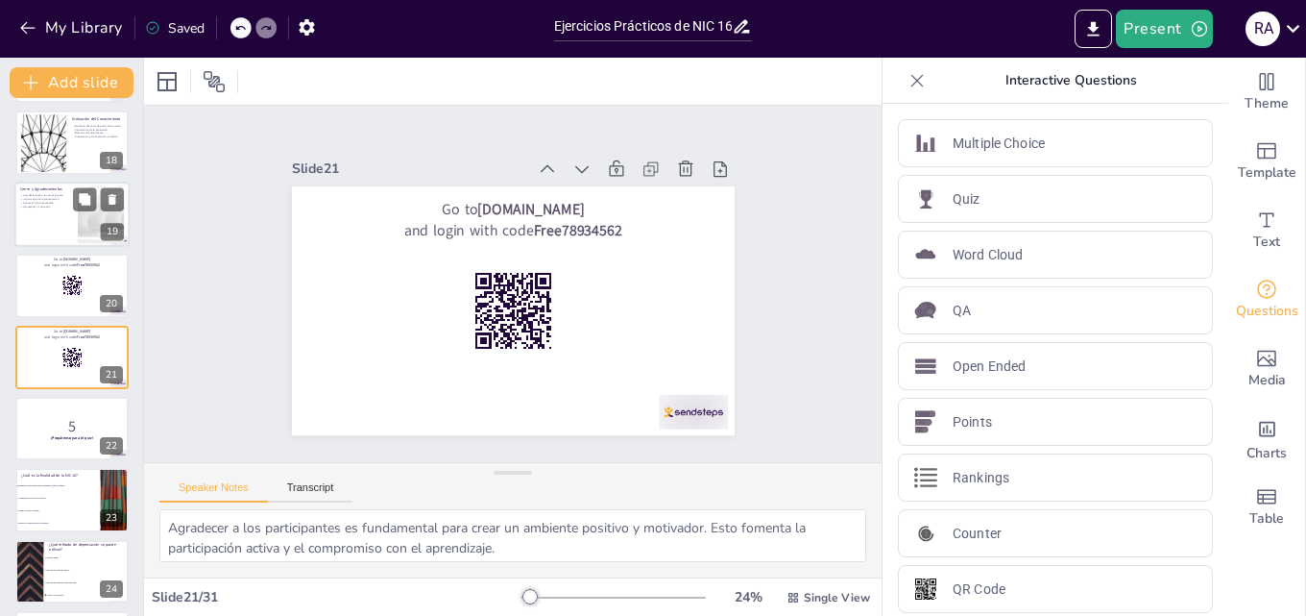
scroll to position [1074, 0]
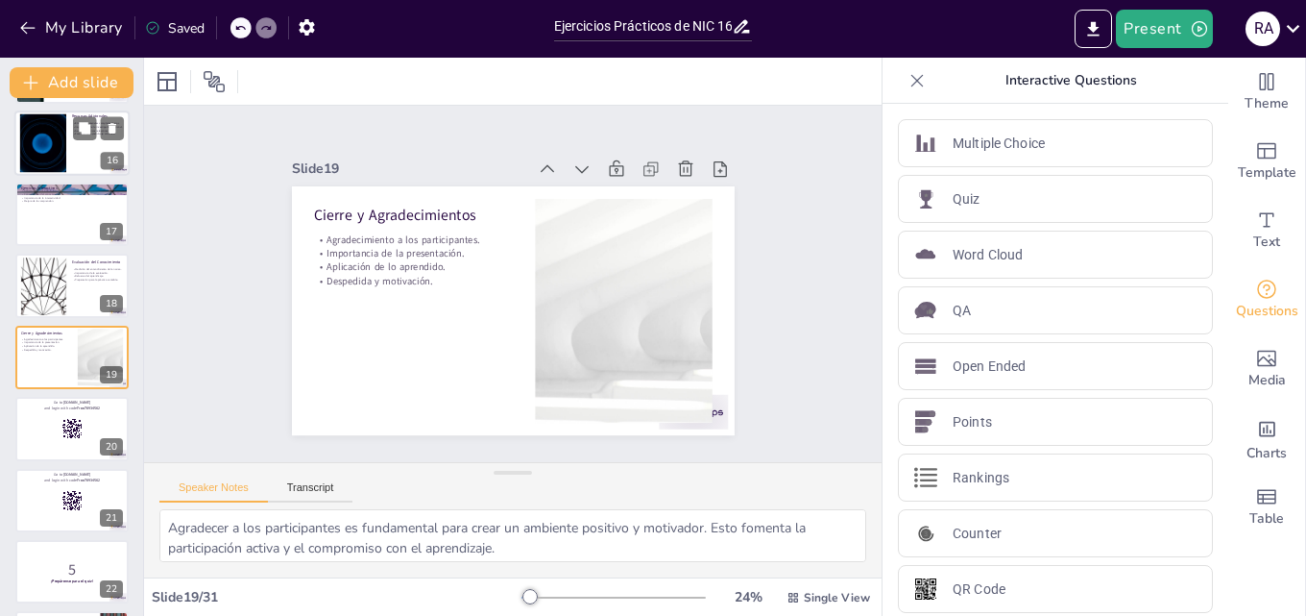
click at [84, 152] on div at bounding box center [71, 142] width 115 height 65
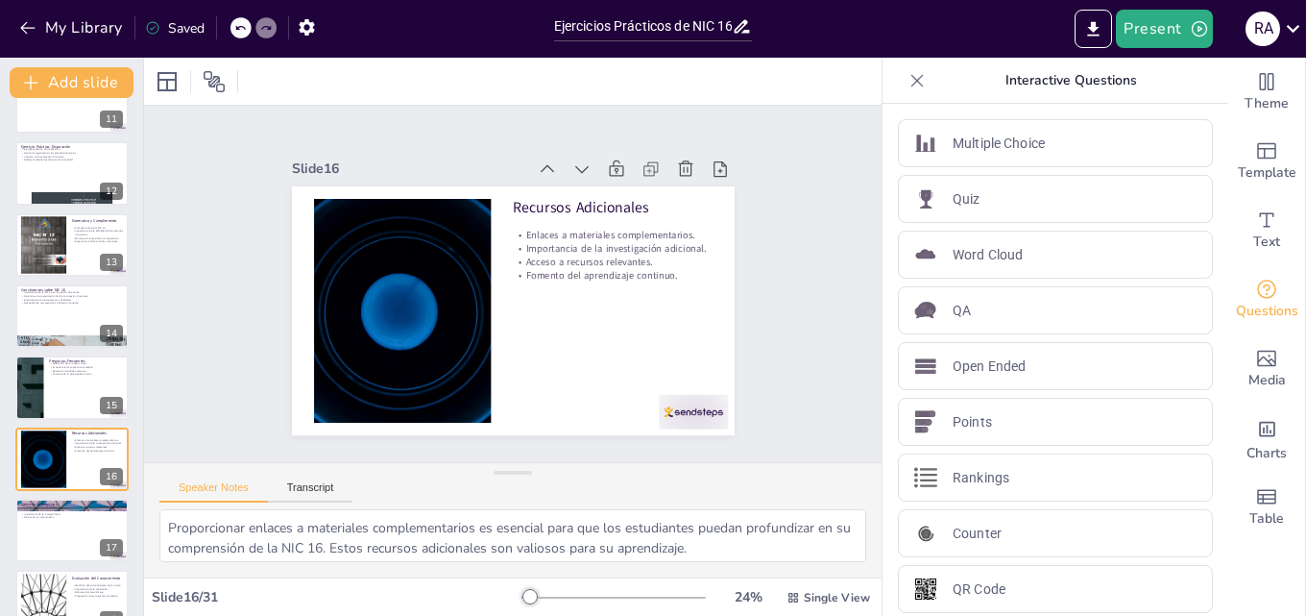
scroll to position [745, 0]
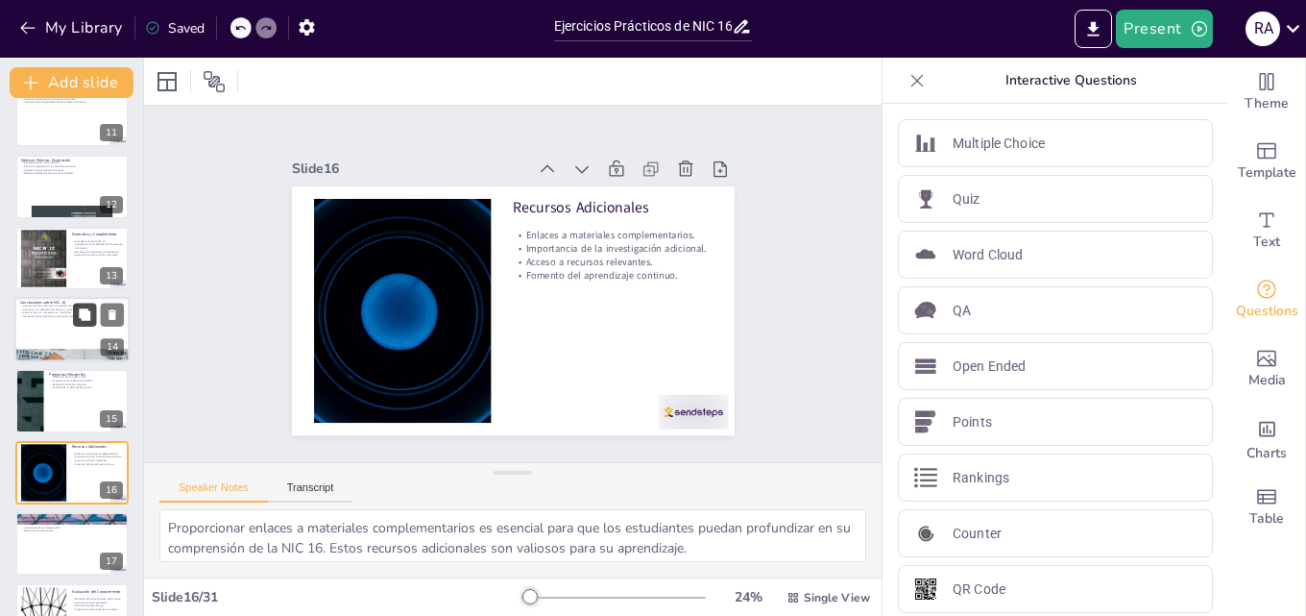
click at [91, 326] on button at bounding box center [84, 314] width 23 height 23
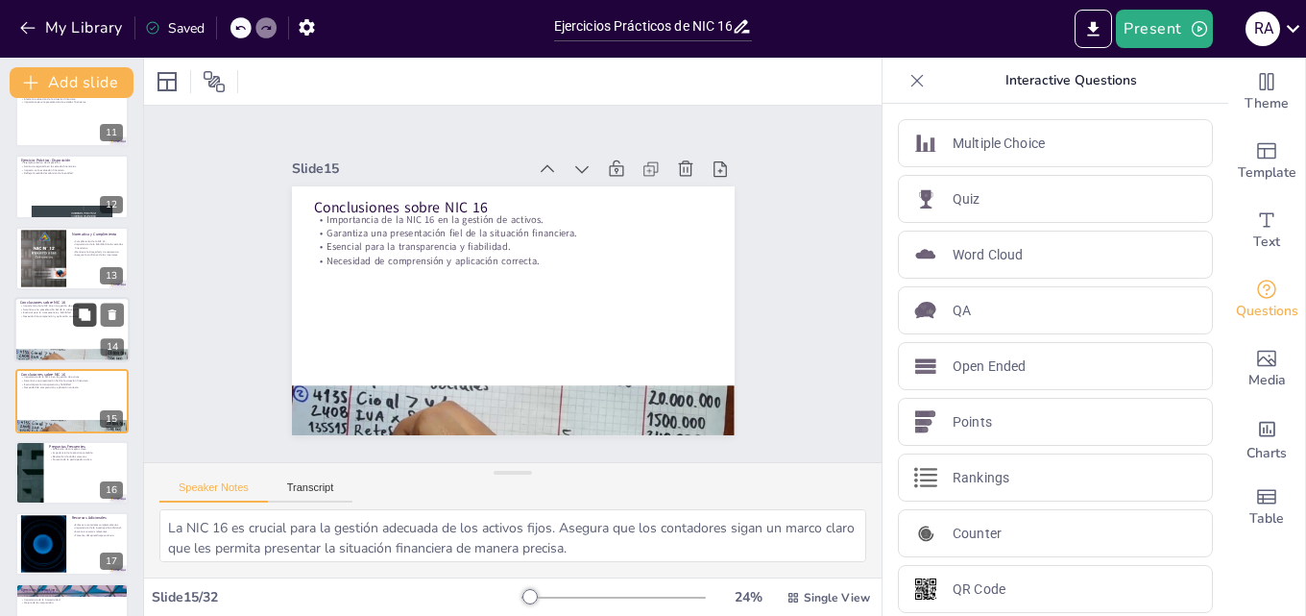
scroll to position [789, 0]
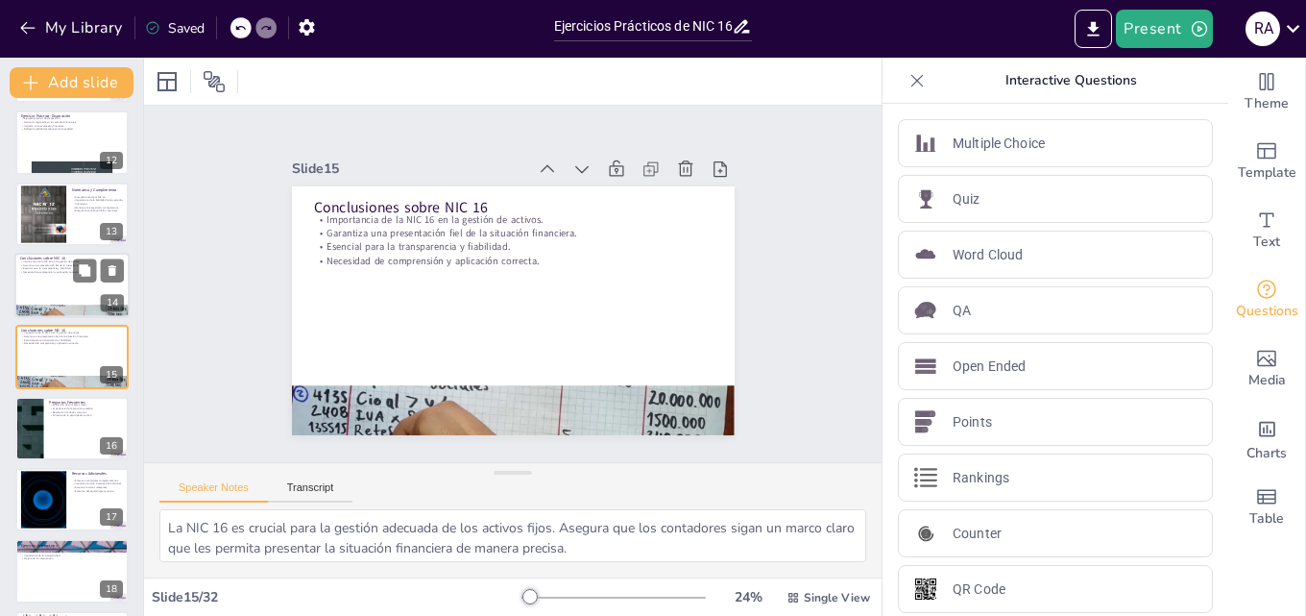
click at [84, 284] on div at bounding box center [71, 285] width 115 height 65
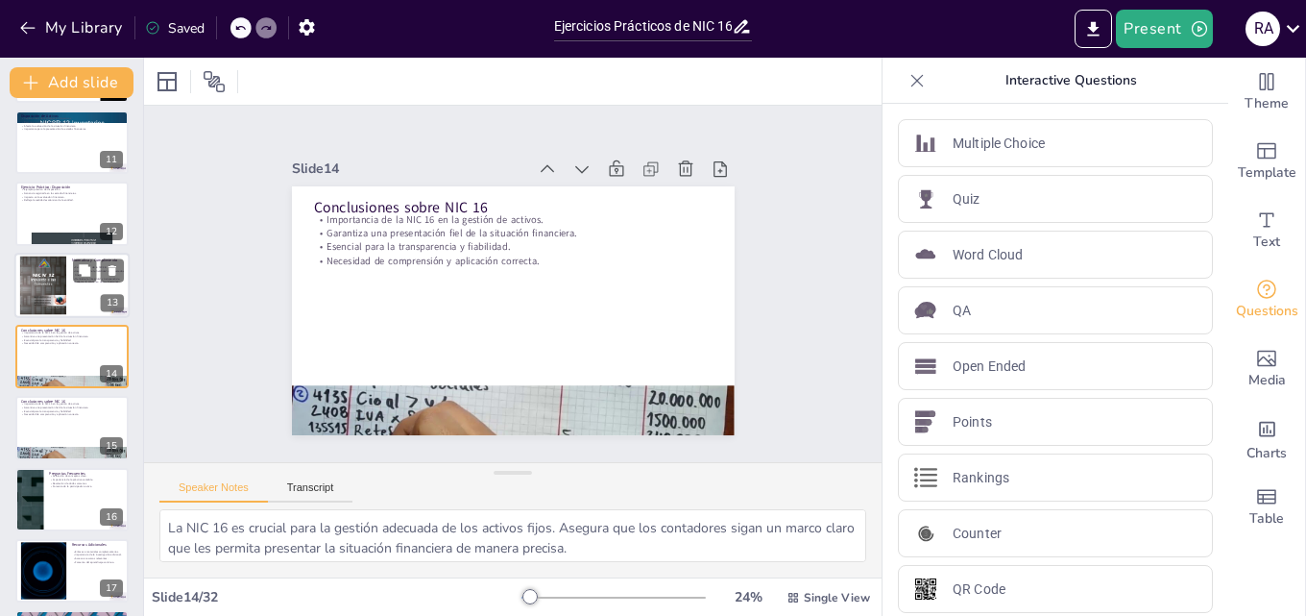
click at [69, 292] on div at bounding box center [71, 285] width 115 height 65
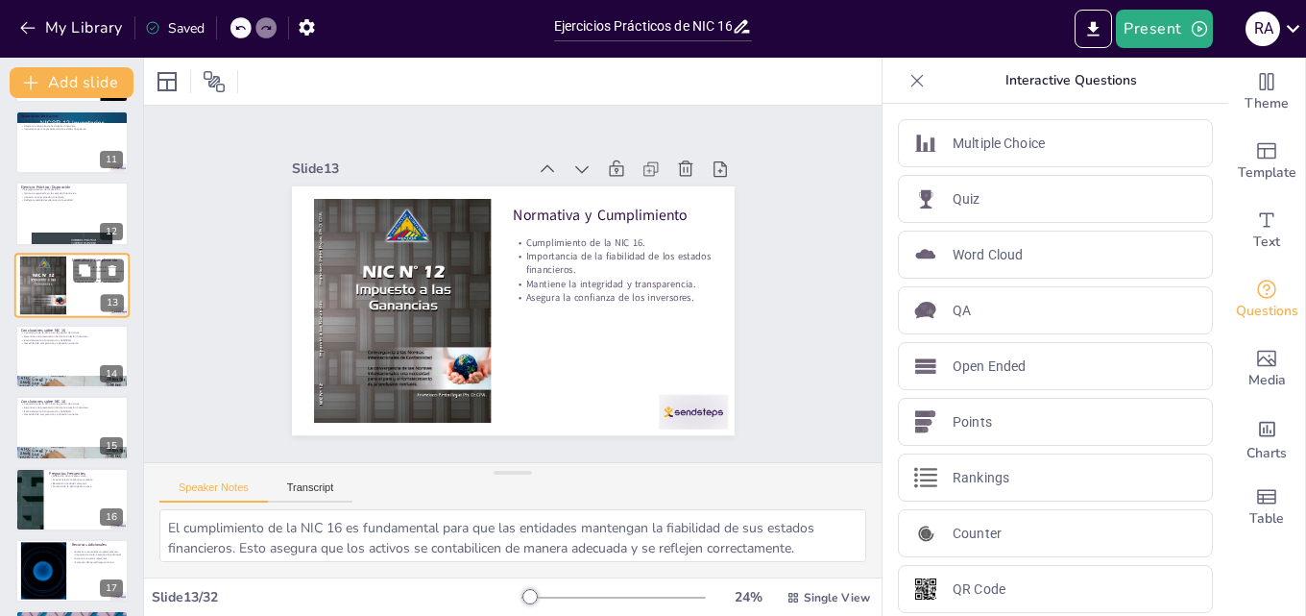
scroll to position [646, 0]
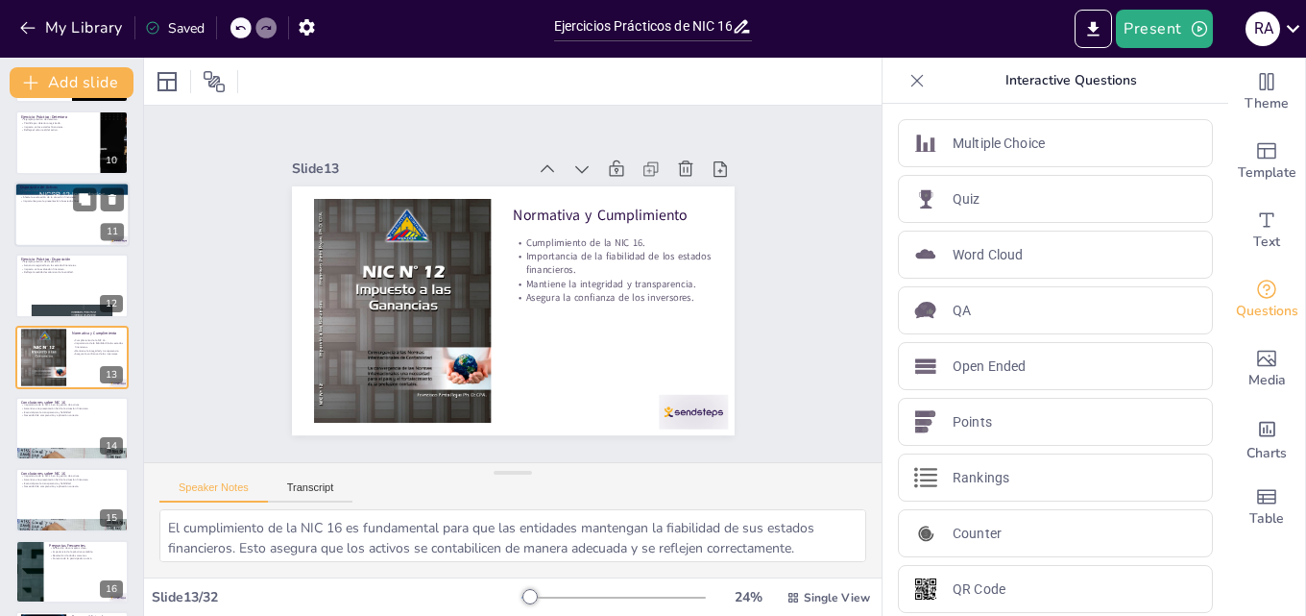
click at [74, 223] on div at bounding box center [71, 214] width 115 height 65
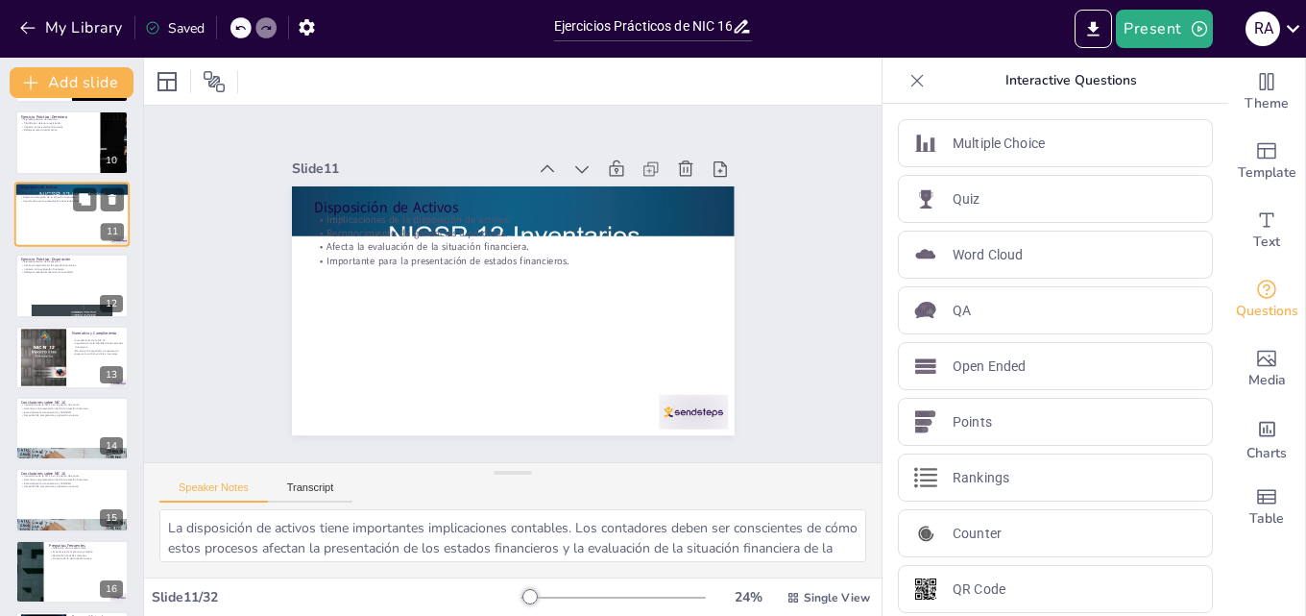
scroll to position [502, 0]
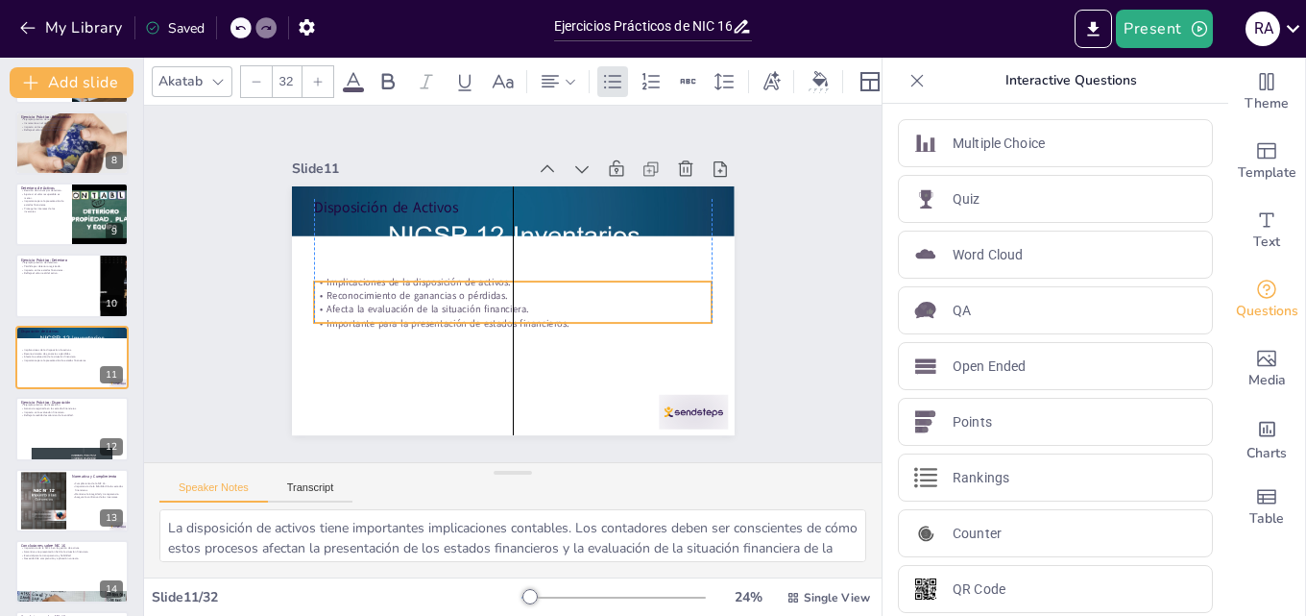
drag, startPoint x: 334, startPoint y: 208, endPoint x: 340, endPoint y: 270, distance: 62.7
click at [340, 270] on p "Implicaciones de la disposición de activos." at bounding box center [513, 281] width 398 height 55
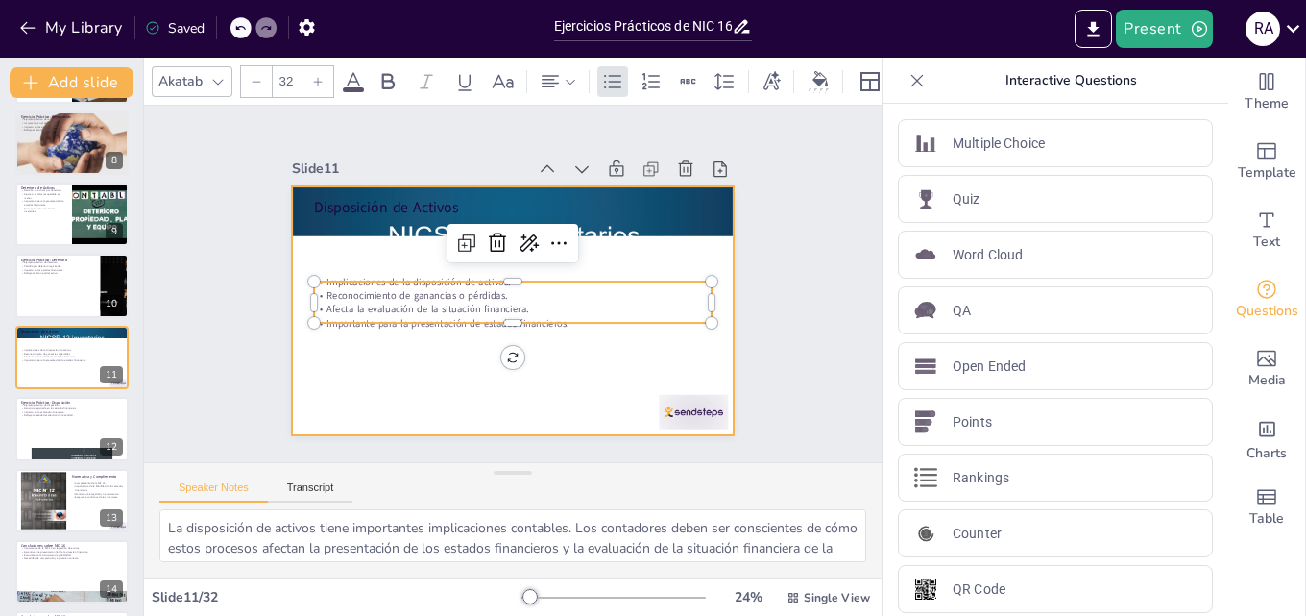
click at [357, 253] on div at bounding box center [507, 309] width 485 height 335
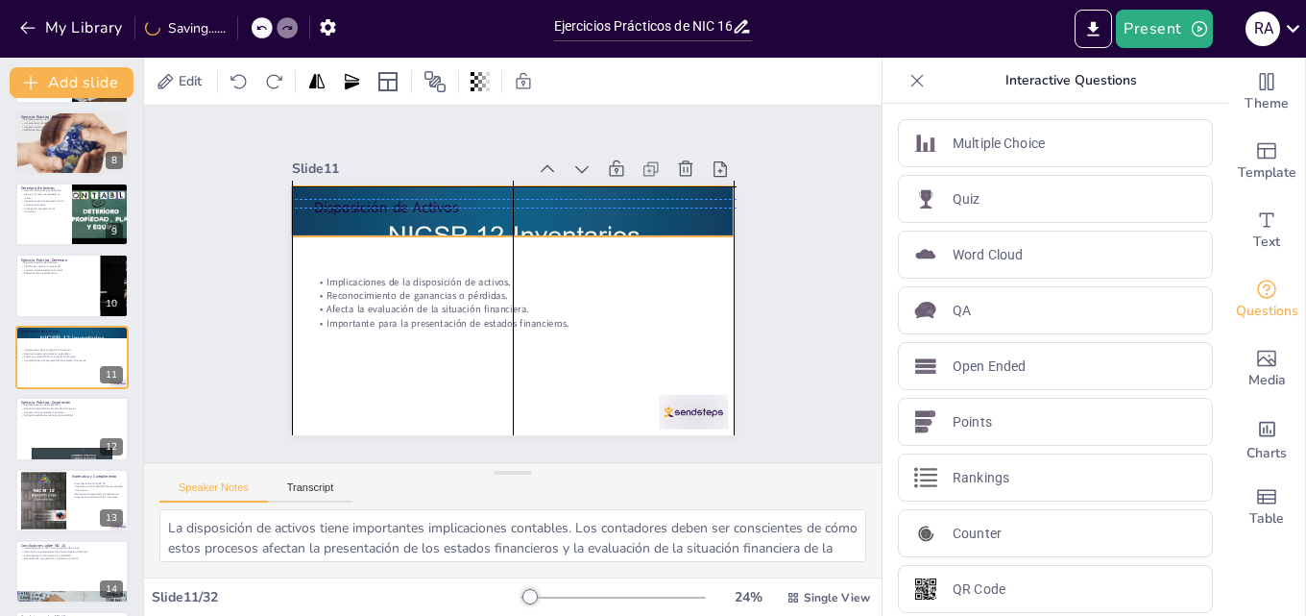
click at [398, 221] on div at bounding box center [520, 211] width 501 height 633
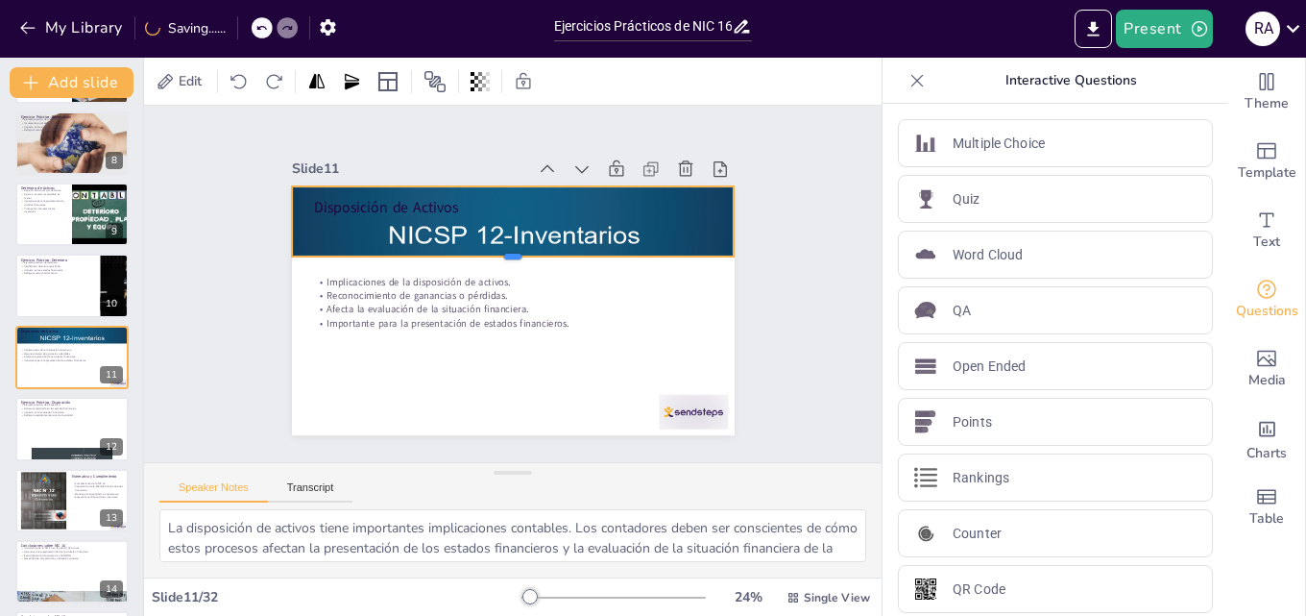
drag, startPoint x: 499, startPoint y: 231, endPoint x: 499, endPoint y: 251, distance: 20.2
click at [499, 251] on div at bounding box center [519, 265] width 426 height 152
click at [71, 304] on div at bounding box center [71, 286] width 115 height 65
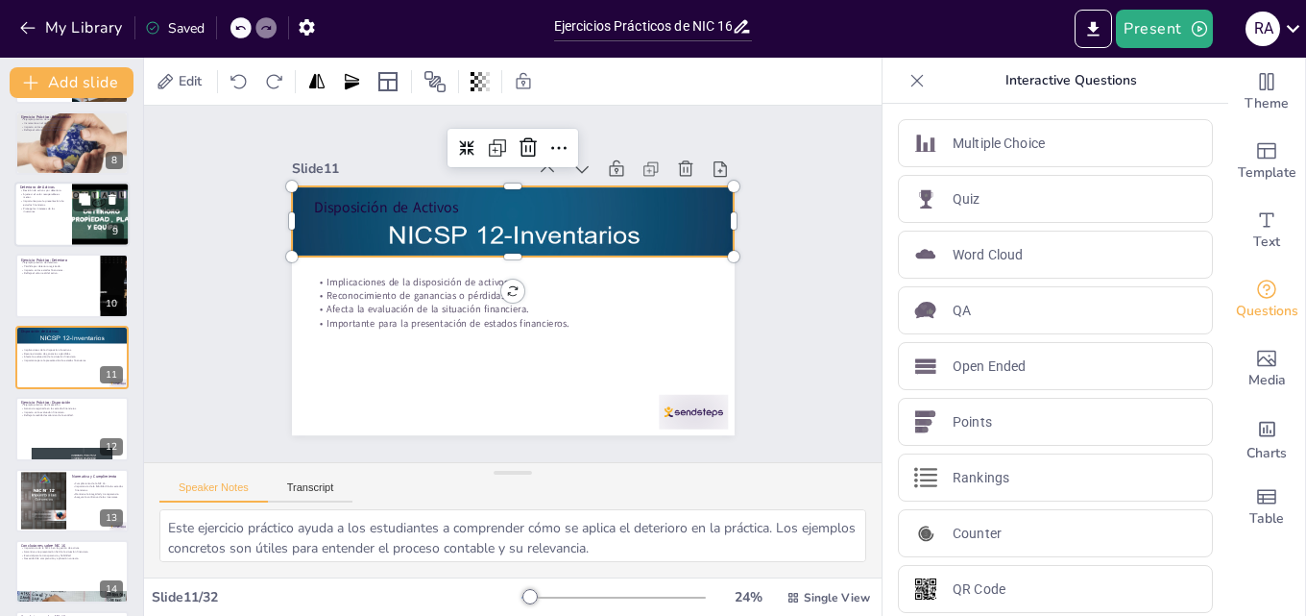
scroll to position [431, 0]
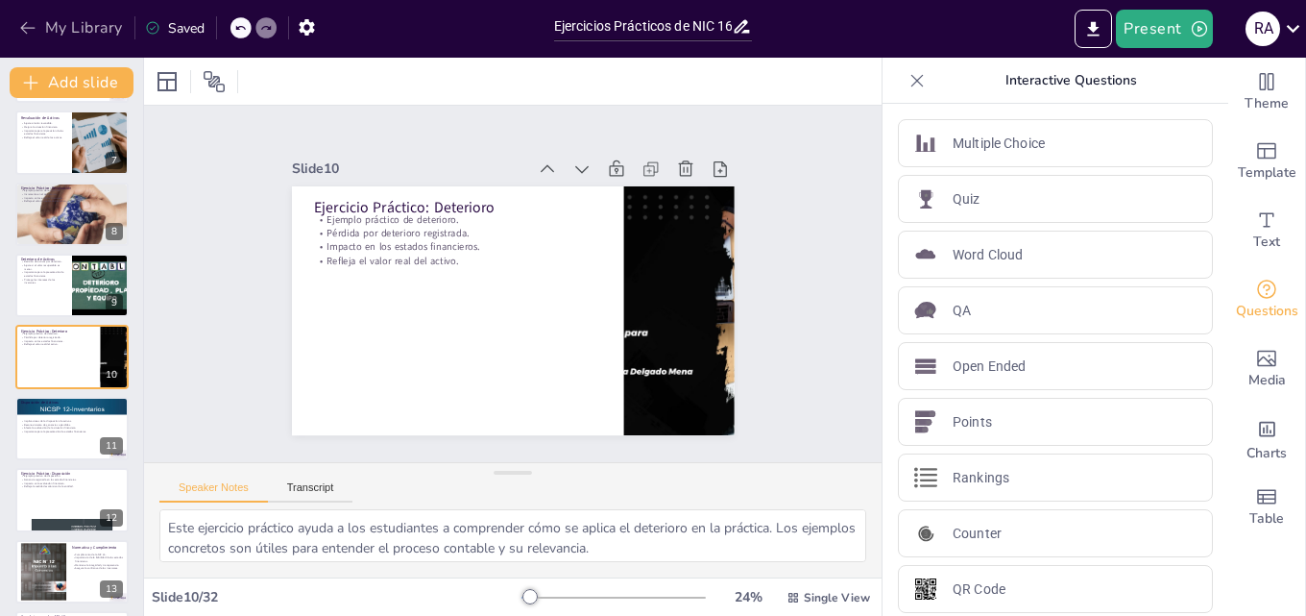
click at [27, 29] on icon "button" at bounding box center [27, 27] width 19 height 19
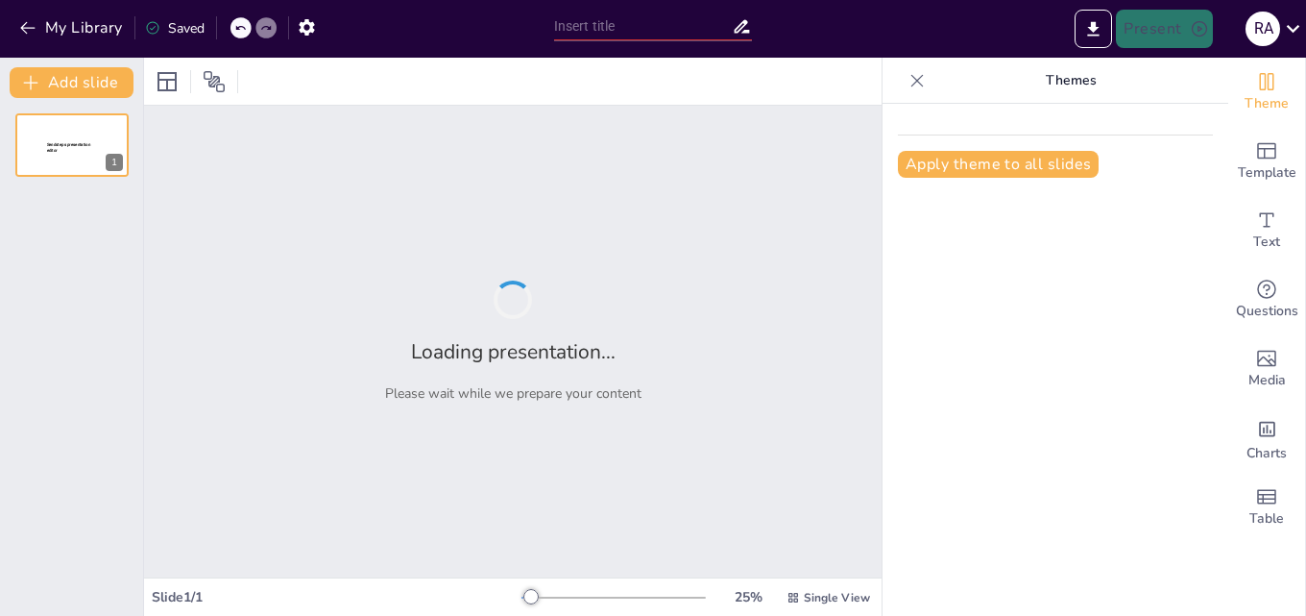
type input "Ejercicios Prácticos de NIC 16: Fortaleciendo el Conocimiento Contable"
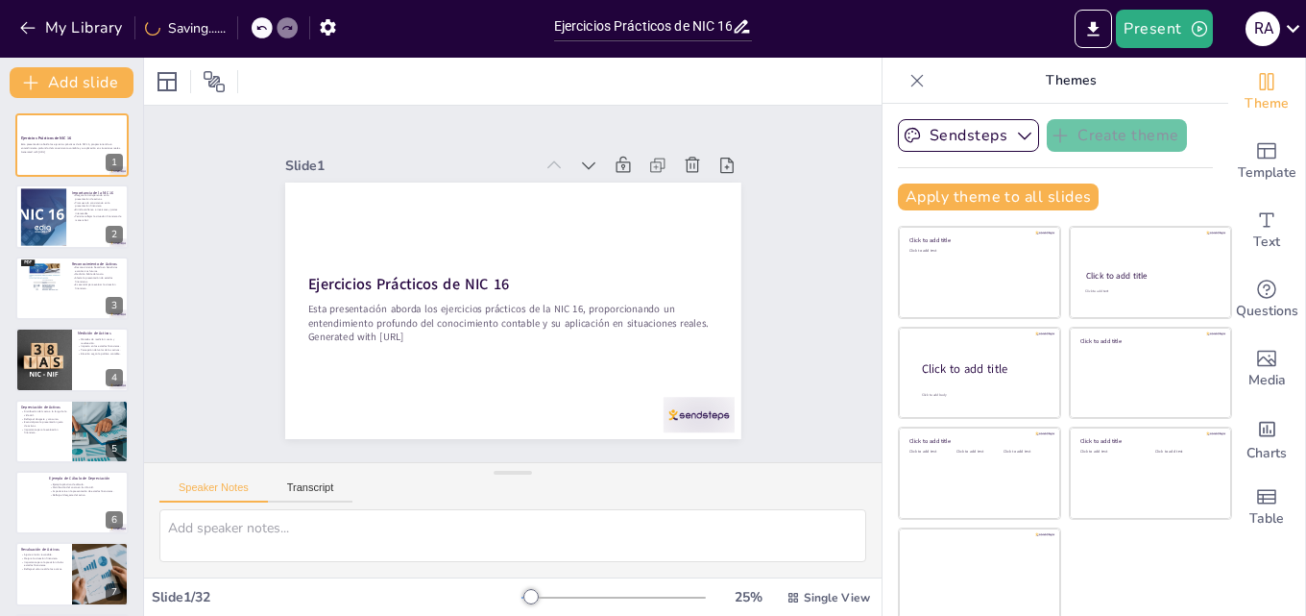
checkbox input "true"
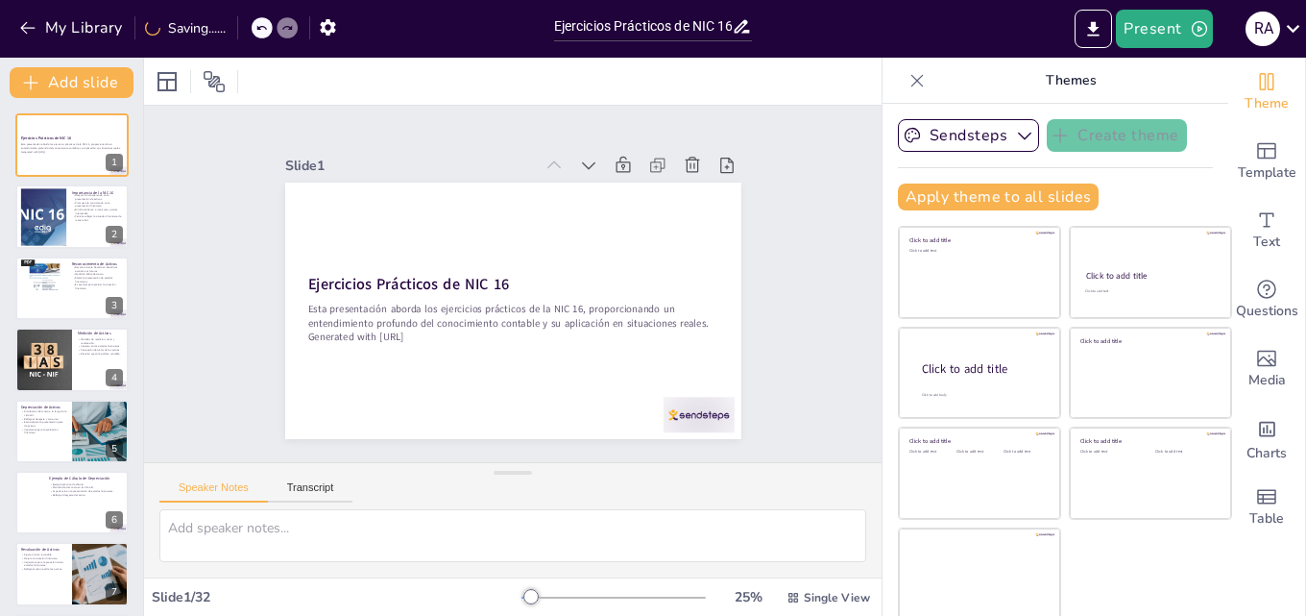
checkbox input "true"
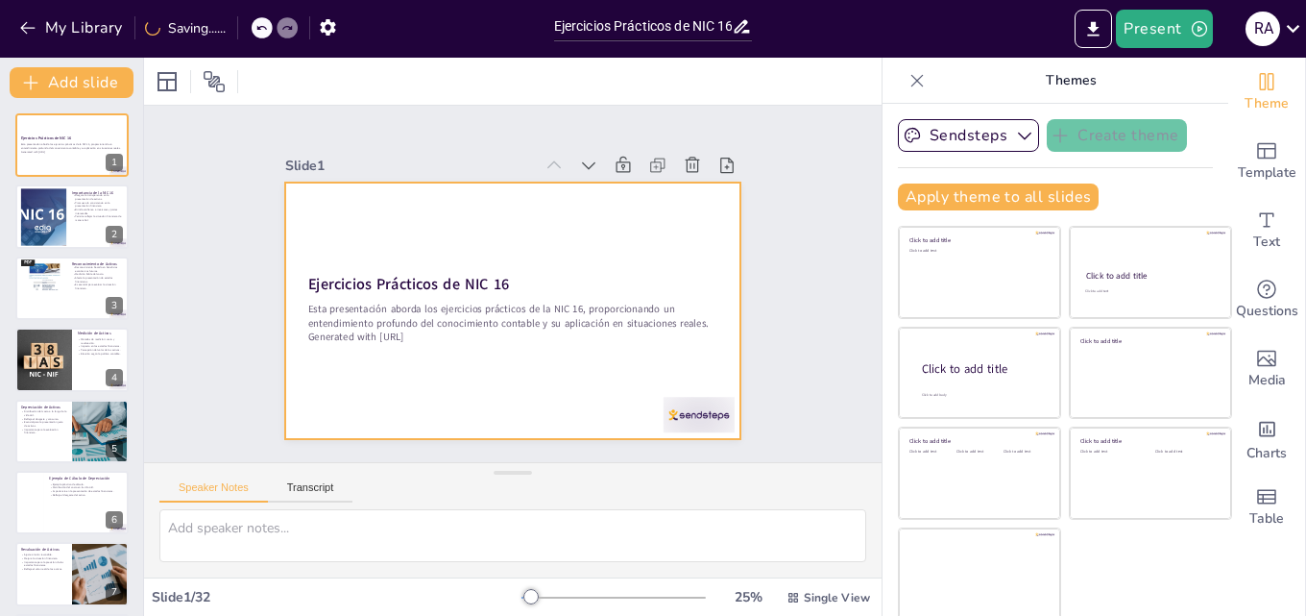
checkbox input "true"
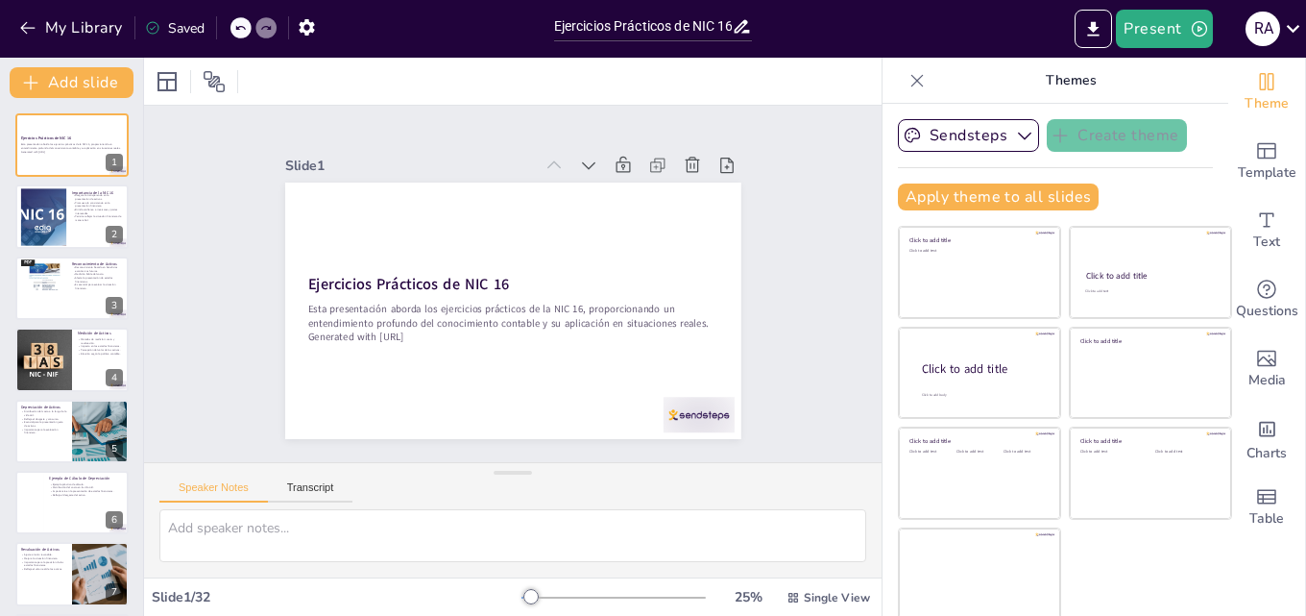
checkbox input "true"
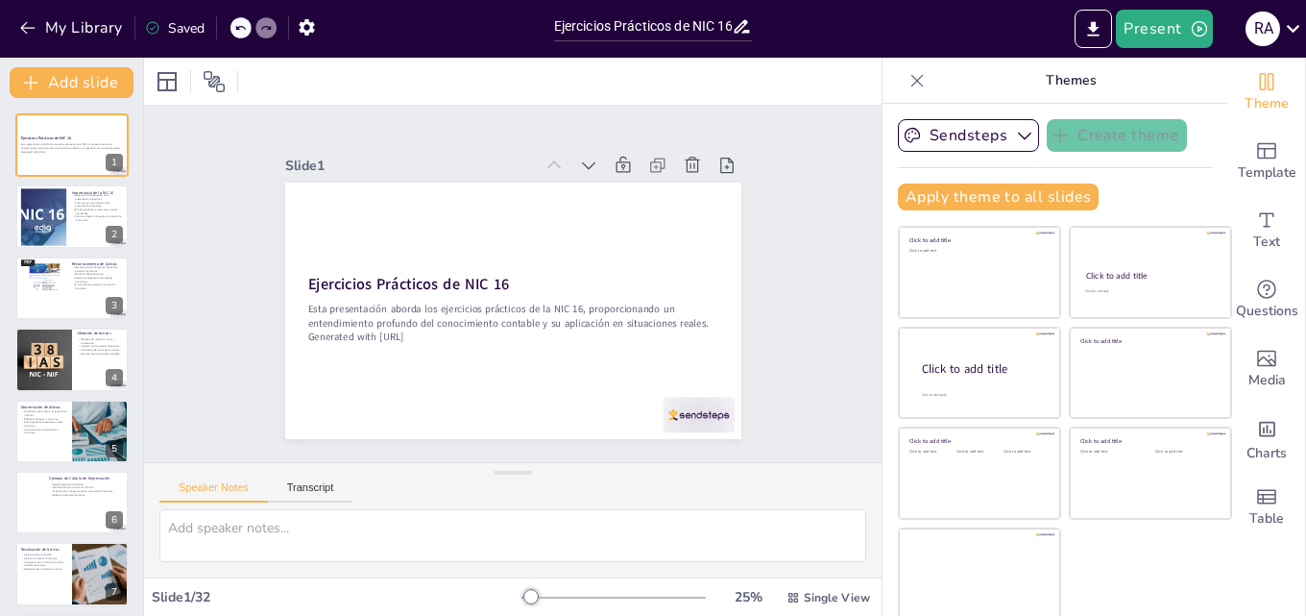
checkbox input "true"
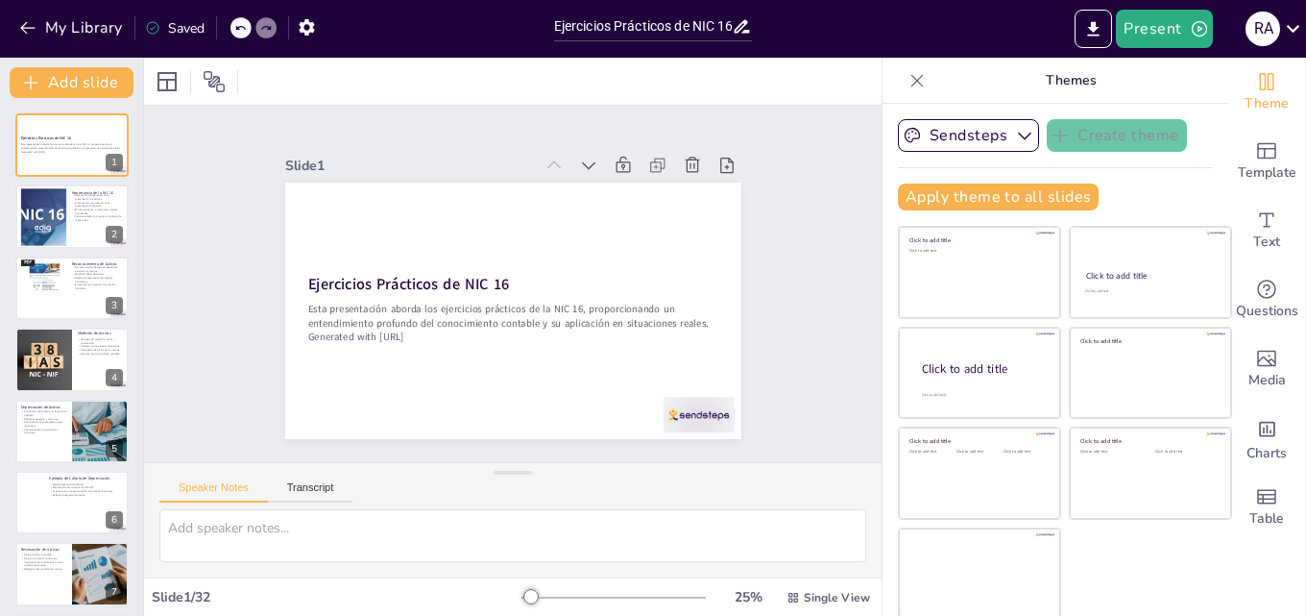
checkbox input "true"
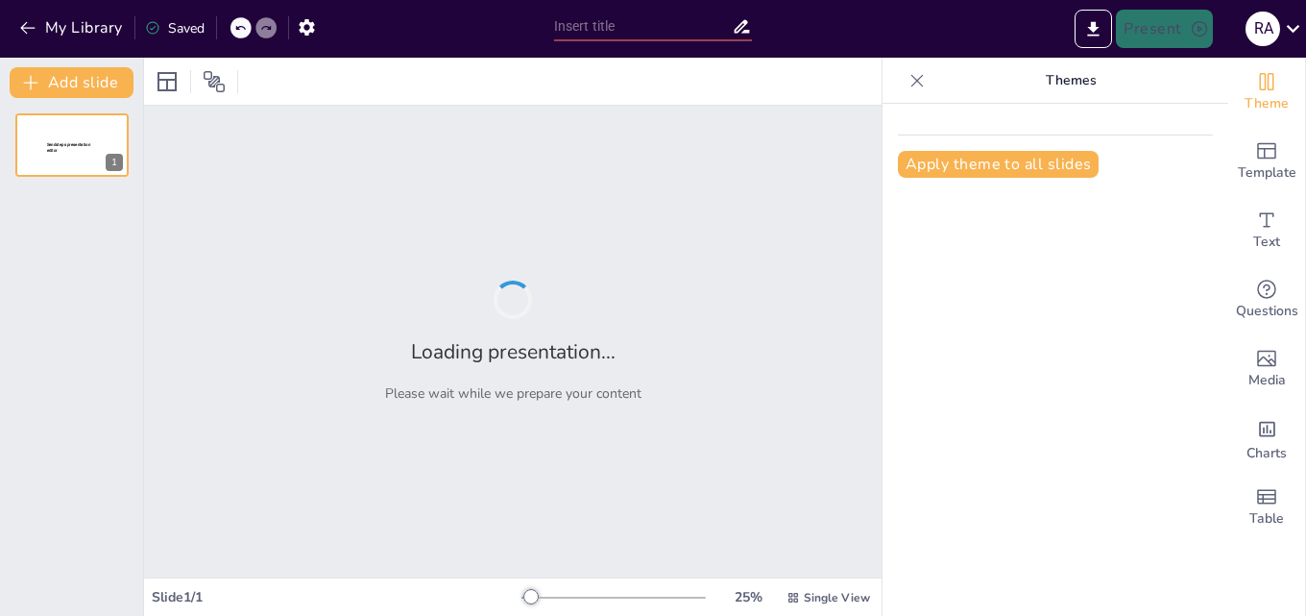
type input "Ejercicios Prácticos de NIC 16: Fortaleciendo el Conocimiento Contable"
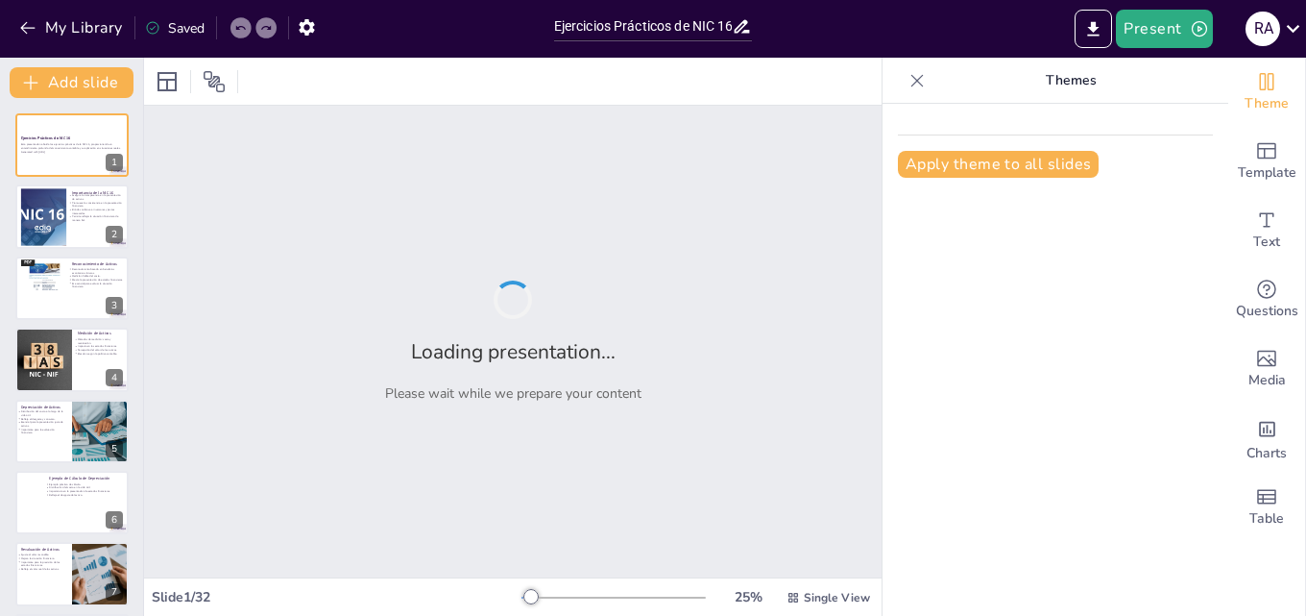
checkbox input "true"
